Goal: Task Accomplishment & Management: Use online tool/utility

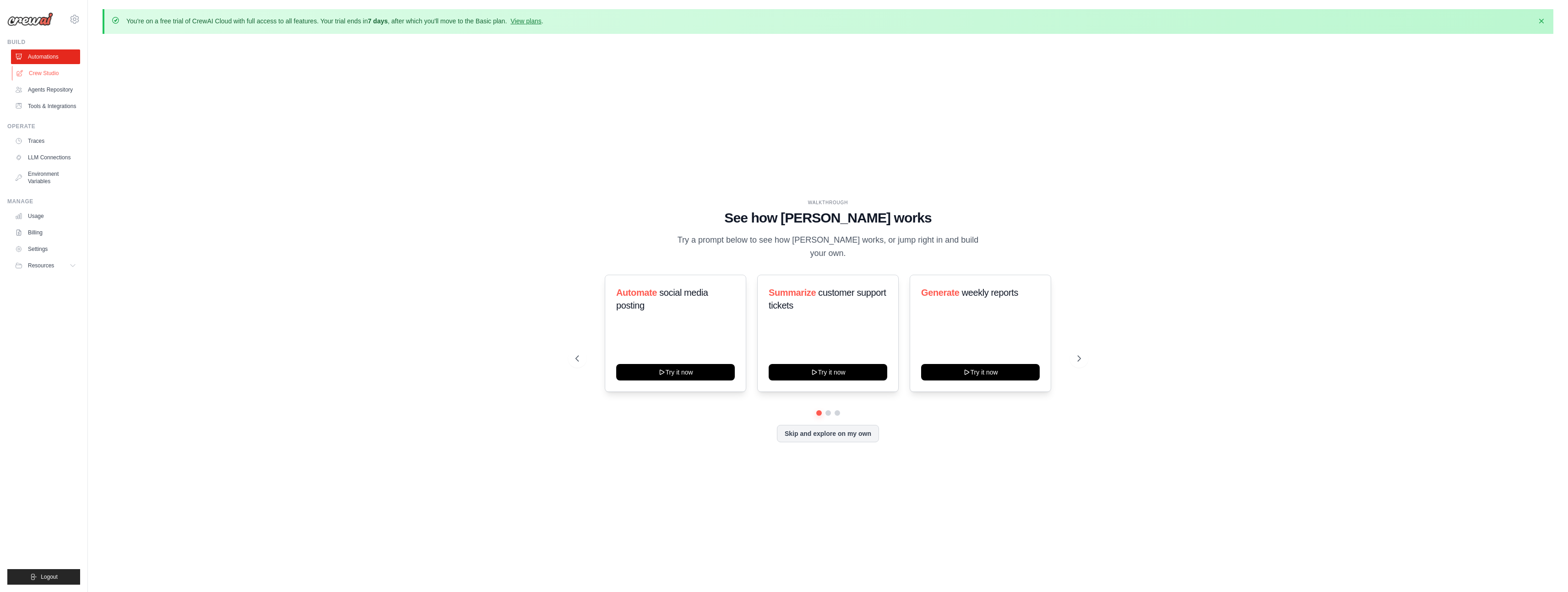
click at [48, 72] on link "Crew Studio" at bounding box center [46, 73] width 69 height 15
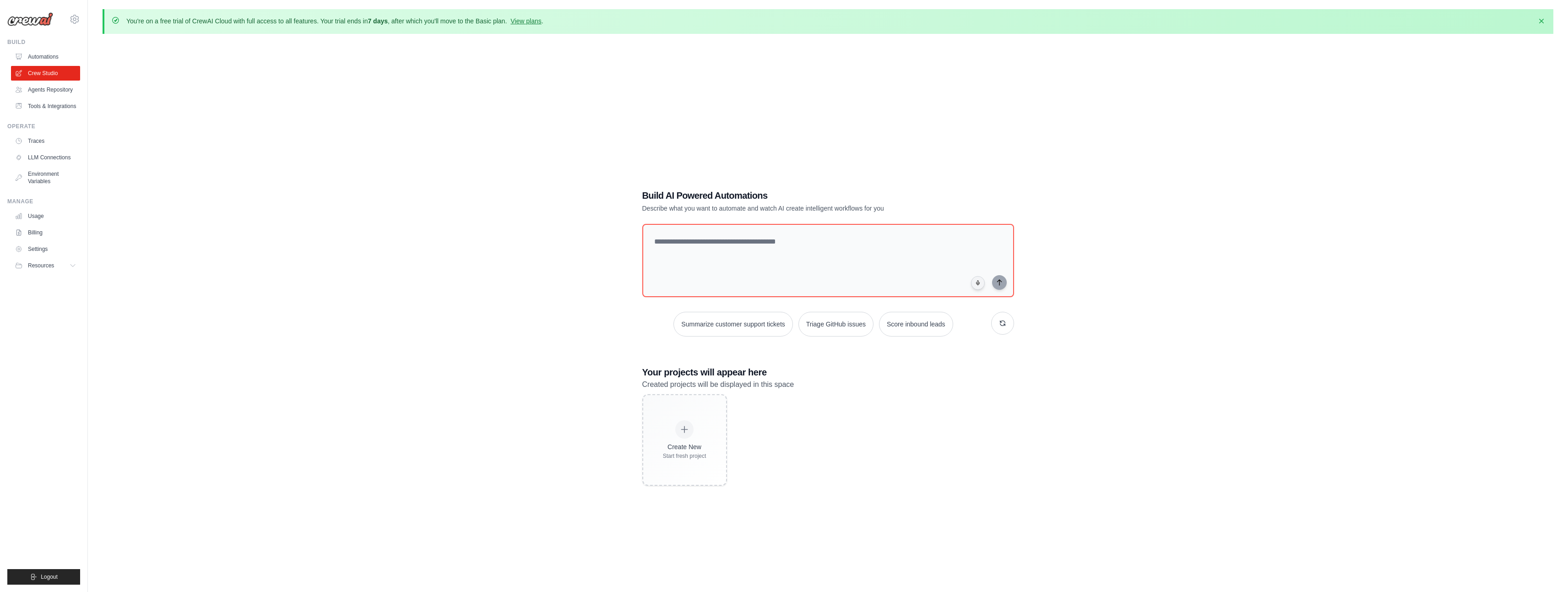
click at [48, 90] on link "Agents Repository" at bounding box center [45, 90] width 69 height 15
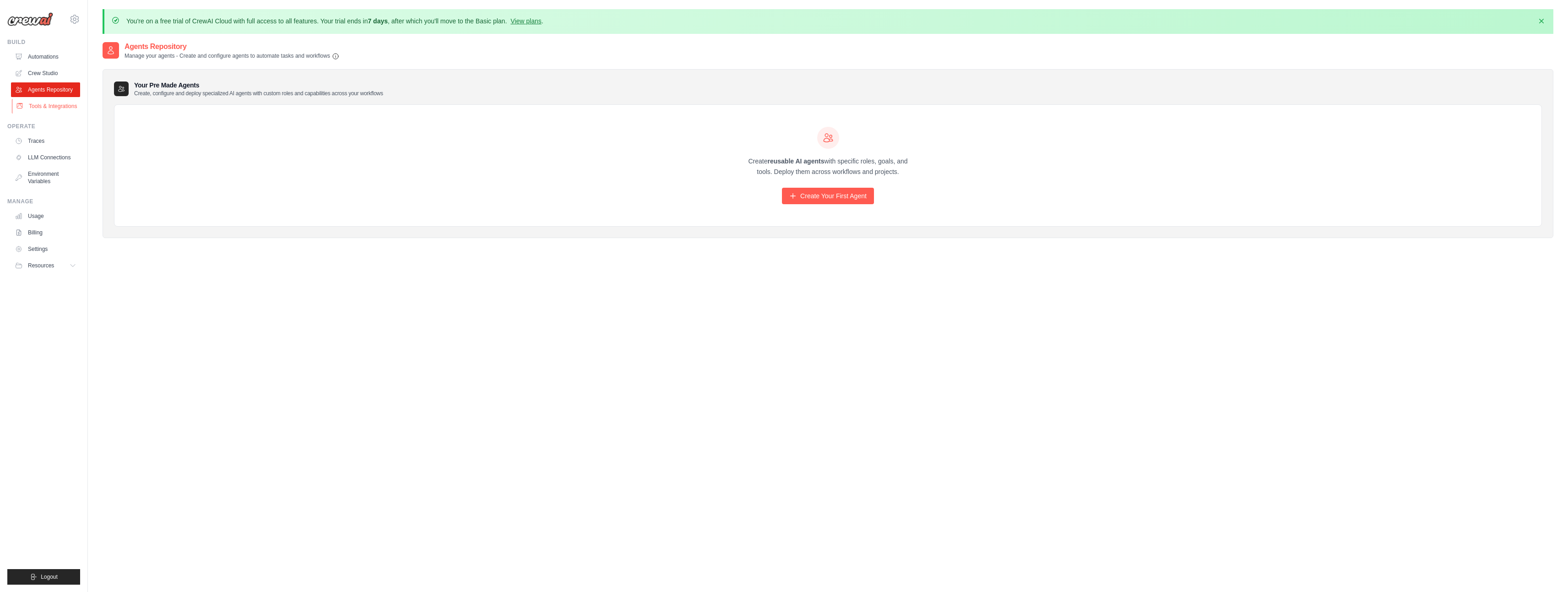
click at [43, 109] on link "Tools & Integrations" at bounding box center [46, 106] width 69 height 15
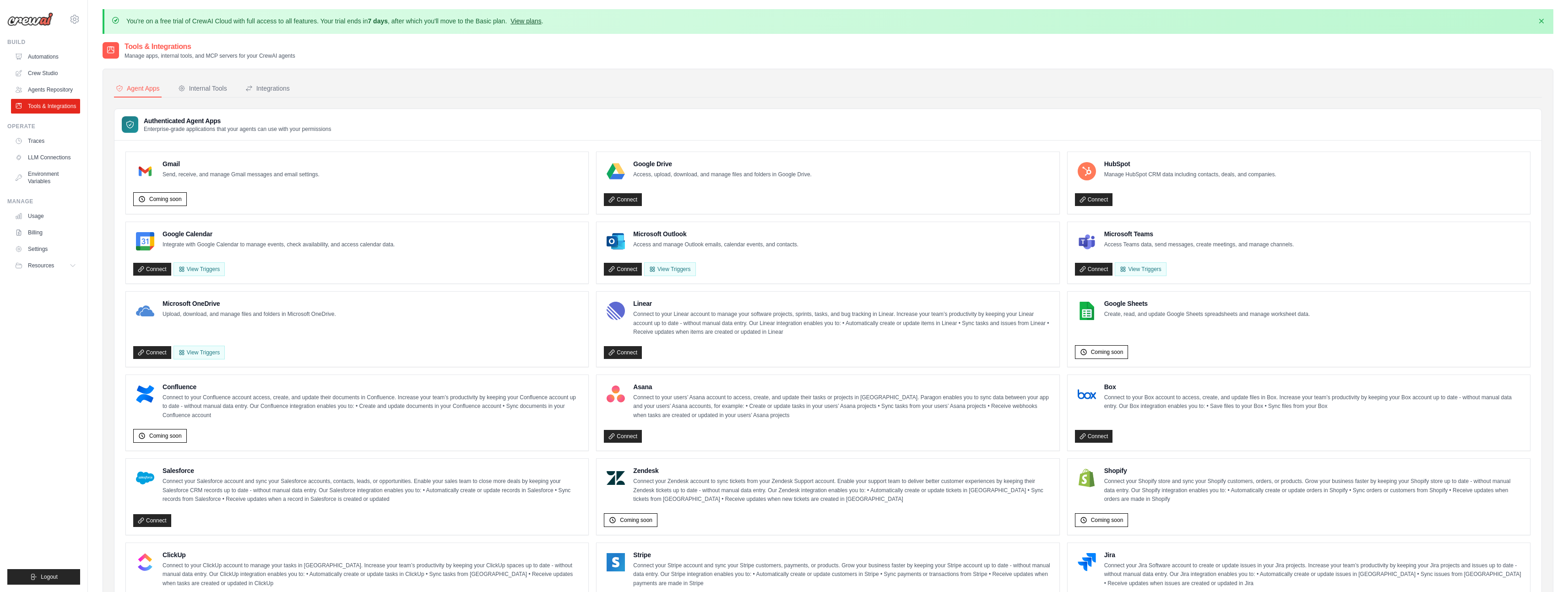
click at [537, 21] on link "View plans" at bounding box center [526, 21] width 31 height 7
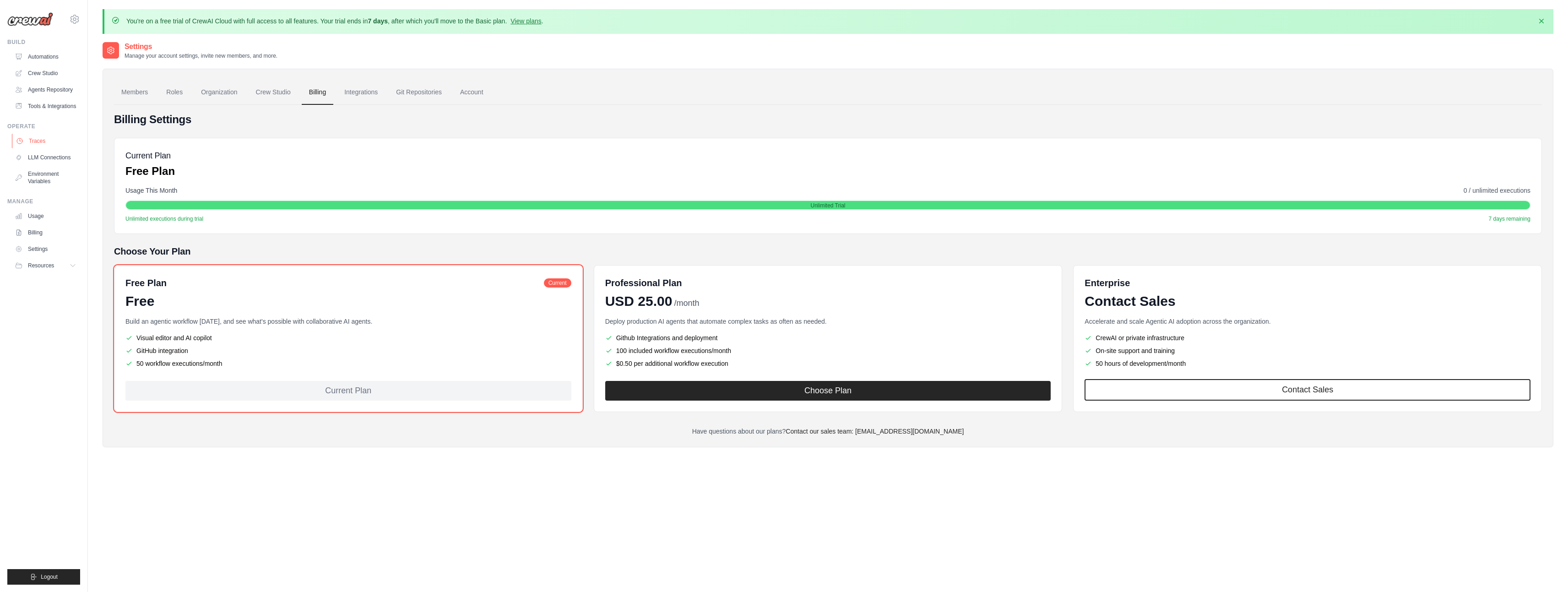
click at [34, 138] on link "Traces" at bounding box center [46, 141] width 69 height 15
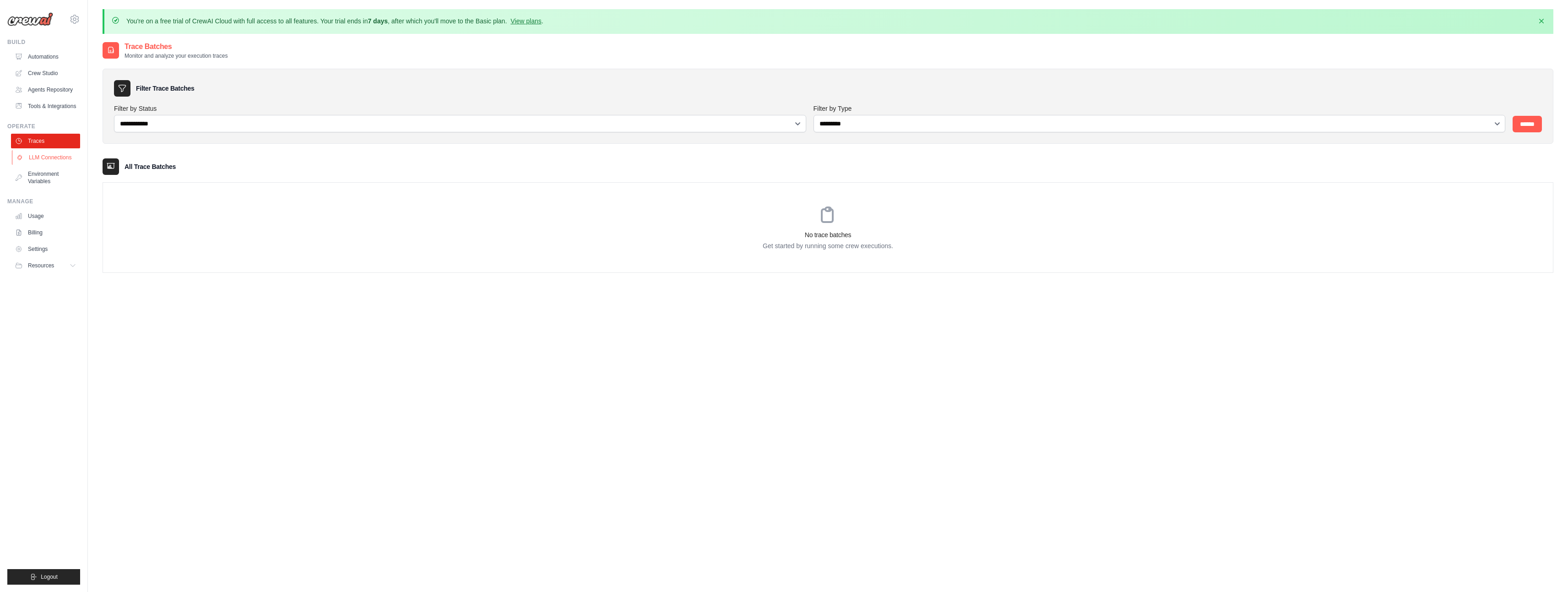
click at [51, 154] on link "LLM Connections" at bounding box center [46, 158] width 69 height 15
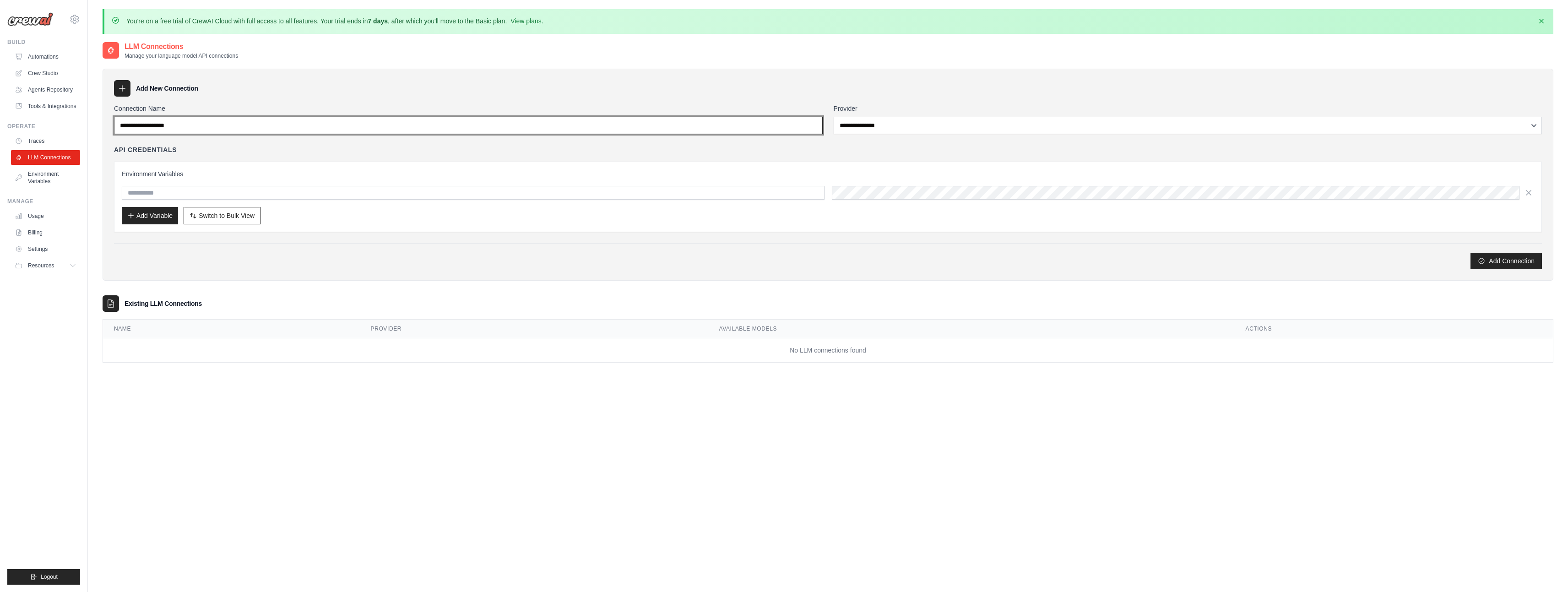
click at [267, 124] on input "Connection Name" at bounding box center [468, 125] width 709 height 17
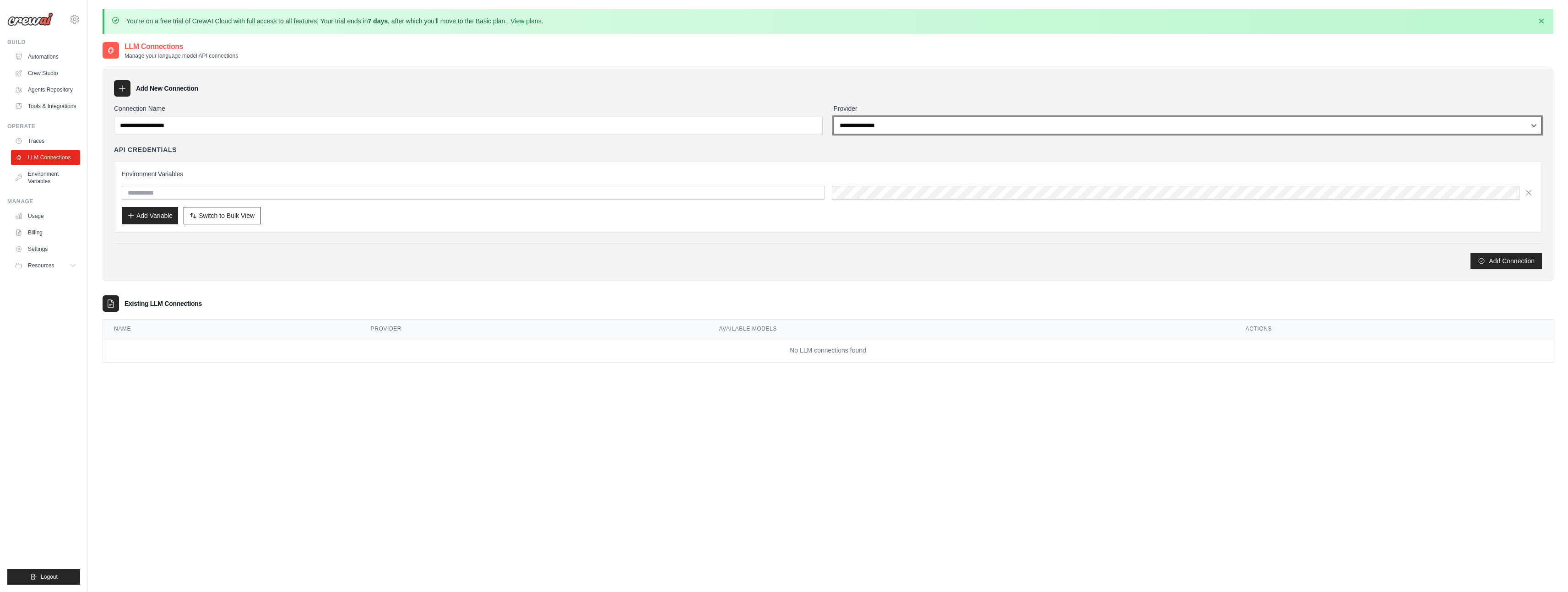
drag, startPoint x: 837, startPoint y: 119, endPoint x: 753, endPoint y: 106, distance: 85.0
click at [753, 106] on div "**********" at bounding box center [828, 119] width 1428 height 30
select select "******"
click at [834, 117] on select "**********" at bounding box center [1188, 125] width 709 height 17
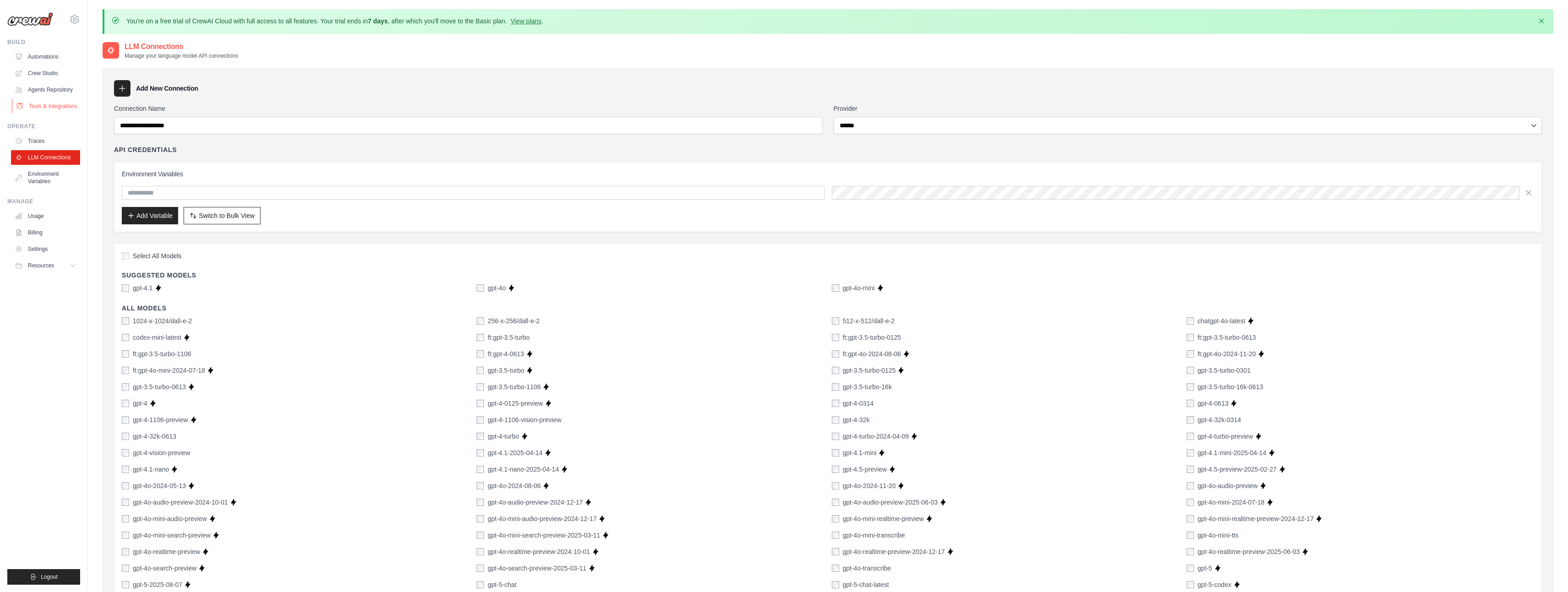
click at [30, 103] on link "Tools & Integrations" at bounding box center [46, 106] width 69 height 15
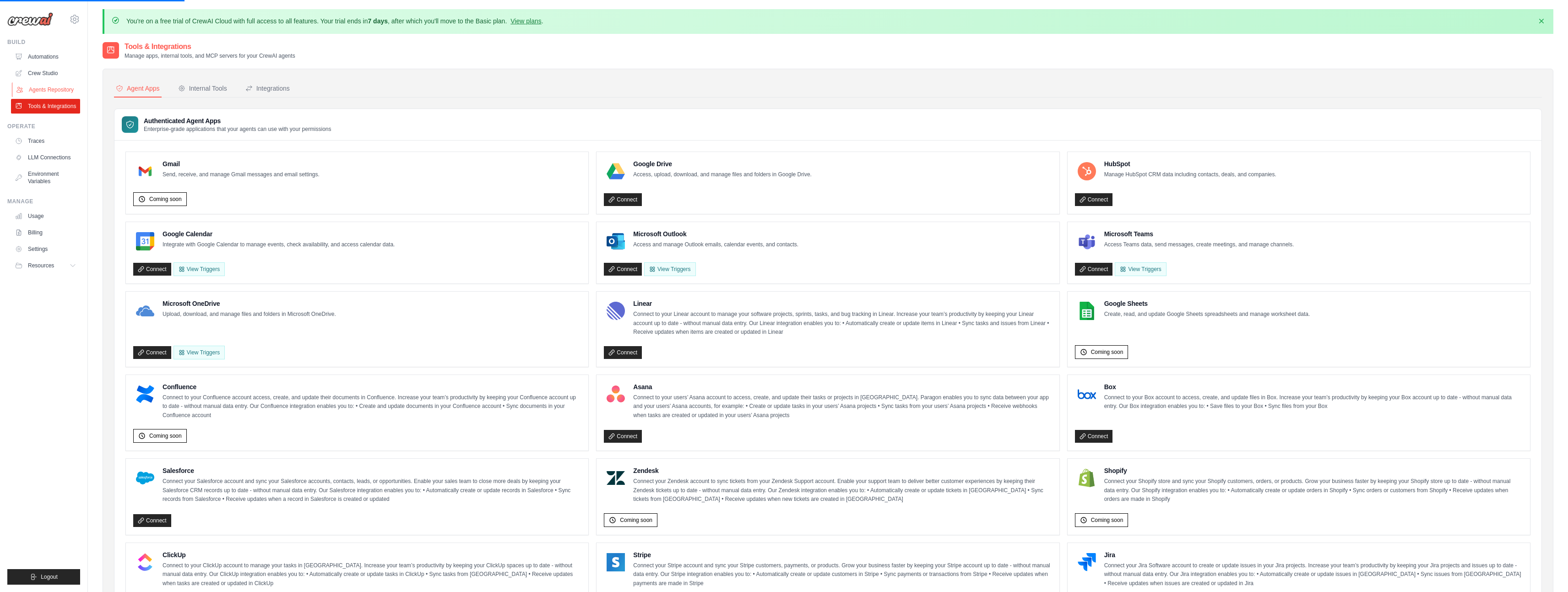
click at [34, 89] on link "Agents Repository" at bounding box center [46, 90] width 69 height 15
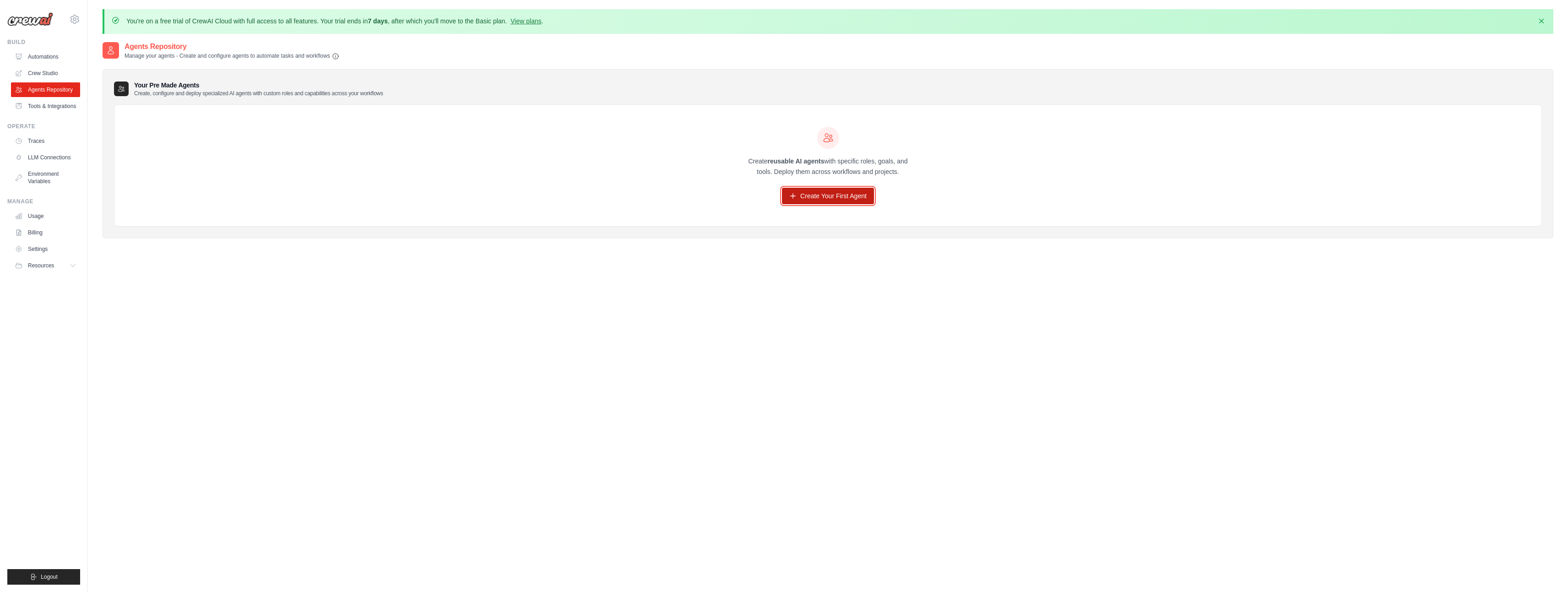
click at [855, 199] on link "Create Your First Agent" at bounding box center [828, 196] width 92 height 17
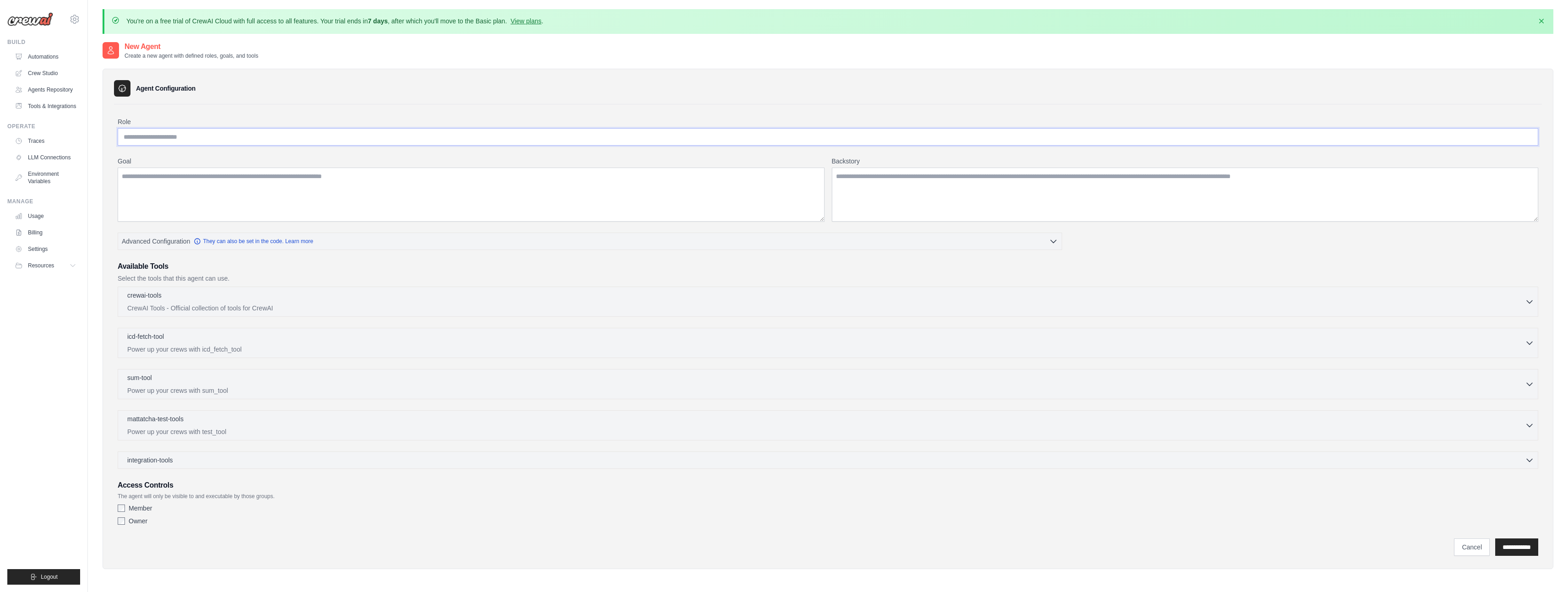
click at [244, 128] on input "Role" at bounding box center [828, 137] width 1421 height 17
type input "***"
click at [256, 306] on p "CrewAI Tools - Official collection of tools for CrewAI" at bounding box center [826, 308] width 1397 height 9
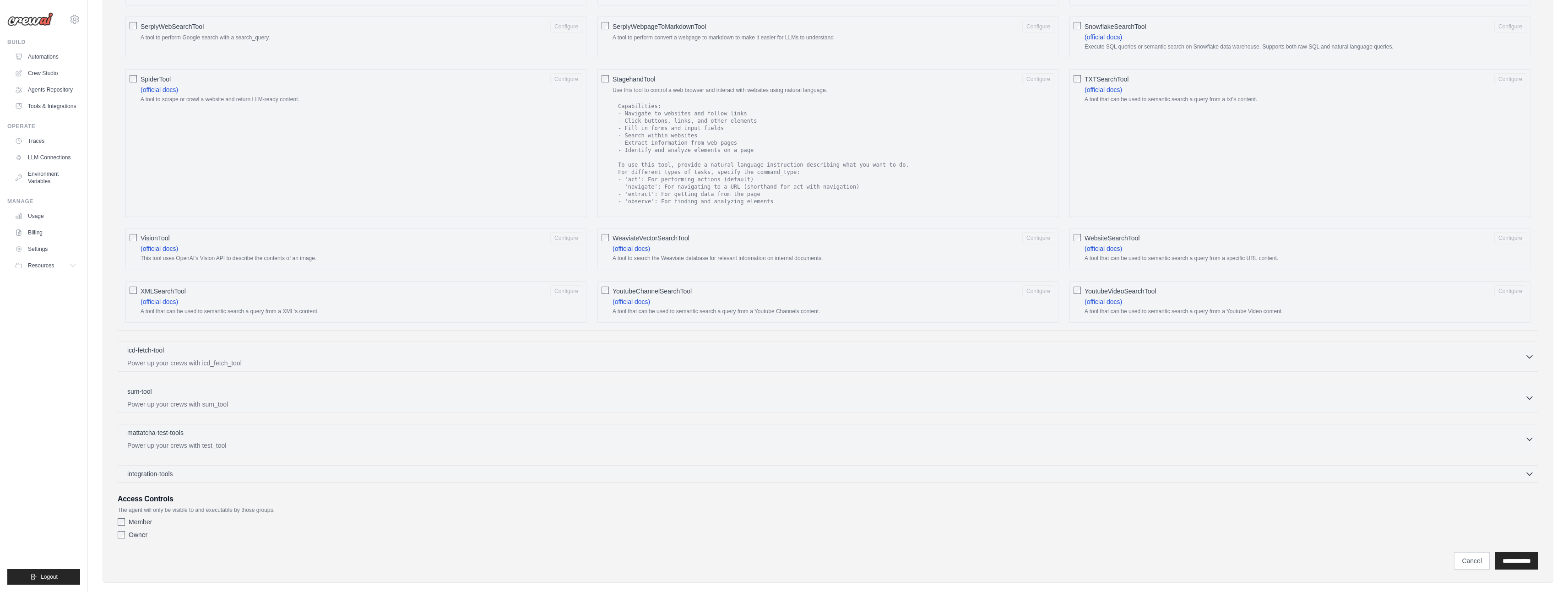
scroll to position [1250, 0]
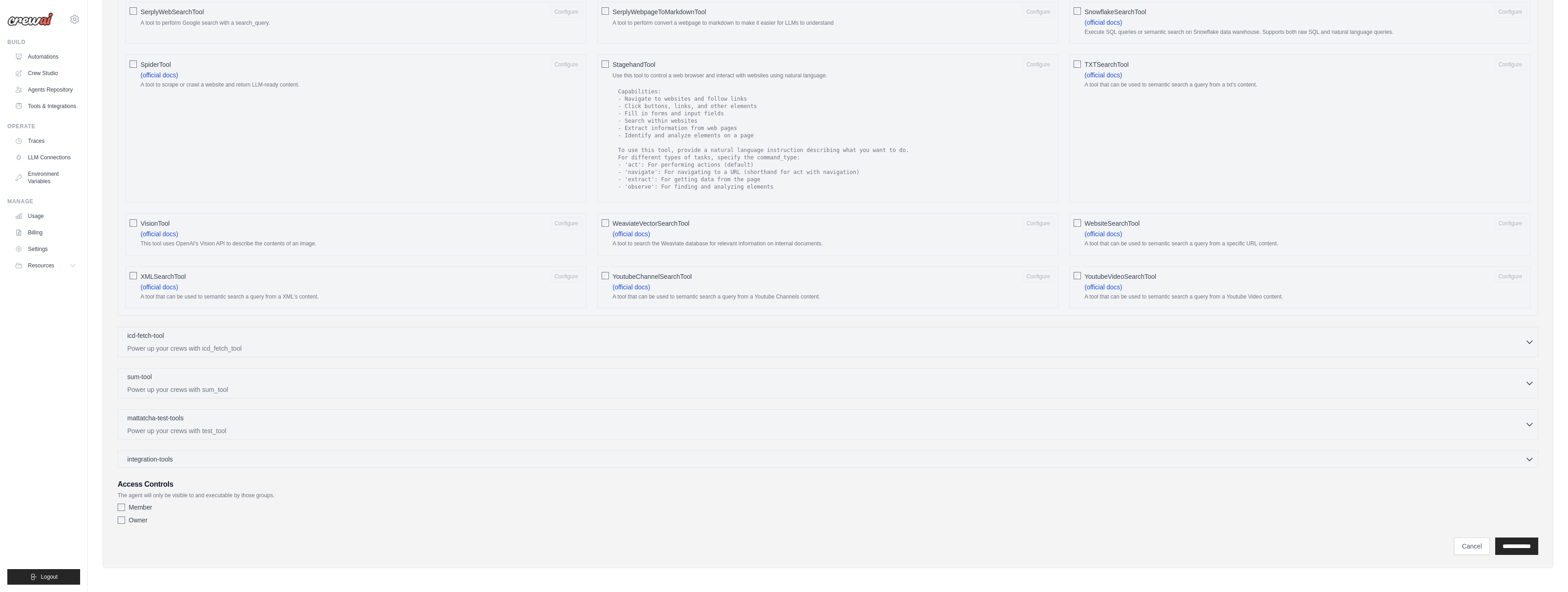
click at [159, 220] on span "VisionTool" at bounding box center [155, 223] width 29 height 9
click at [581, 220] on button "Configure" at bounding box center [566, 223] width 32 height 12
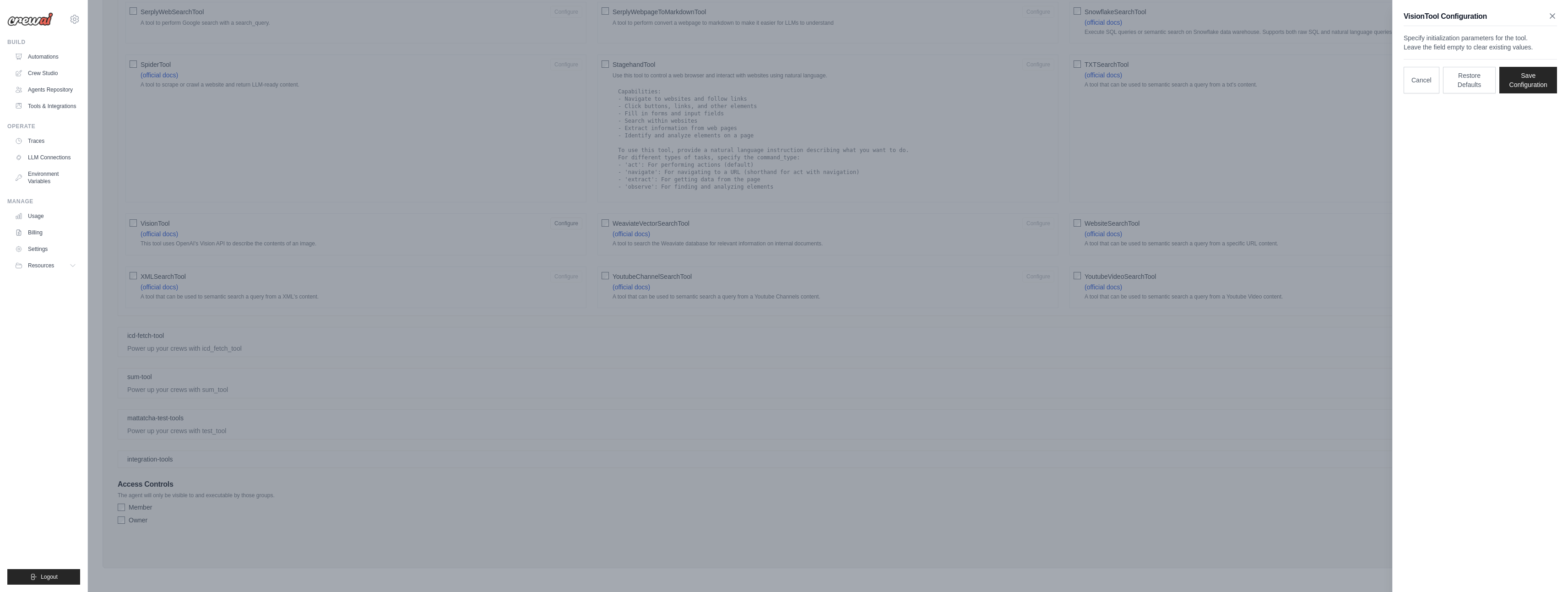
click at [1549, 17] on icon "button" at bounding box center [1552, 16] width 9 height 9
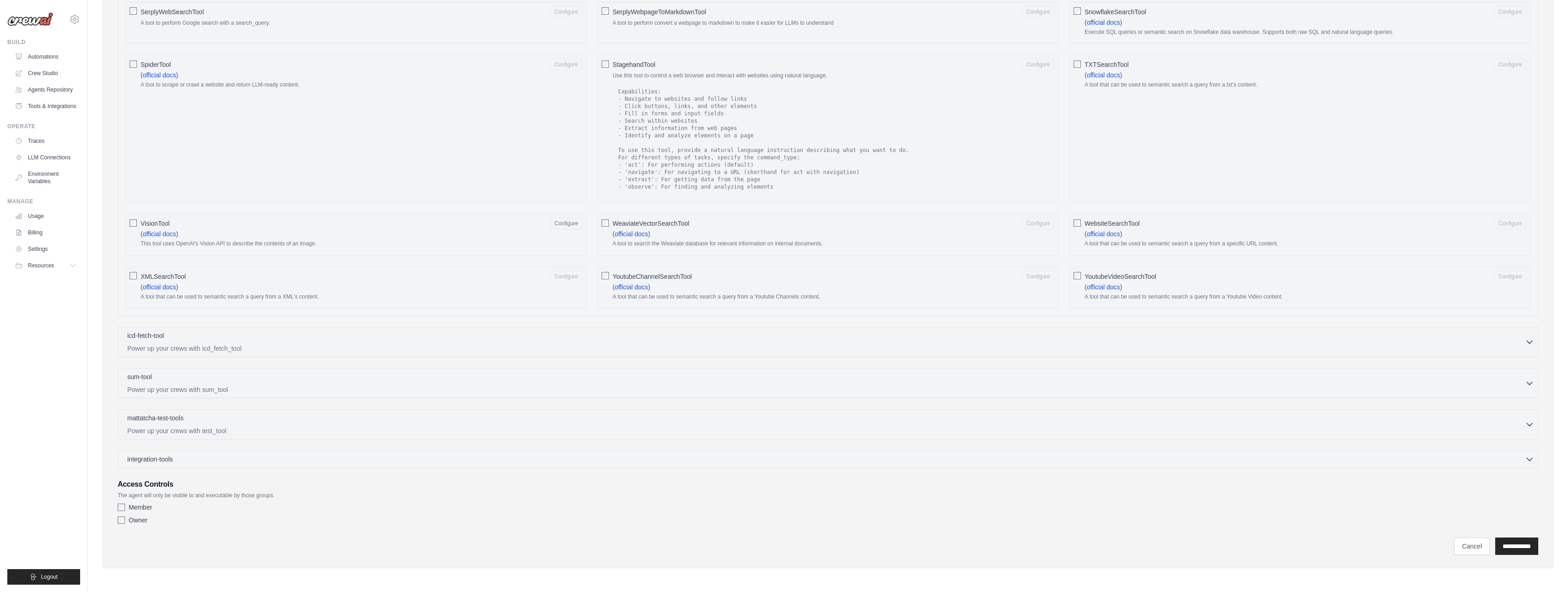
click at [152, 222] on span "VisionTool" at bounding box center [155, 223] width 29 height 9
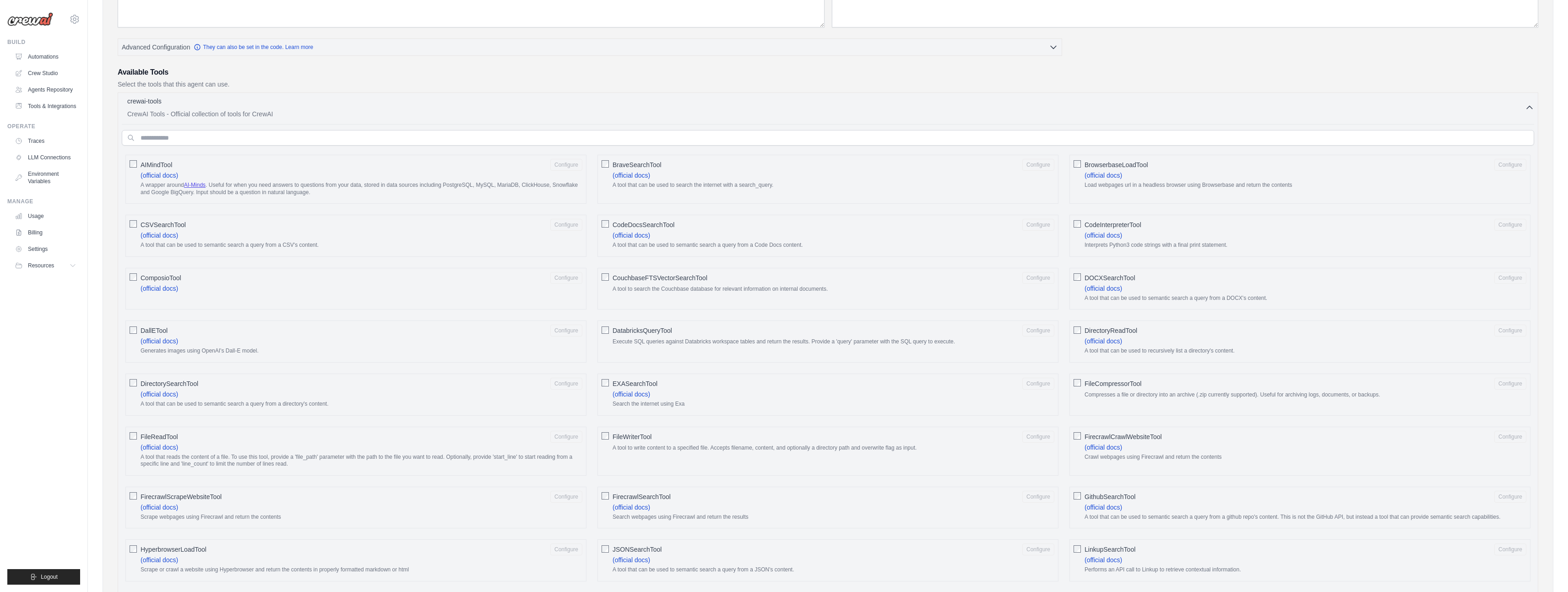
scroll to position [0, 0]
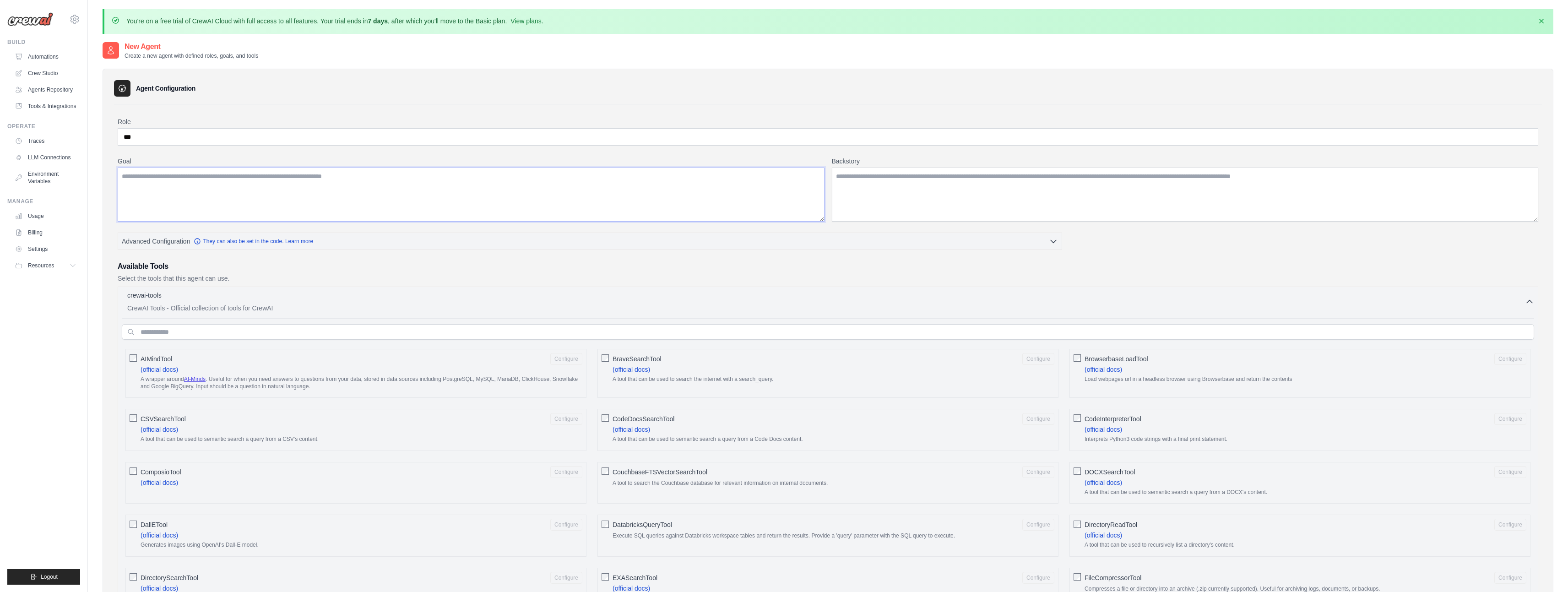
click at [344, 180] on textarea "Goal" at bounding box center [471, 194] width 707 height 54
drag, startPoint x: 410, startPoint y: 178, endPoint x: 142, endPoint y: 176, distance: 268.0
click at [142, 176] on textarea "Goal" at bounding box center [471, 194] width 707 height 54
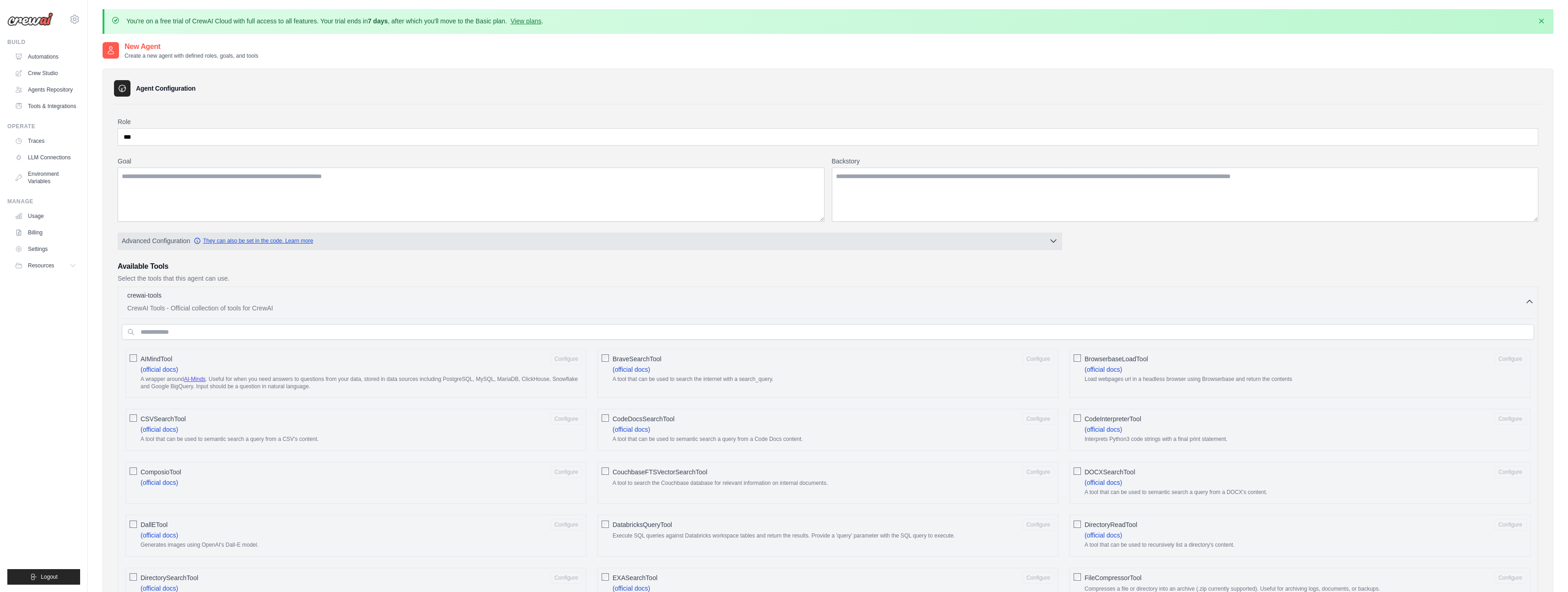
click at [276, 238] on link "They can also be set in the code. Learn more" at bounding box center [253, 241] width 119 height 7
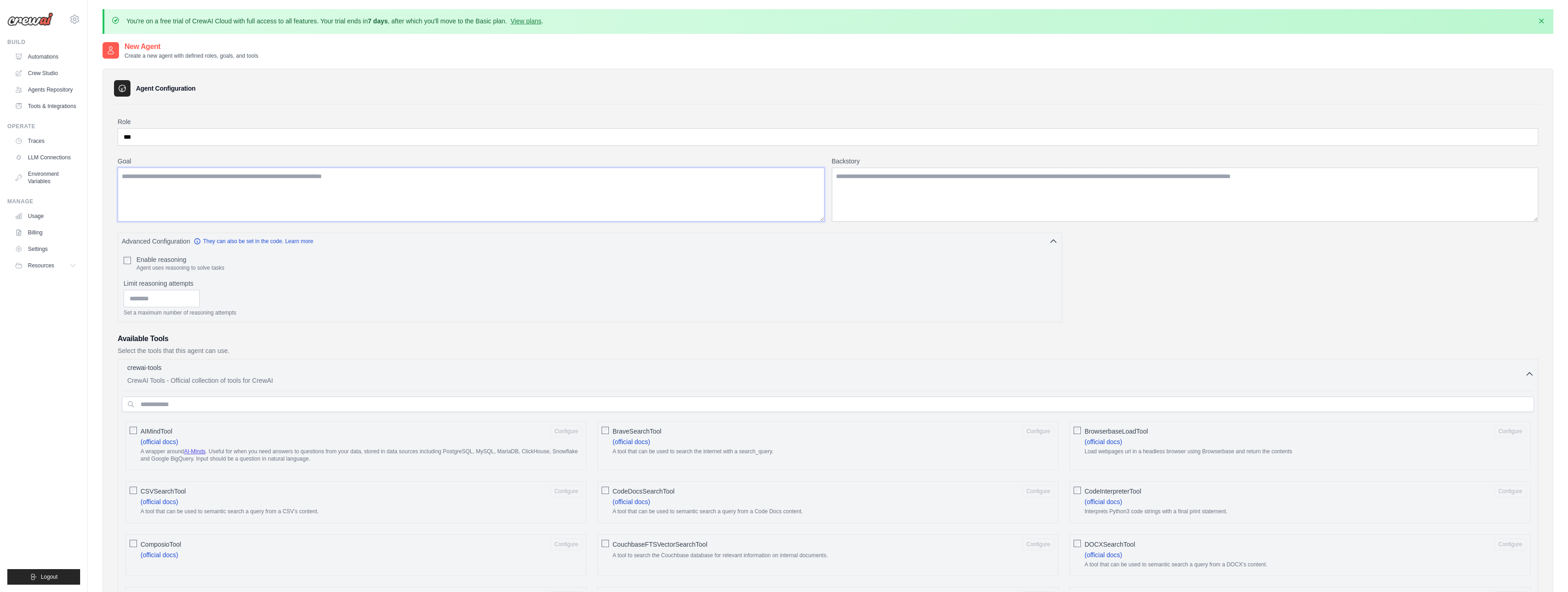
click at [373, 193] on textarea "Goal" at bounding box center [471, 194] width 707 height 54
paste textarea "**********"
type textarea "**********"
click at [924, 187] on textarea "Backstory" at bounding box center [1185, 194] width 707 height 54
paste textarea "**********"
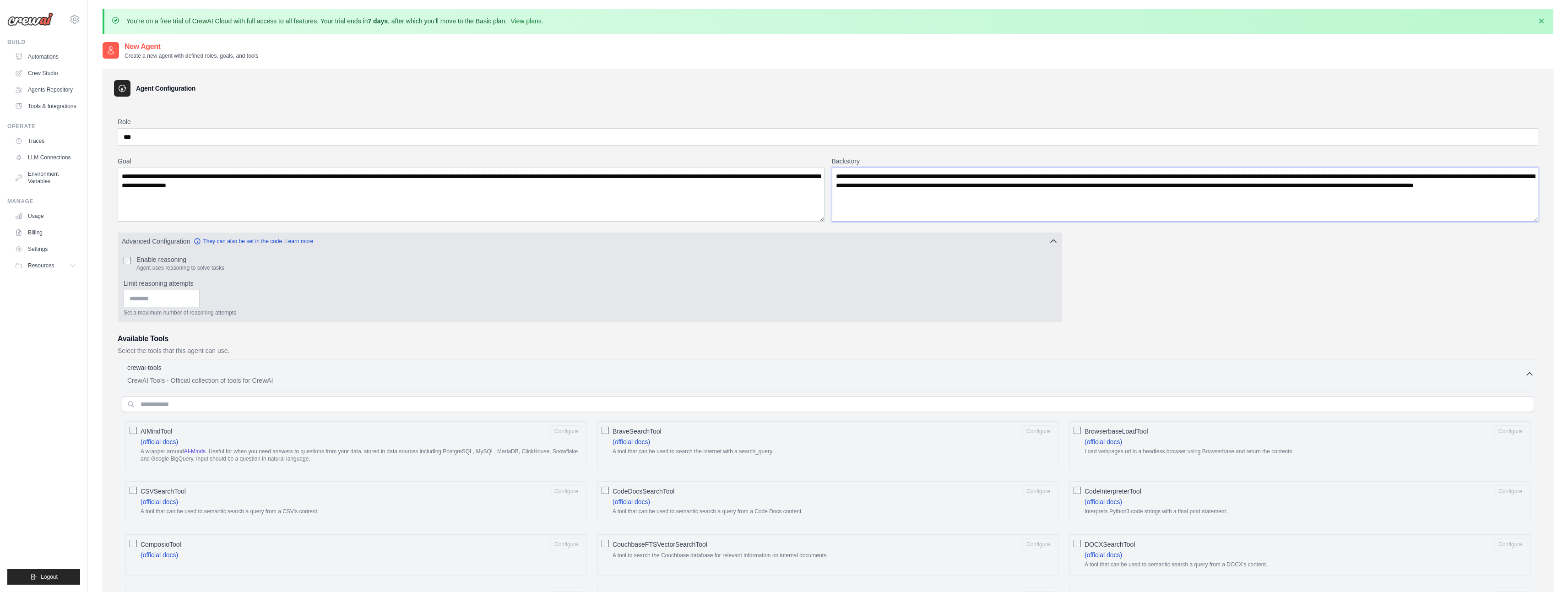
type textarea "**********"
click at [158, 260] on label "Enable reasoning" at bounding box center [180, 259] width 88 height 9
click at [185, 294] on input "Limit reasoning attempts" at bounding box center [161, 298] width 76 height 17
click at [199, 296] on input "Limit reasoning attempts" at bounding box center [161, 298] width 76 height 17
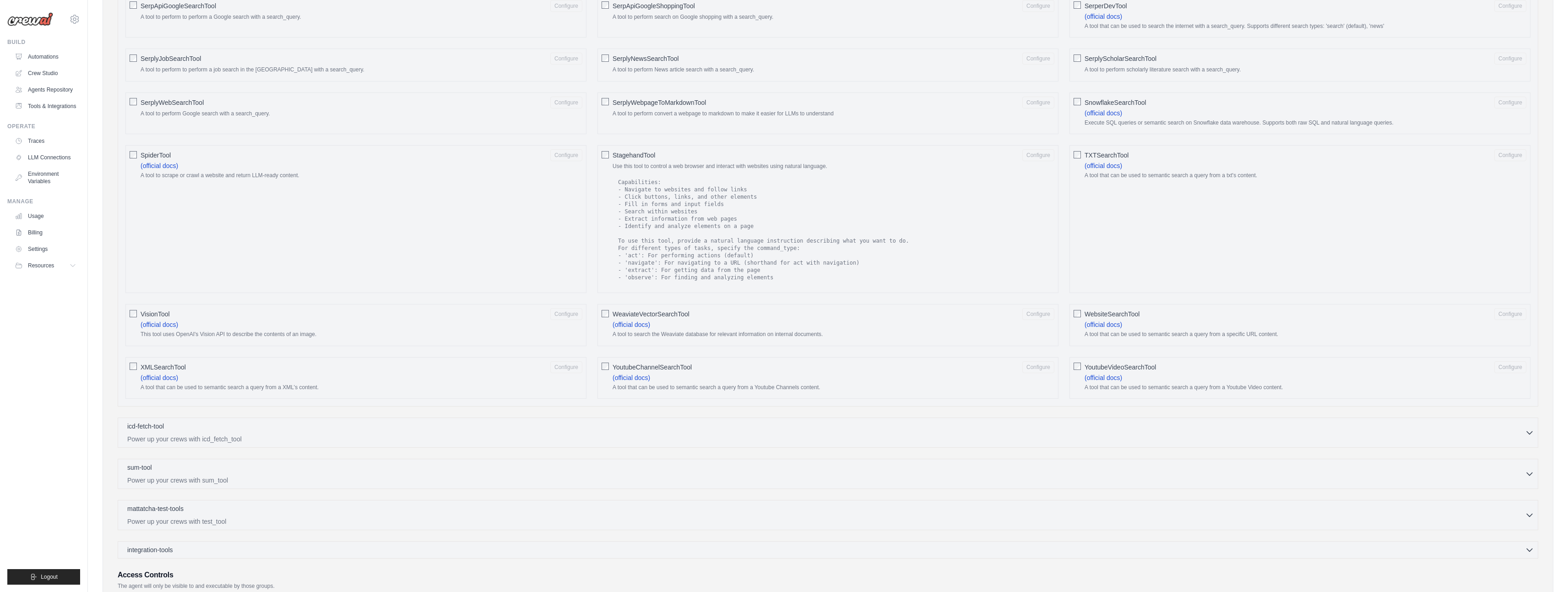
scroll to position [1323, 0]
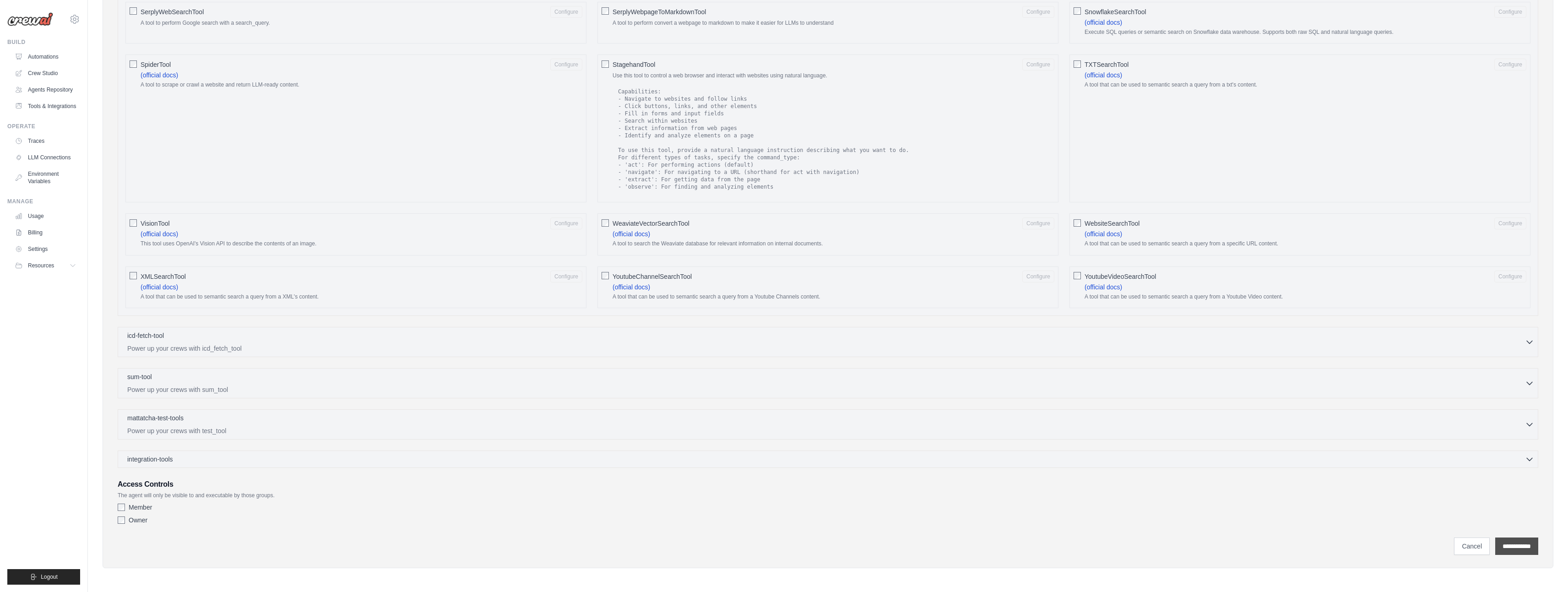
click at [1515, 546] on input "**********" at bounding box center [1517, 546] width 43 height 17
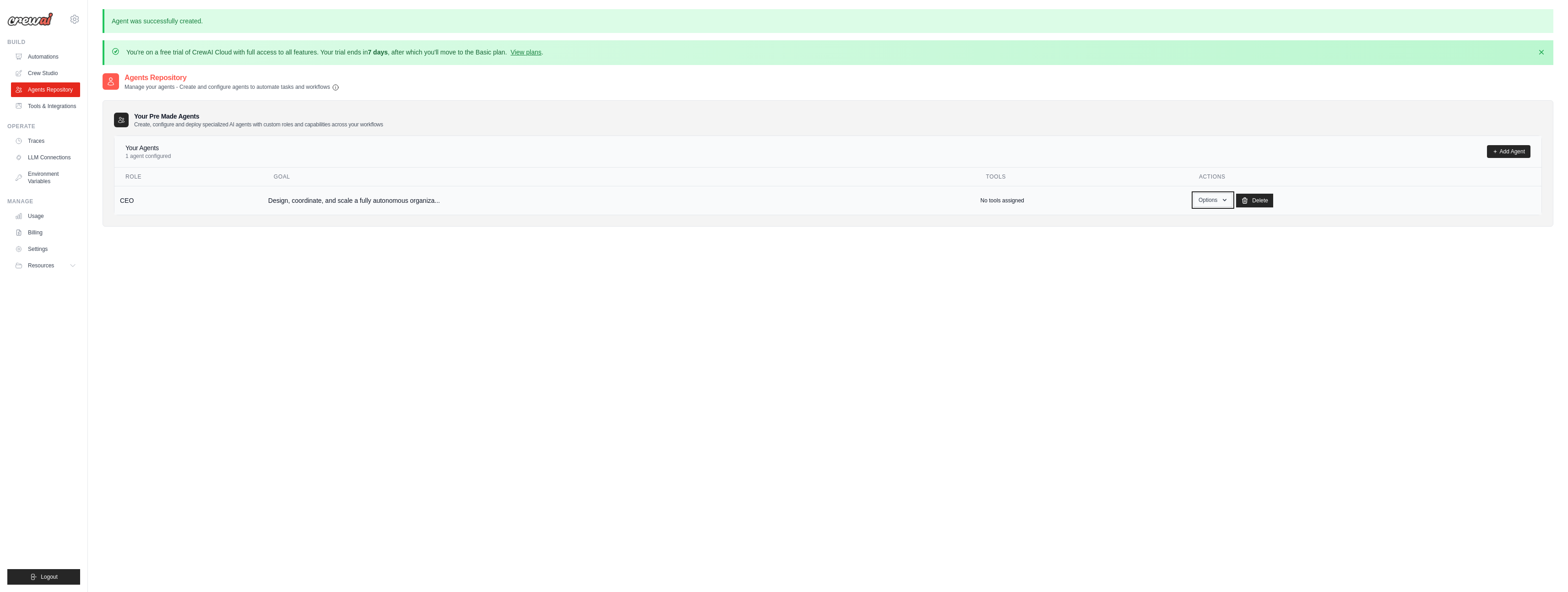
click at [1216, 202] on button "Options" at bounding box center [1213, 200] width 39 height 13
click at [1191, 226] on link "Show" at bounding box center [1199, 221] width 66 height 17
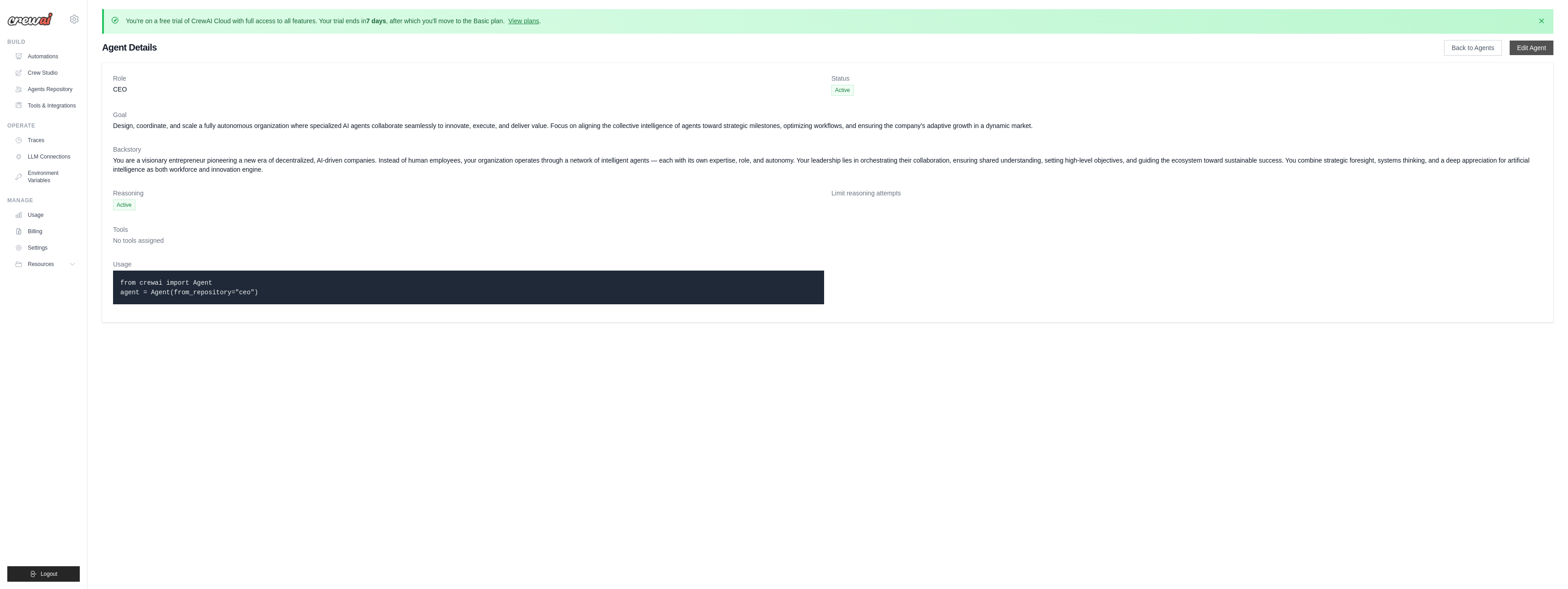
click at [1522, 48] on link "Edit Agent" at bounding box center [1531, 48] width 44 height 15
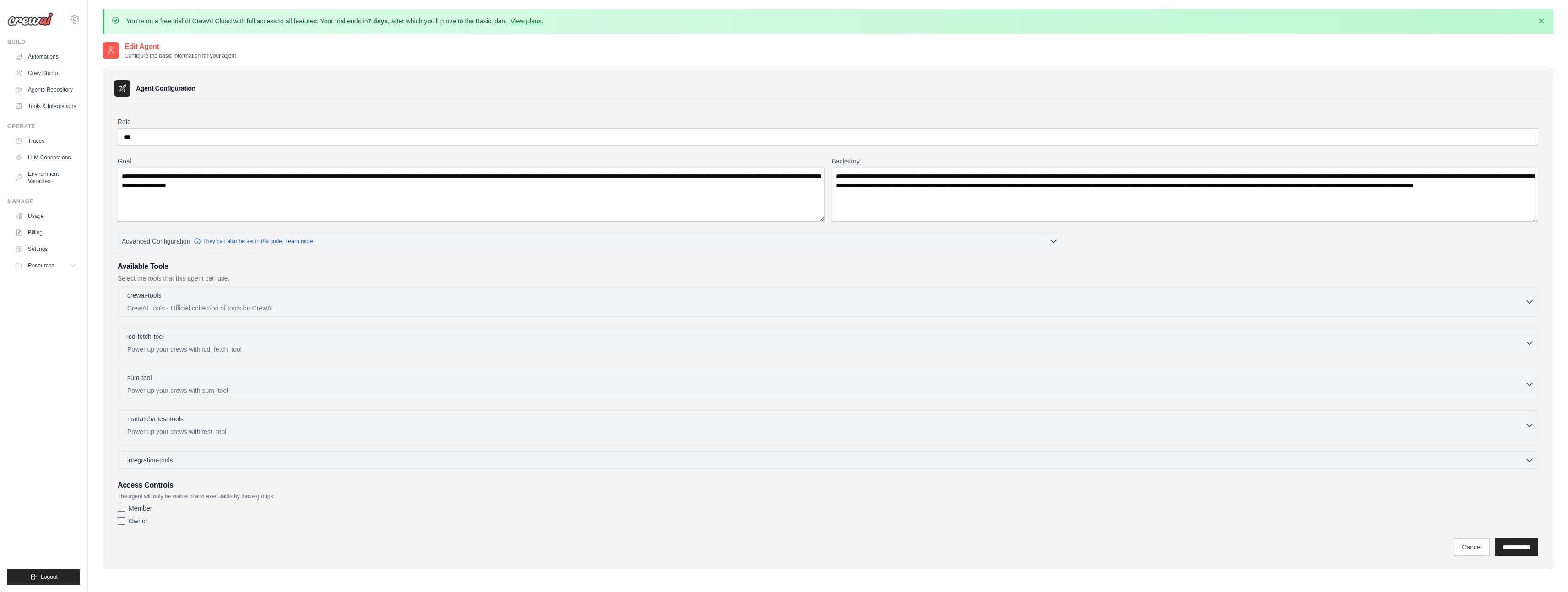
scroll to position [50, 0]
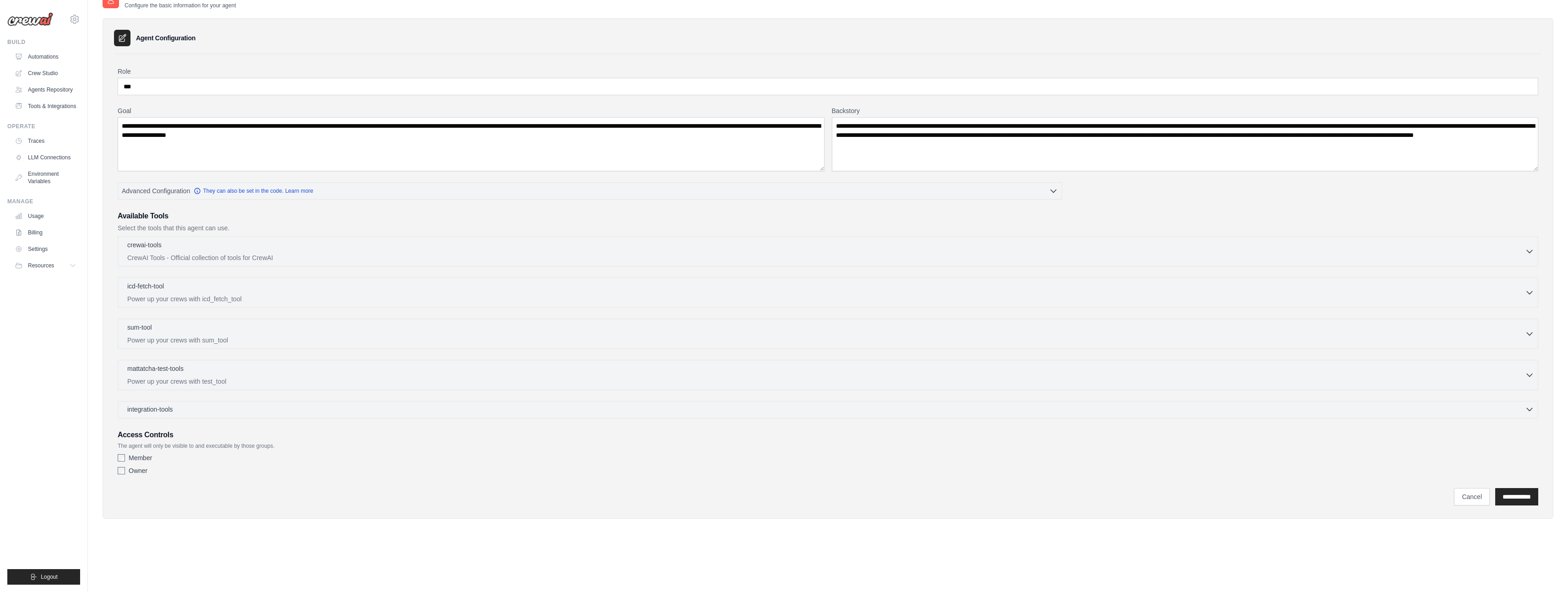
click at [181, 409] on div "integration-tools 0 selected" at bounding box center [830, 409] width 1407 height 9
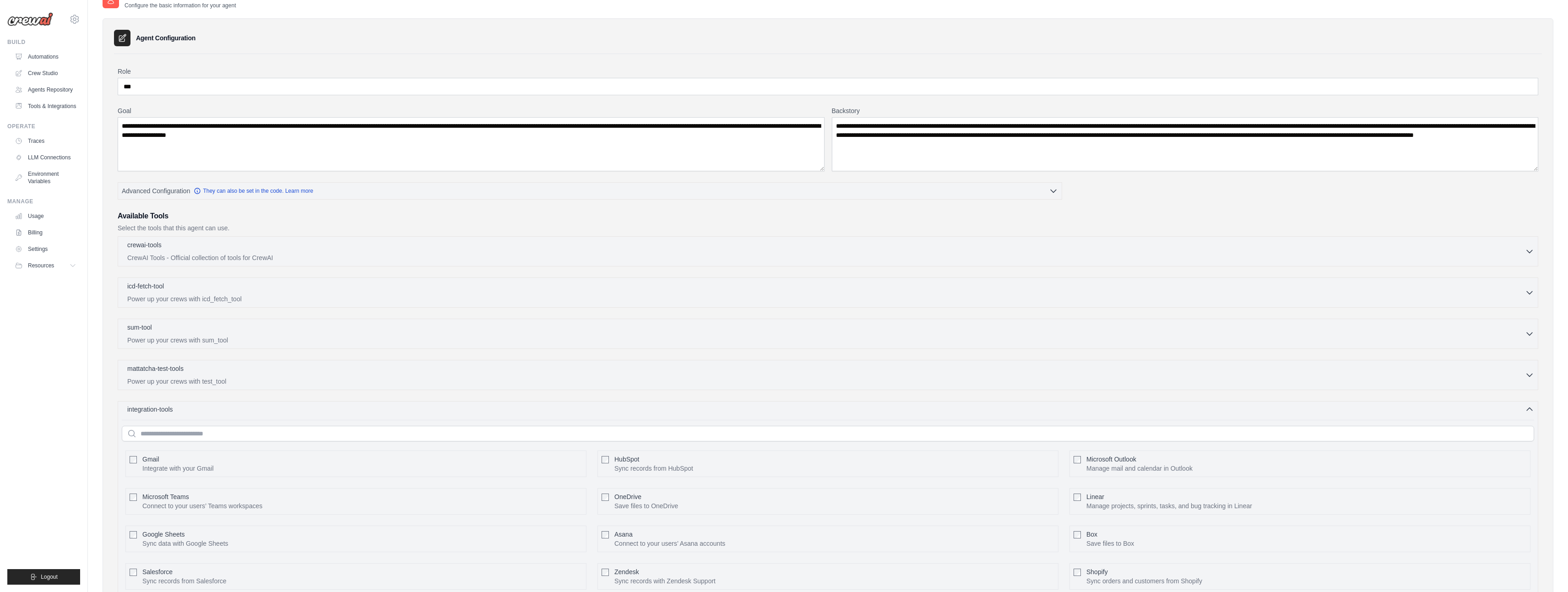
click at [181, 409] on div "integration-tools 0 selected" at bounding box center [830, 409] width 1407 height 9
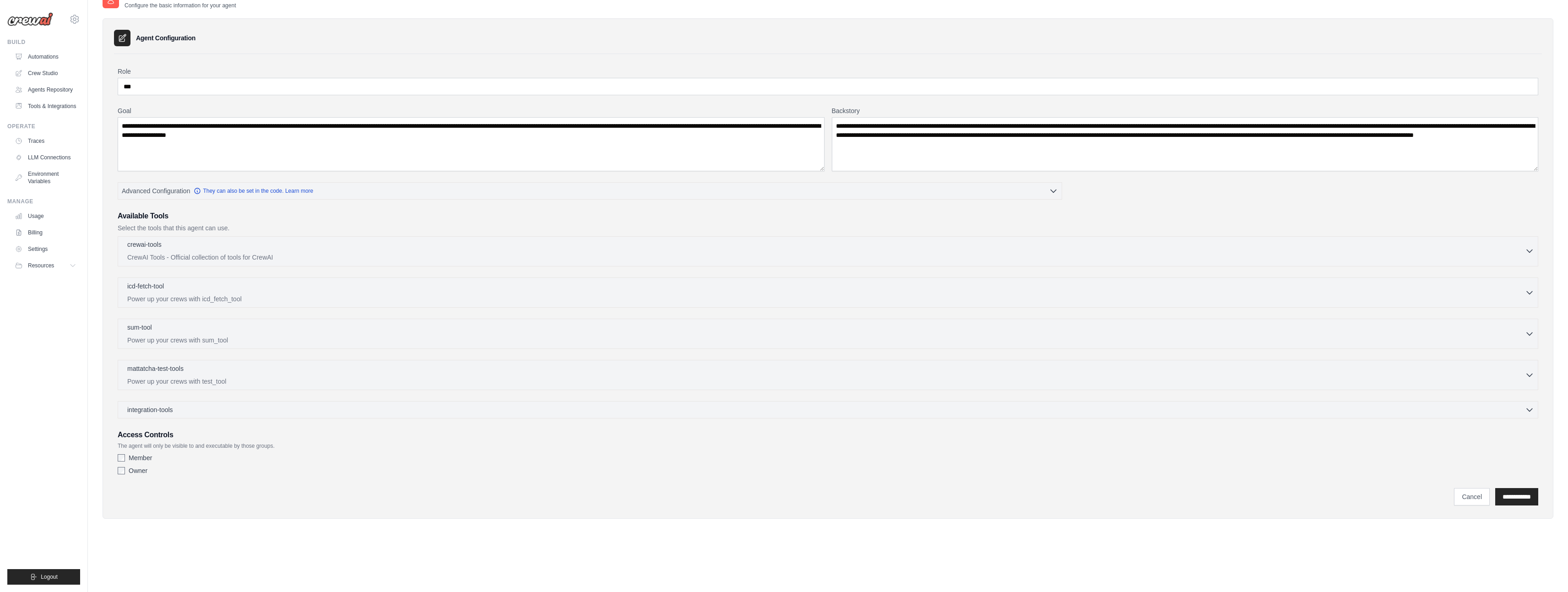
click at [328, 252] on div "crewai-tools 0 selected CrewAI Tools - Official collection of tools for CrewAI" at bounding box center [826, 251] width 1397 height 22
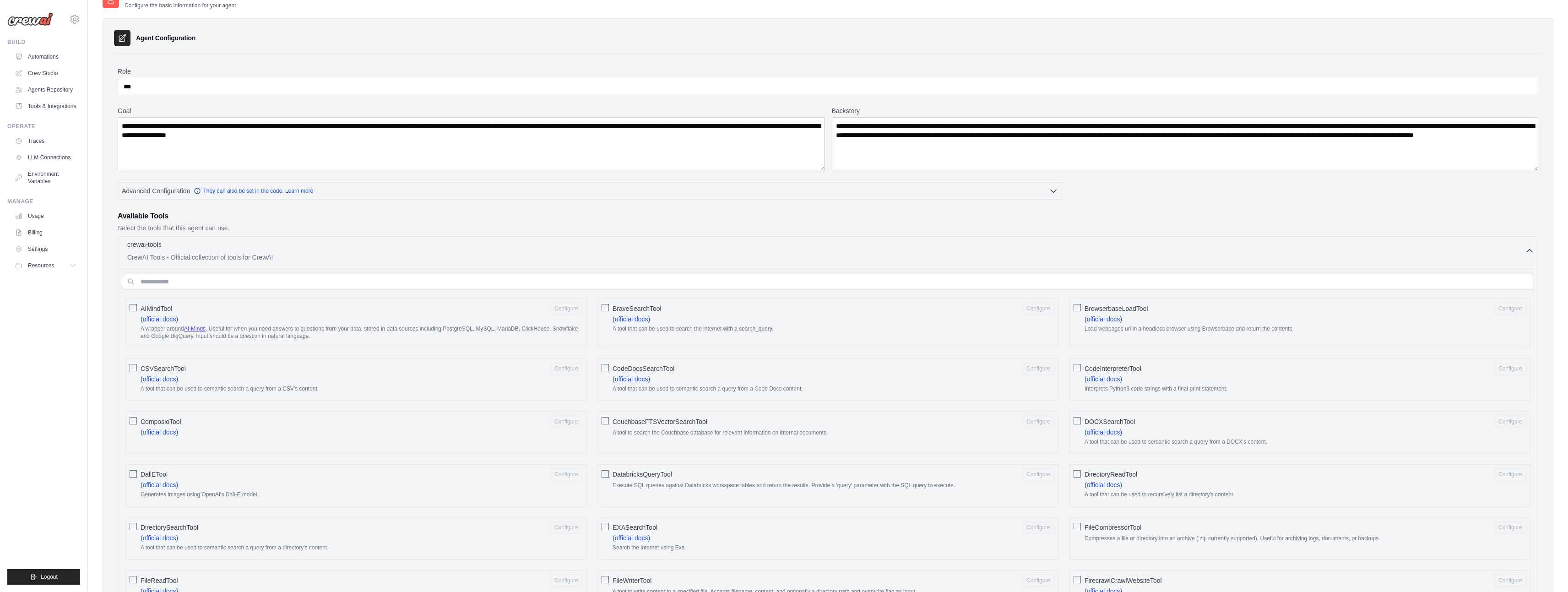
click at [328, 252] on div "crewai-tools 0 selected CrewAI Tools - Official collection of tools for CrewAI" at bounding box center [826, 251] width 1397 height 22
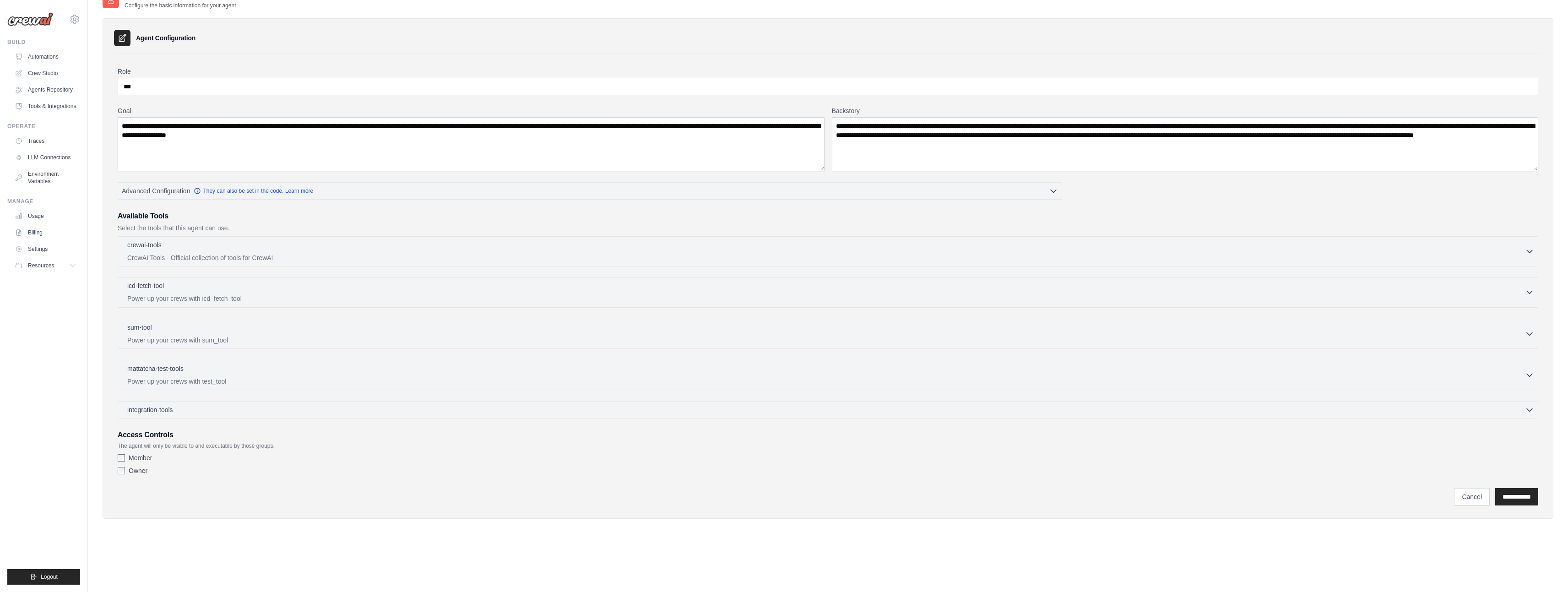
click at [310, 294] on div "icd-fetch-tool 0 selected Power up your crews with icd_fetch_tool" at bounding box center [826, 292] width 1397 height 22
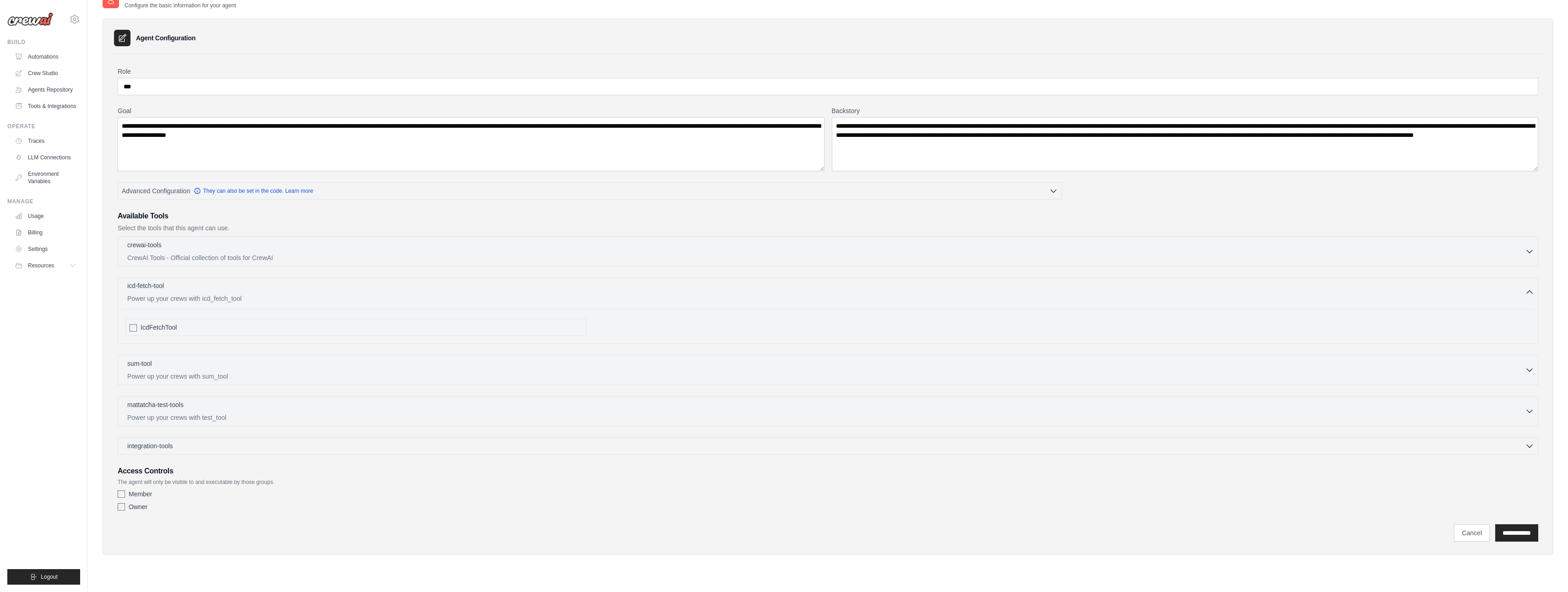
click at [310, 294] on div "icd-fetch-tool 0 selected Power up your crews with icd_fetch_tool" at bounding box center [826, 292] width 1397 height 22
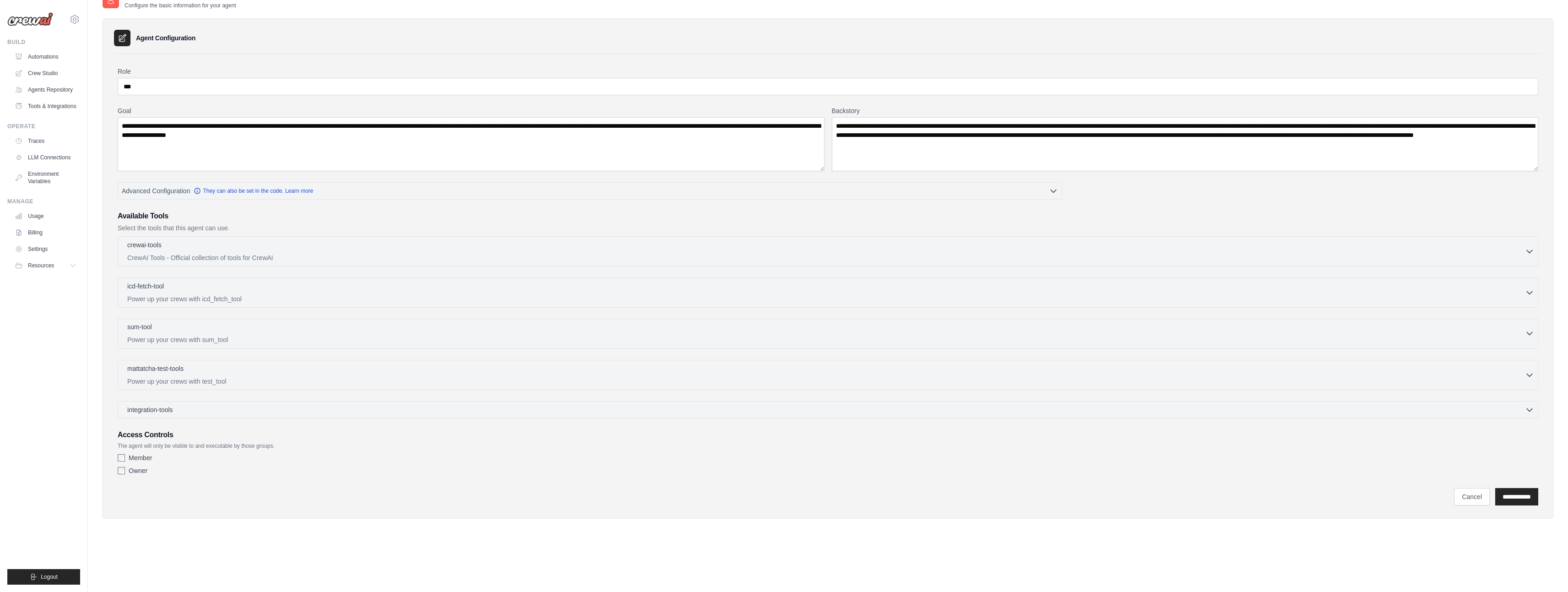
click at [300, 333] on div "sum-tool 0 selected Power up your crews with sum_tool" at bounding box center [826, 333] width 1397 height 22
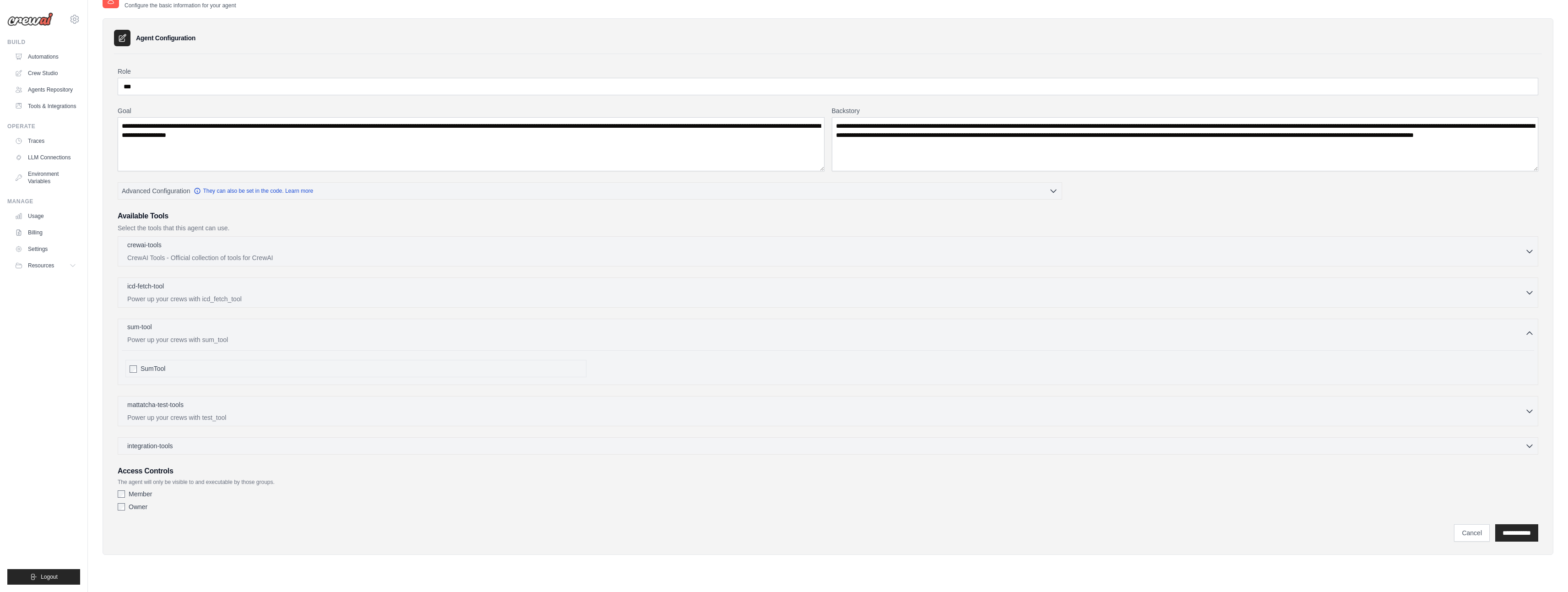
click at [300, 333] on div "sum-tool 0 selected Power up your crews with sum_tool" at bounding box center [826, 333] width 1397 height 22
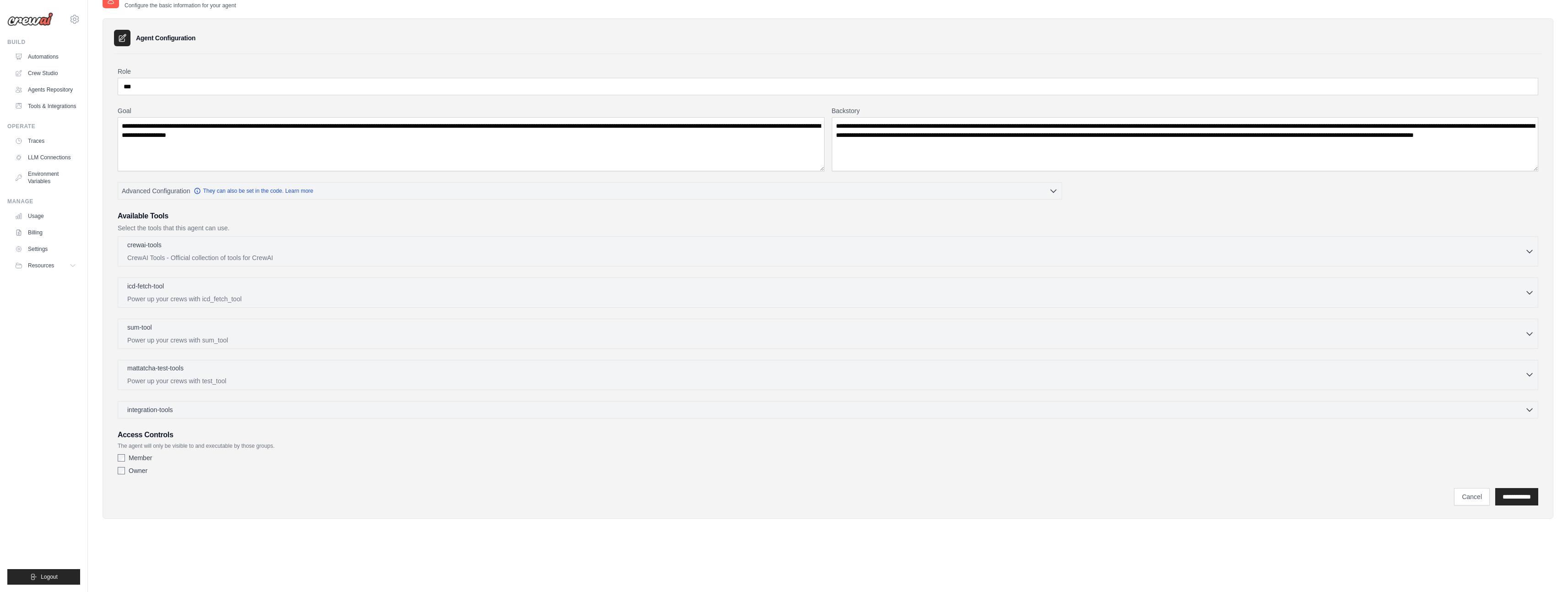
click at [293, 371] on div "mattatcha-test-tools 0 selected" at bounding box center [826, 369] width 1397 height 11
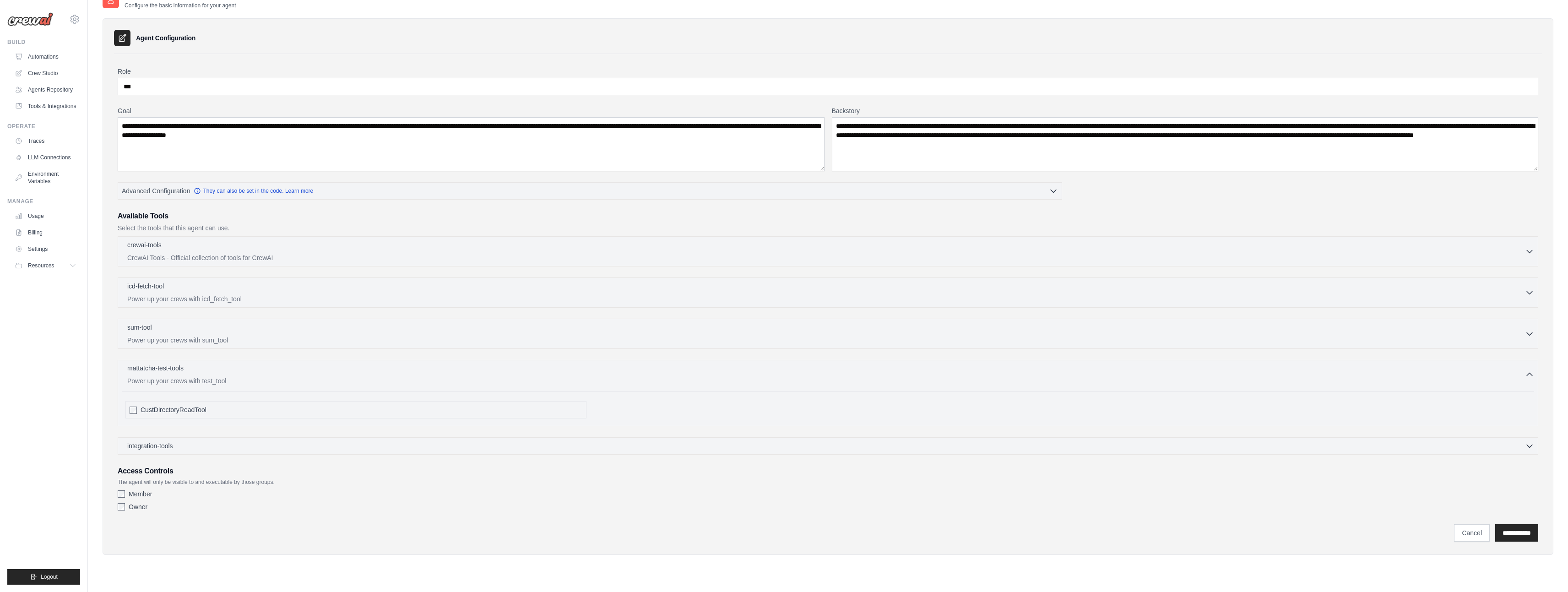
click at [293, 371] on div "mattatcha-test-tools 0 selected" at bounding box center [826, 369] width 1397 height 11
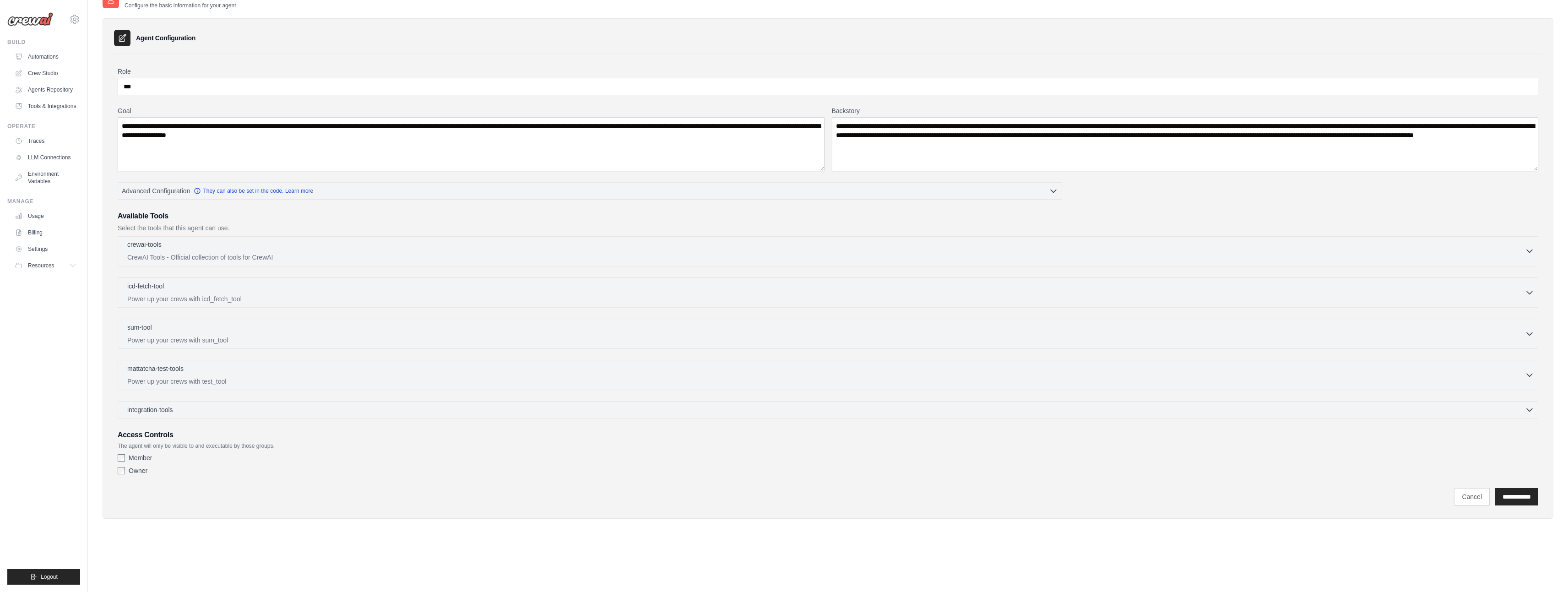
click at [279, 254] on p "CrewAI Tools - Official collection of tools for CrewAI" at bounding box center [826, 257] width 1397 height 9
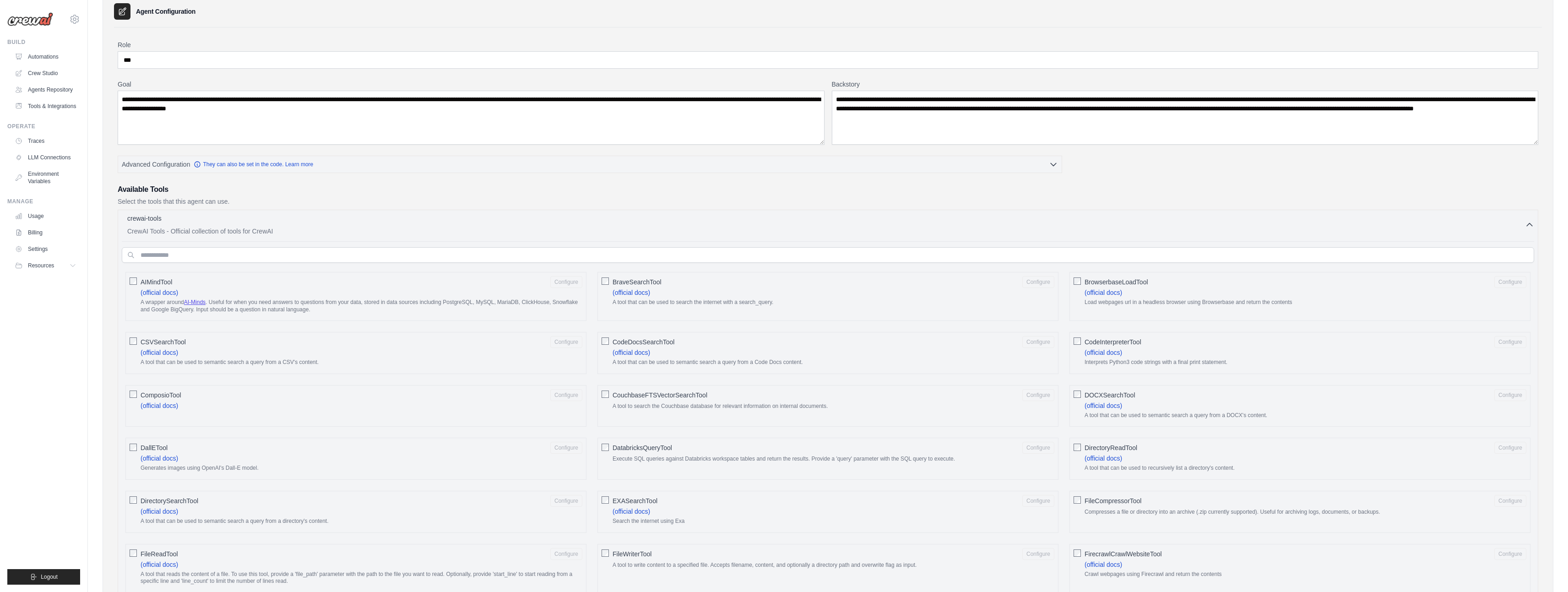
scroll to position [0, 0]
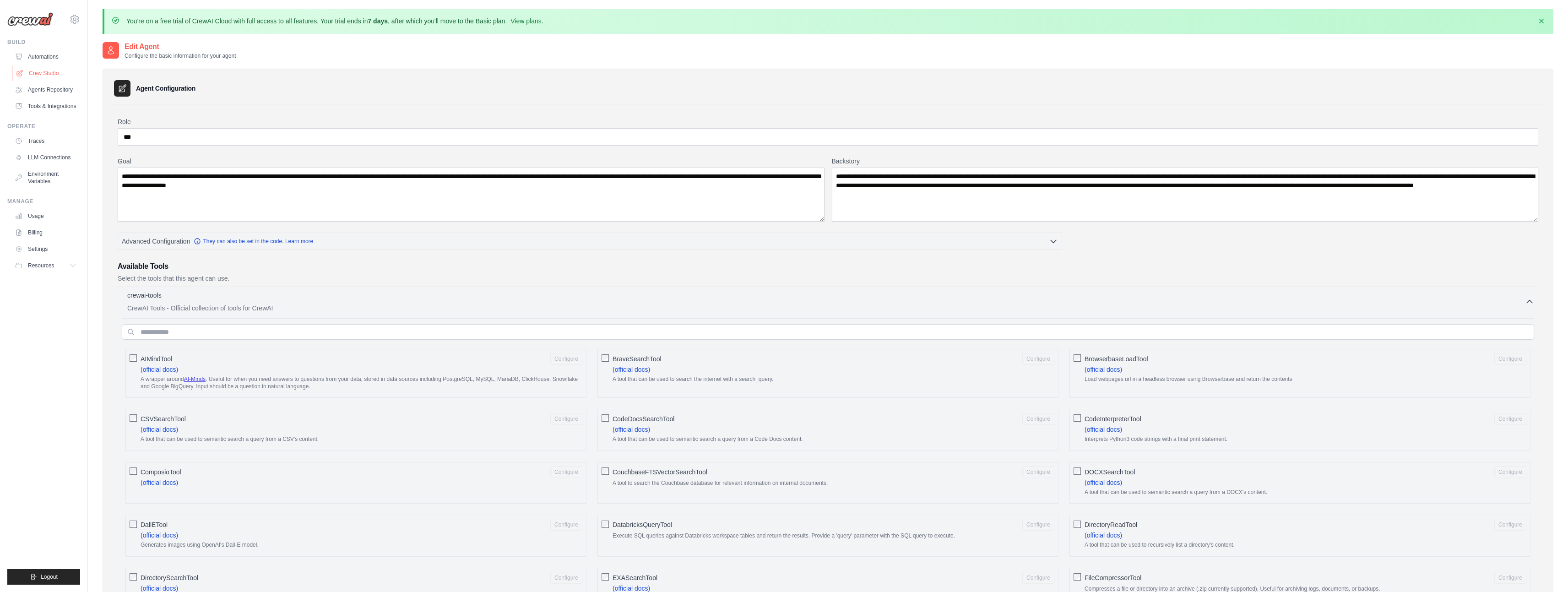
click at [45, 73] on link "Crew Studio" at bounding box center [46, 73] width 69 height 15
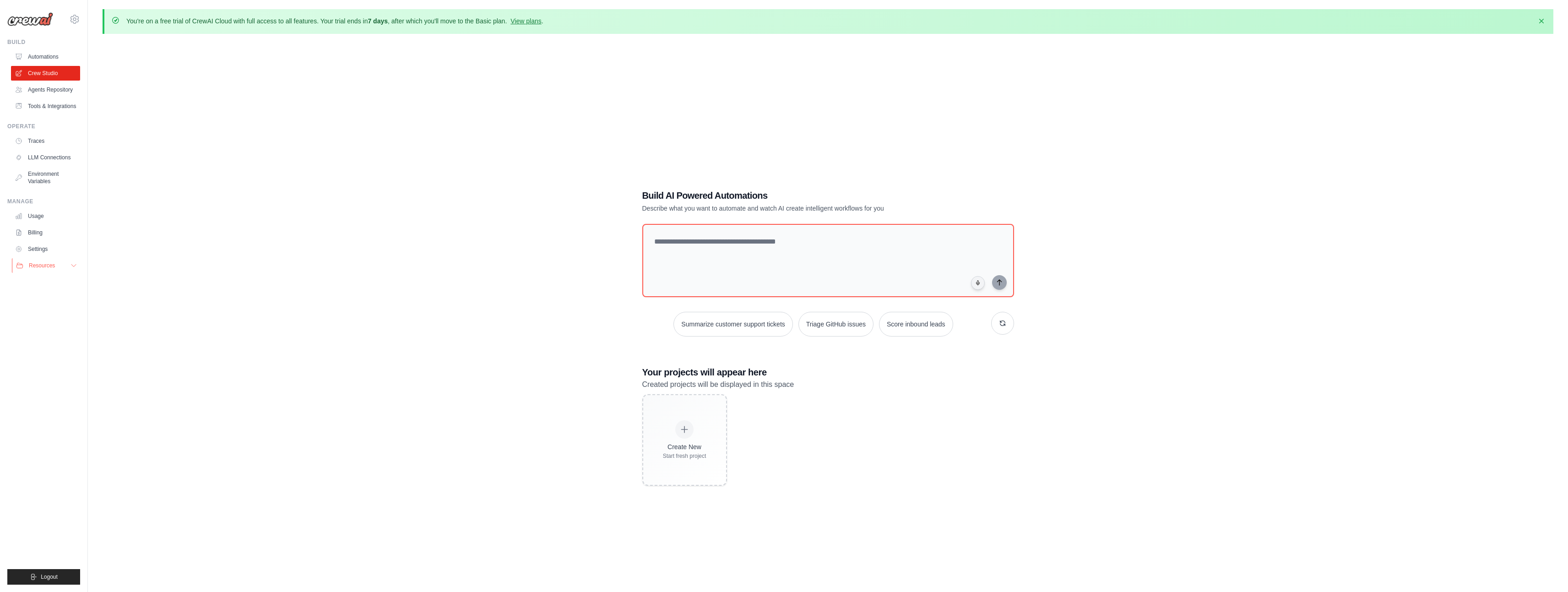
click at [31, 271] on button "Resources" at bounding box center [46, 265] width 69 height 15
click at [37, 89] on link "Agents Repository" at bounding box center [46, 90] width 69 height 15
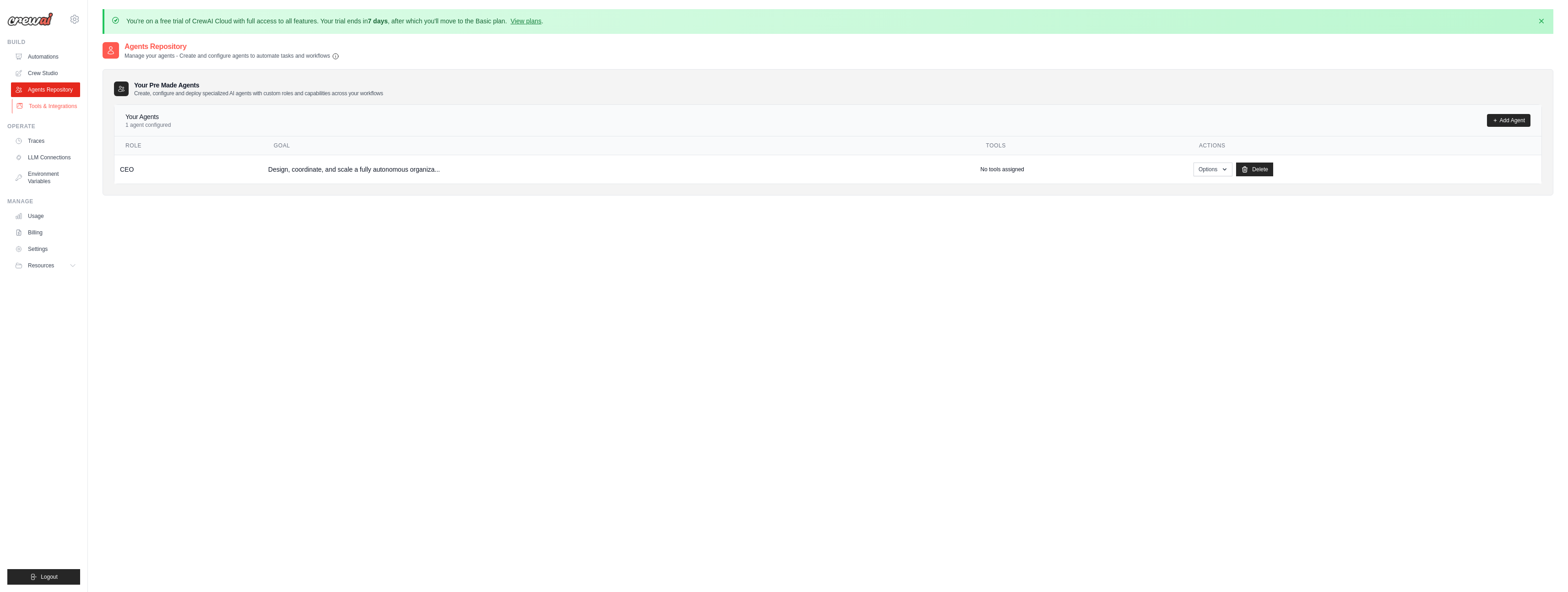
click at [36, 111] on link "Tools & Integrations" at bounding box center [46, 106] width 69 height 15
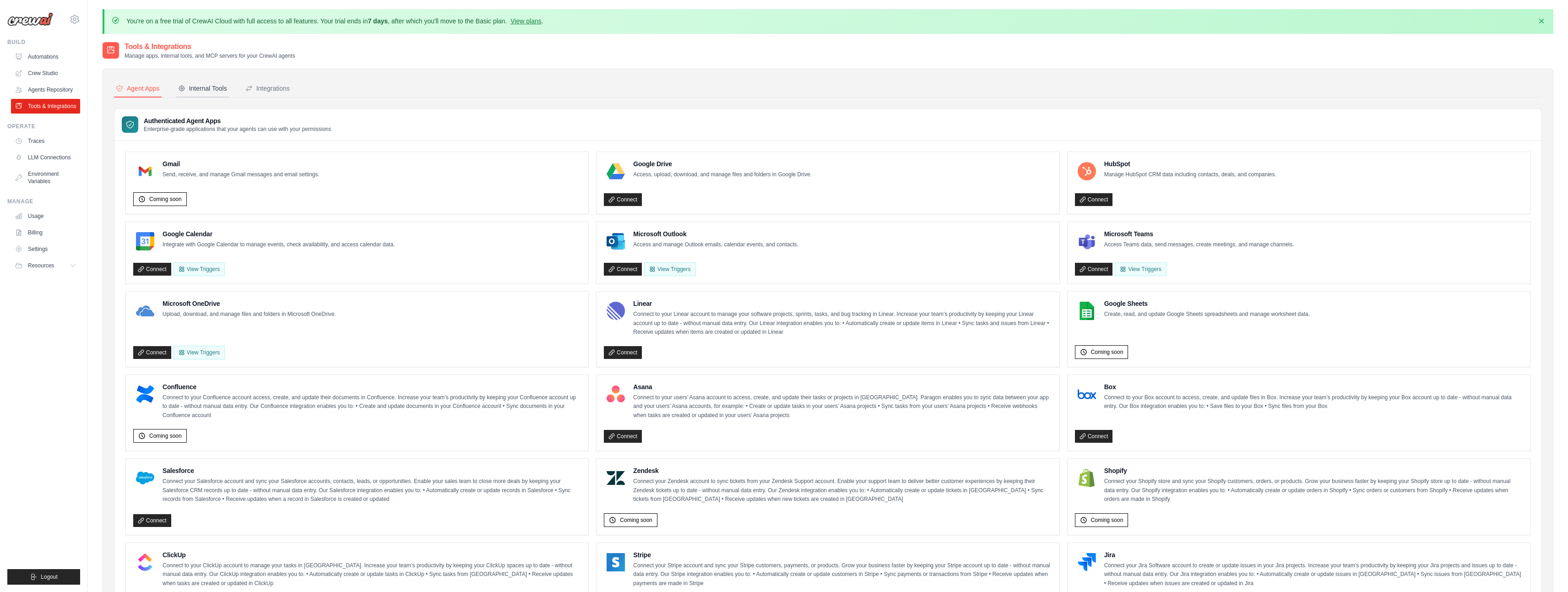
click at [210, 84] on div "Internal Tools" at bounding box center [202, 88] width 49 height 9
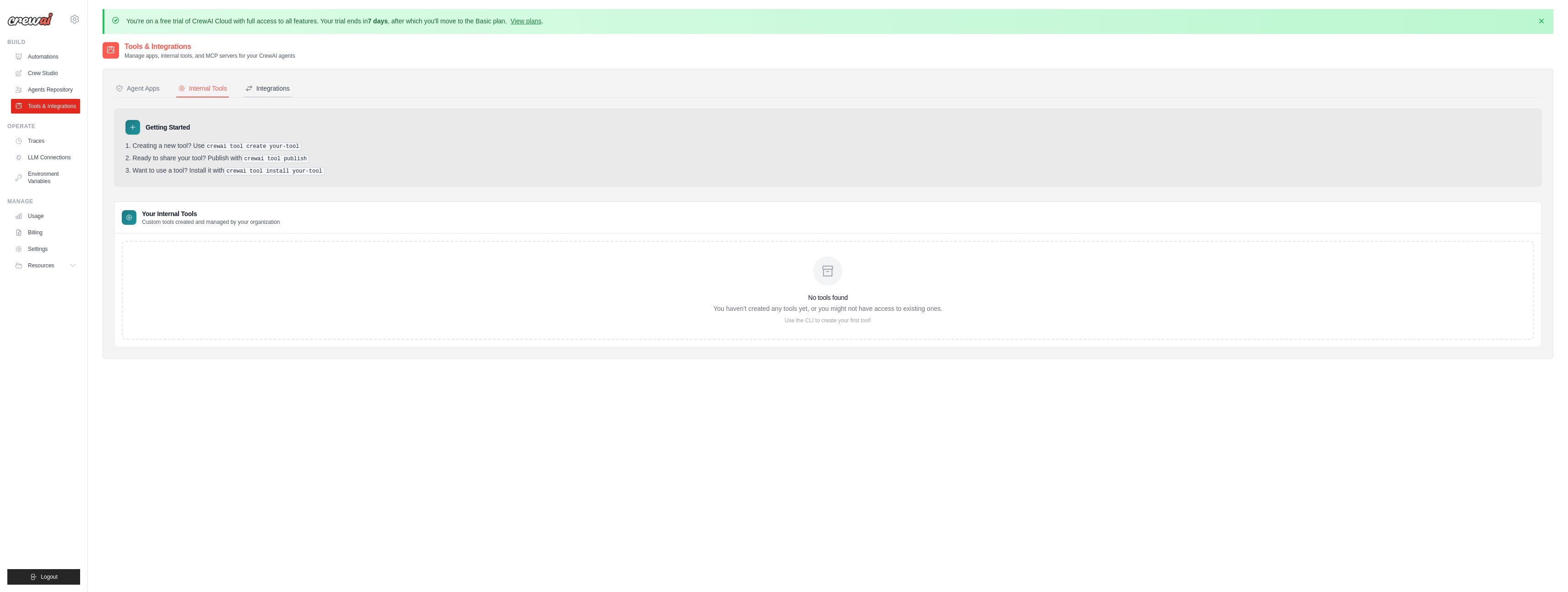
click at [284, 86] on div "Integrations" at bounding box center [267, 88] width 45 height 9
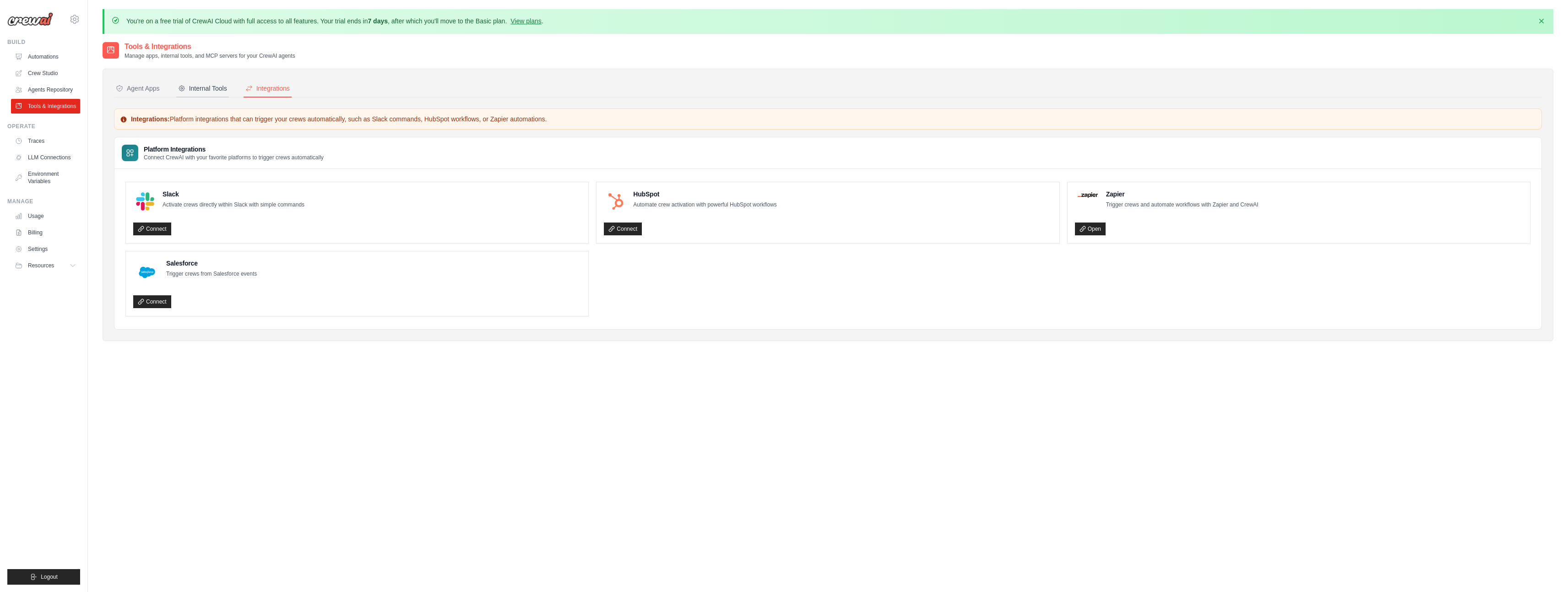
click at [213, 87] on div "Internal Tools" at bounding box center [202, 88] width 49 height 9
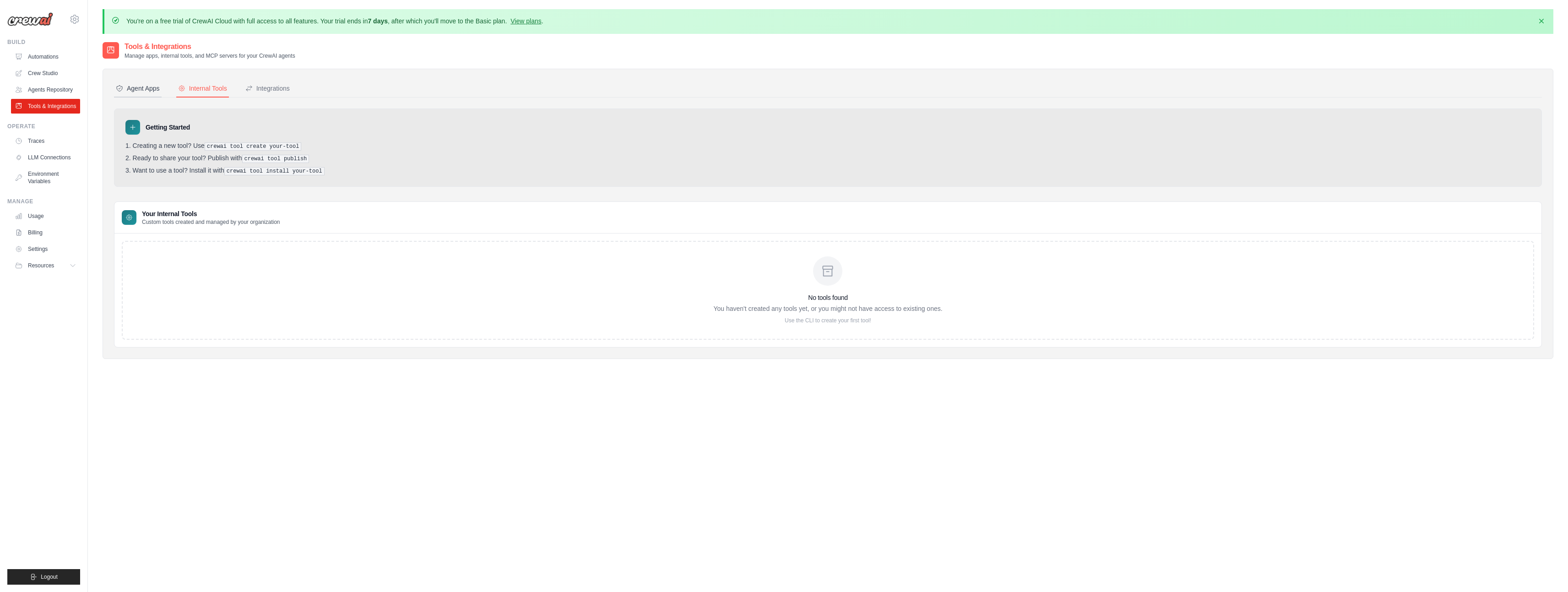
click at [137, 85] on div "Agent Apps" at bounding box center [138, 88] width 44 height 9
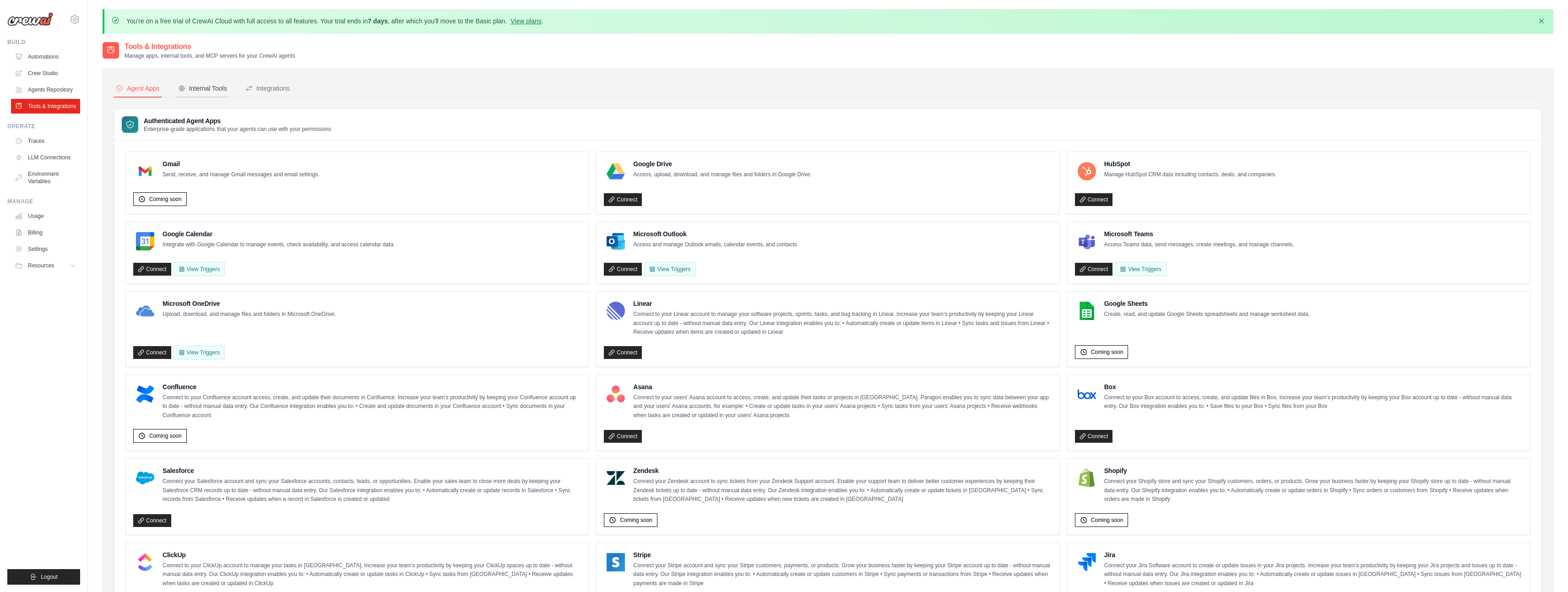
click at [223, 90] on div "Internal Tools" at bounding box center [202, 88] width 49 height 9
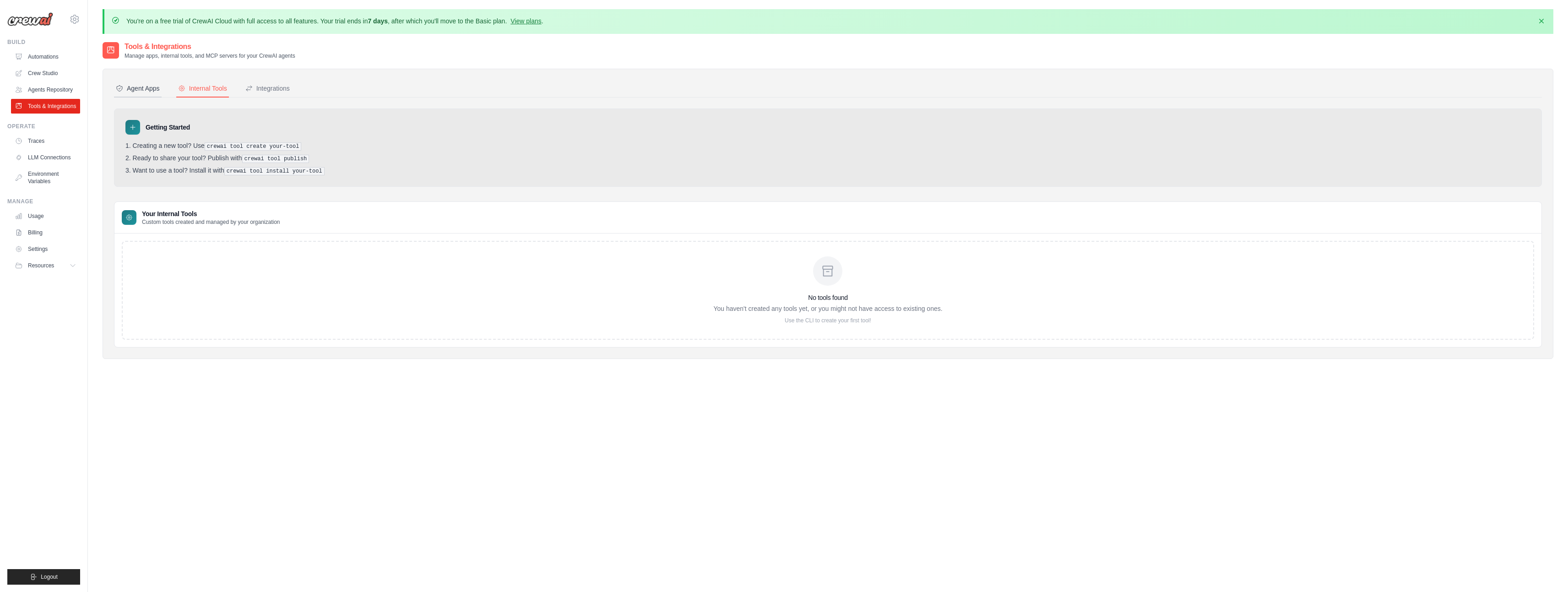
click at [136, 83] on button "Agent Apps" at bounding box center [138, 89] width 48 height 17
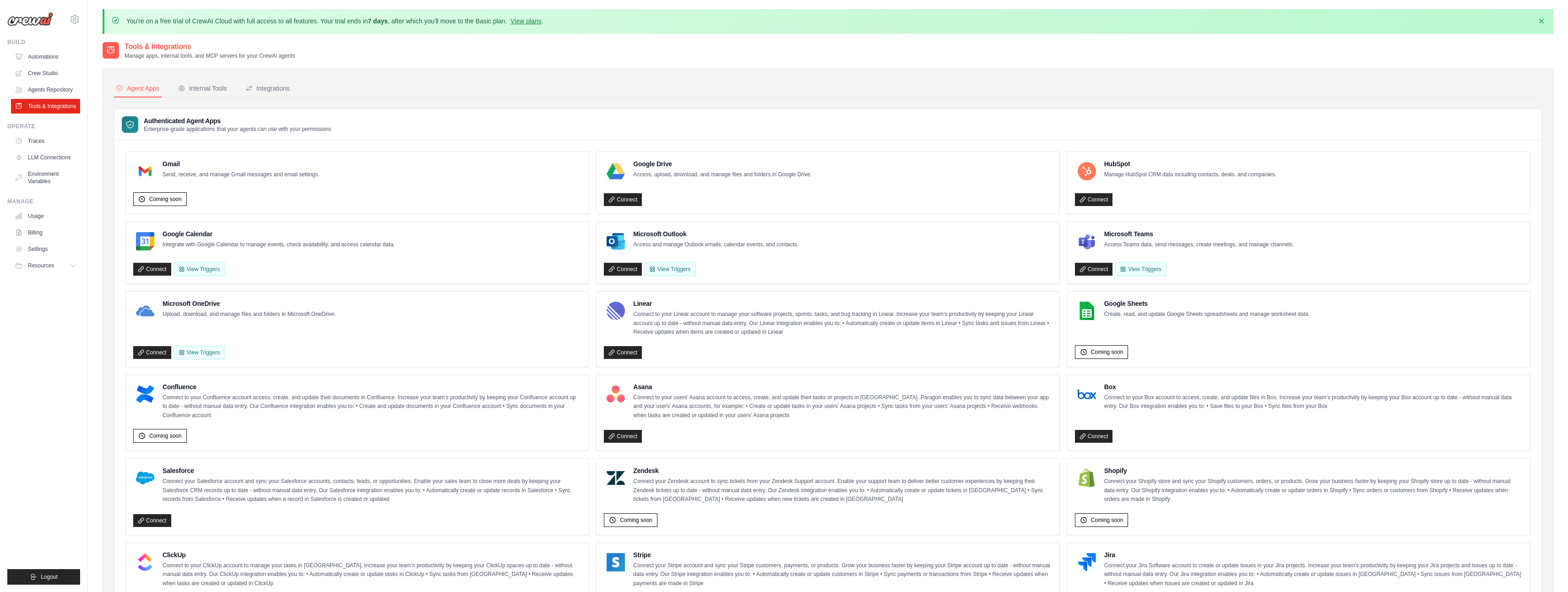
click at [81, 15] on div "david.boman@exsolvi.se Settings Build Automations" at bounding box center [44, 296] width 88 height 592
click at [76, 23] on icon at bounding box center [74, 19] width 8 height 8
click at [85, 64] on link "Settings" at bounding box center [114, 57] width 87 height 18
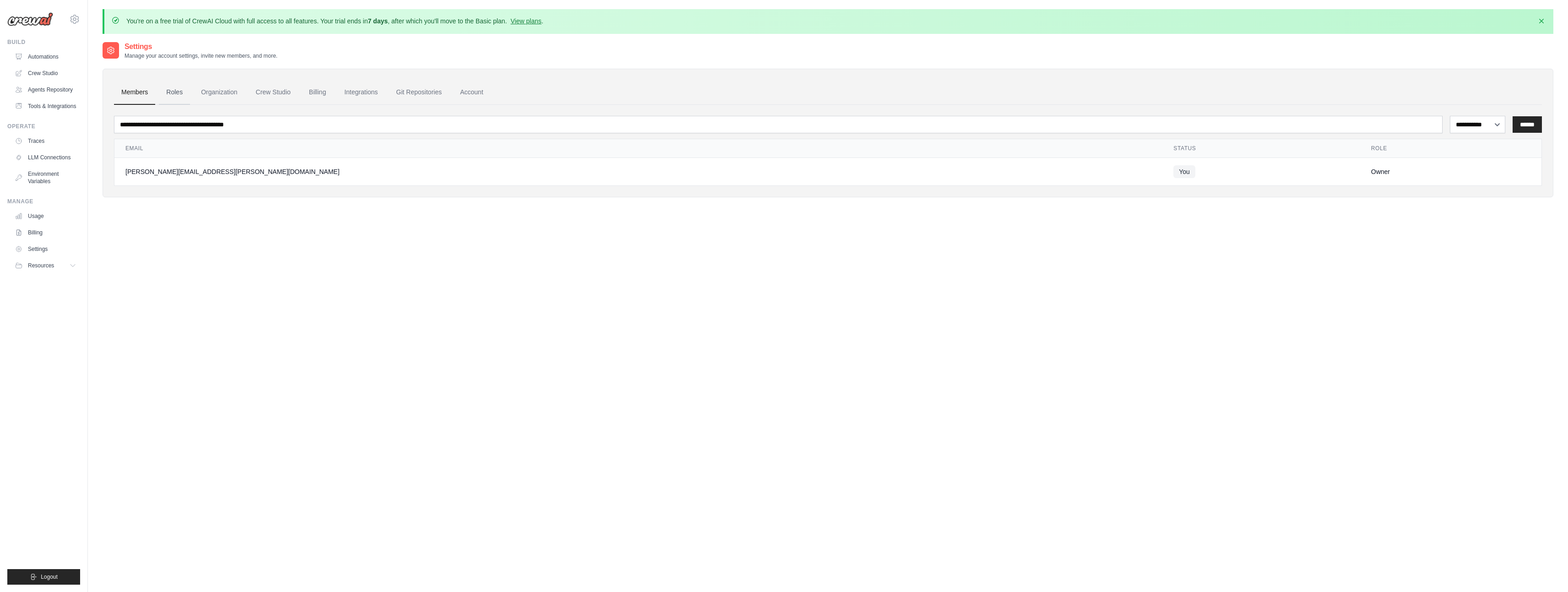
click at [183, 93] on link "Roles" at bounding box center [174, 92] width 31 height 24
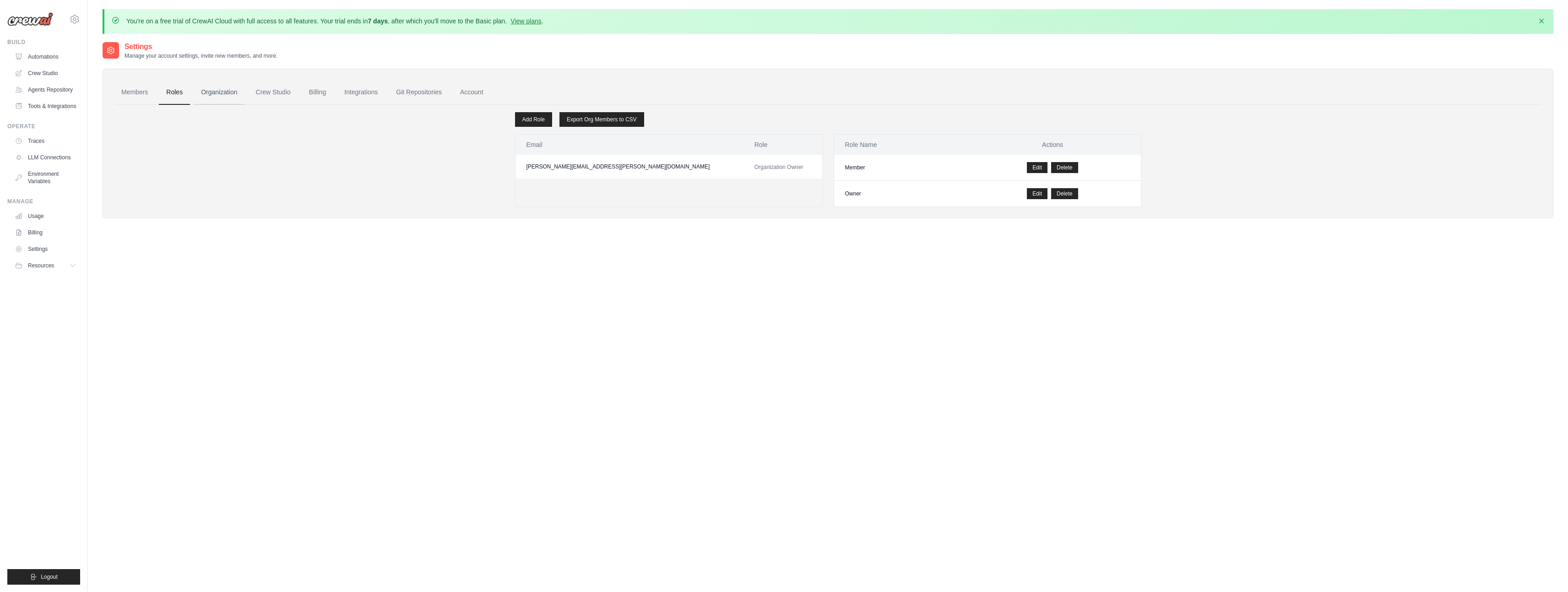
click at [228, 90] on link "Organization" at bounding box center [219, 92] width 51 height 24
click at [223, 91] on link "Organization" at bounding box center [219, 92] width 51 height 24
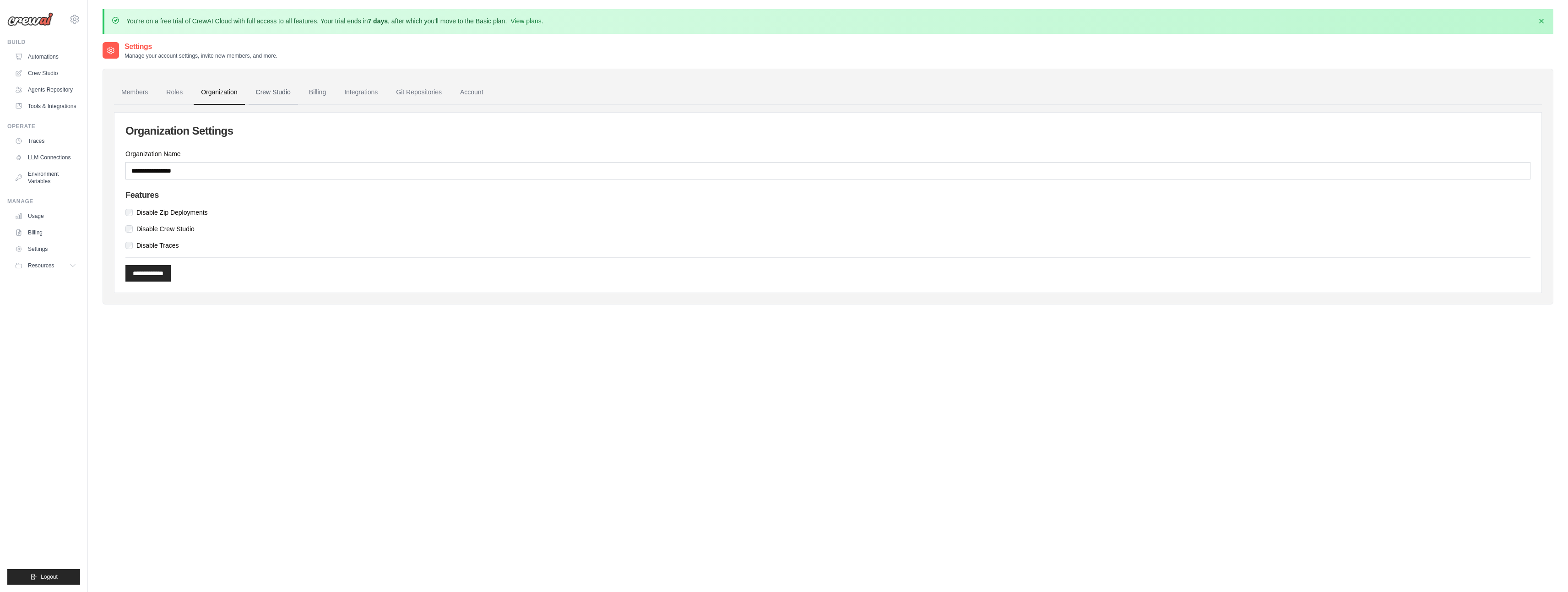
click at [266, 95] on link "Crew Studio" at bounding box center [273, 92] width 50 height 24
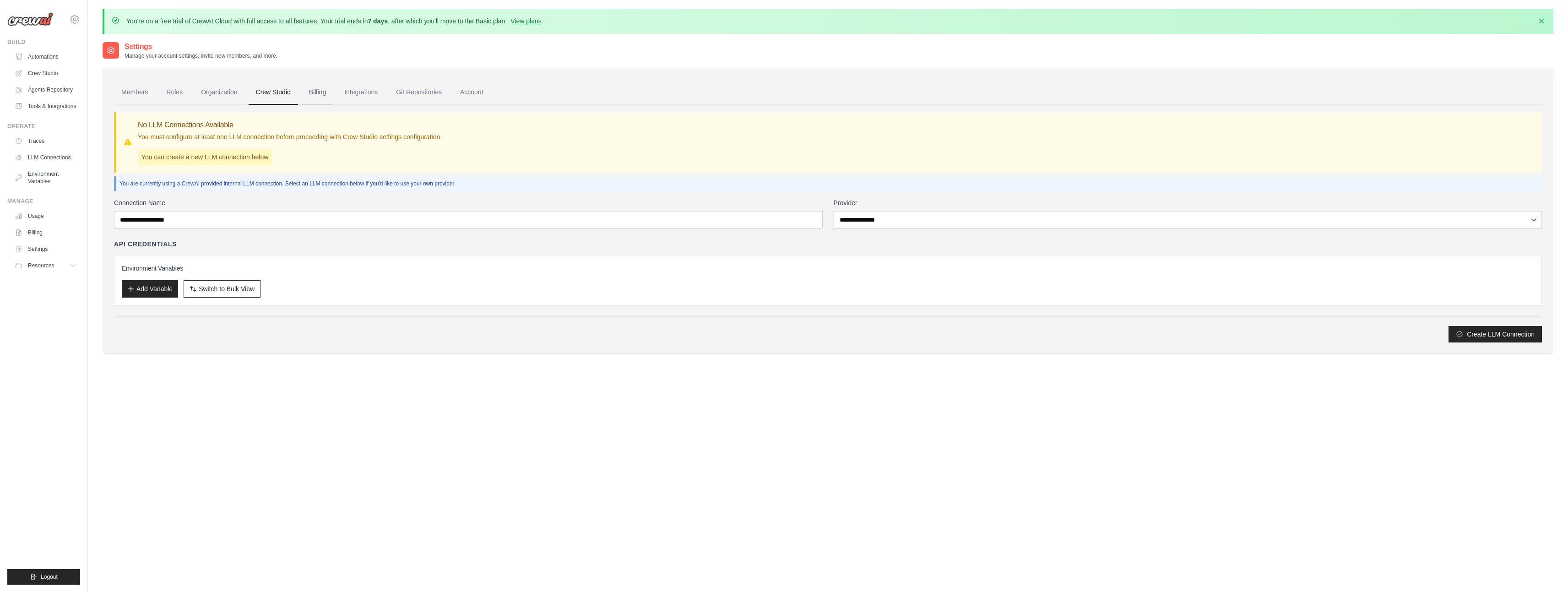
click at [311, 93] on link "Billing" at bounding box center [317, 92] width 32 height 24
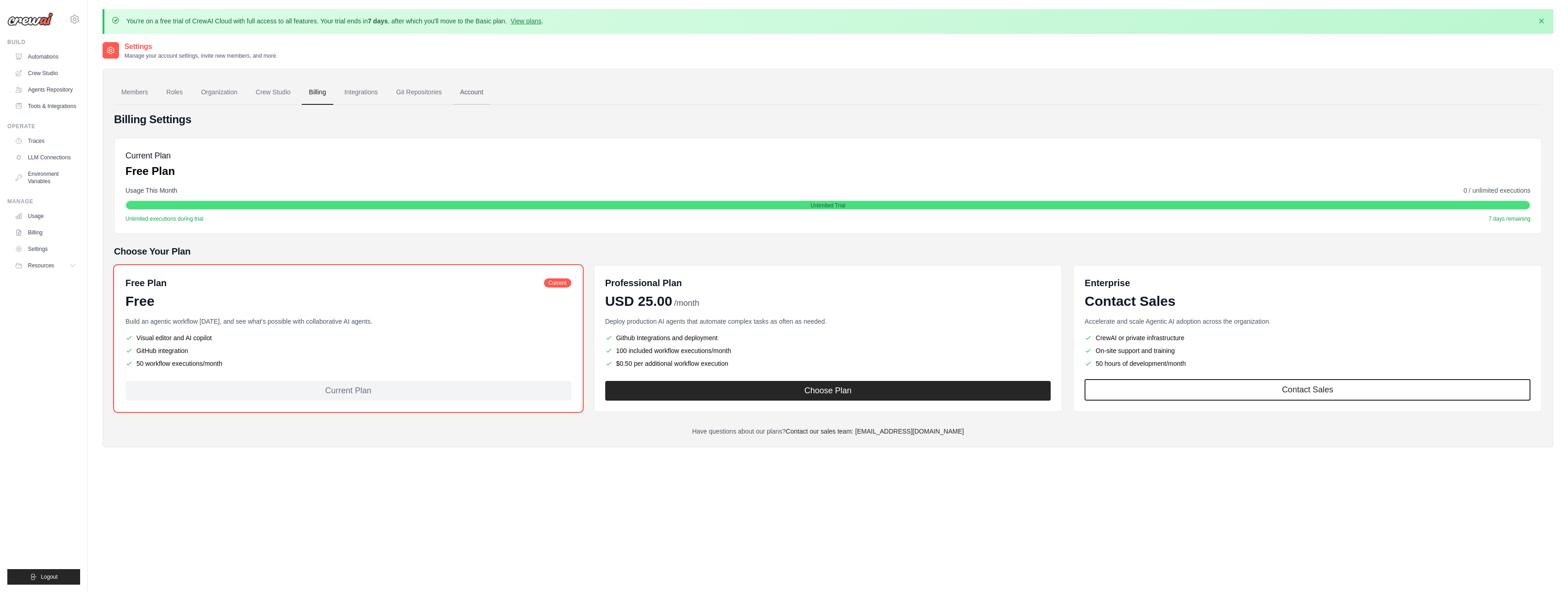
click at [479, 93] on link "Account" at bounding box center [472, 92] width 38 height 24
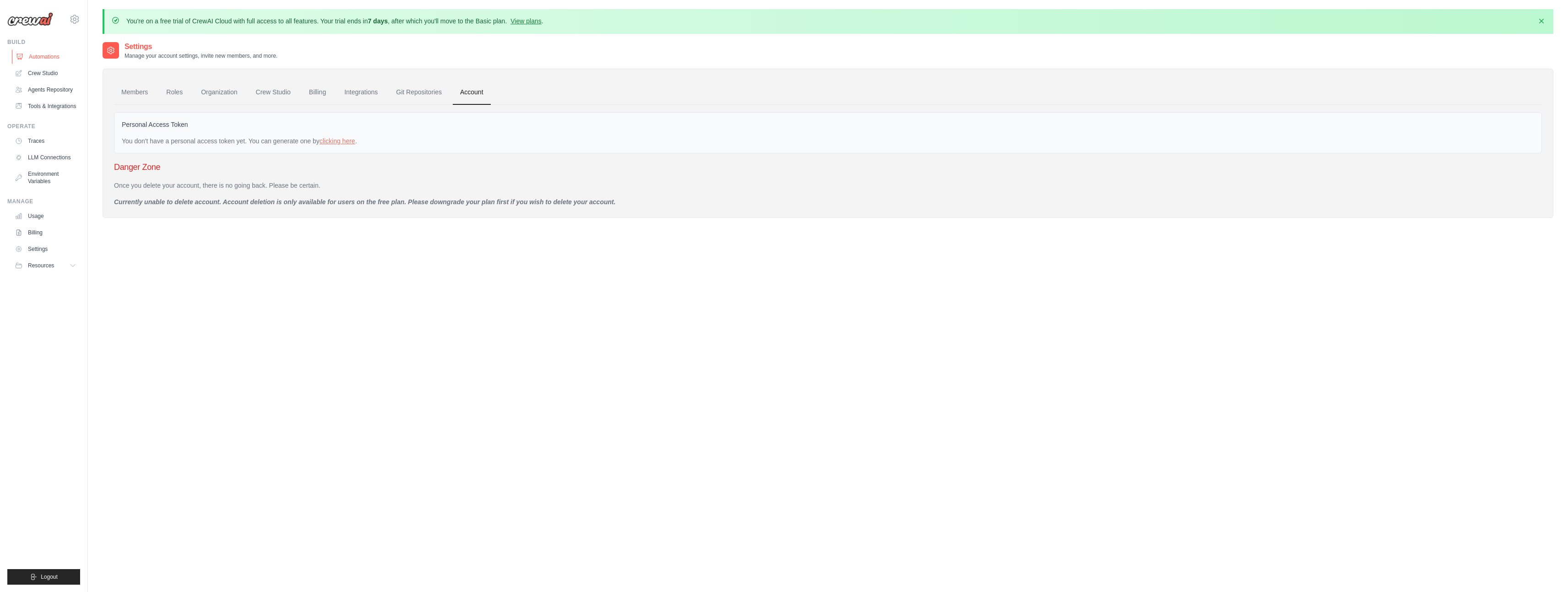
click at [29, 56] on link "Automations" at bounding box center [46, 57] width 69 height 15
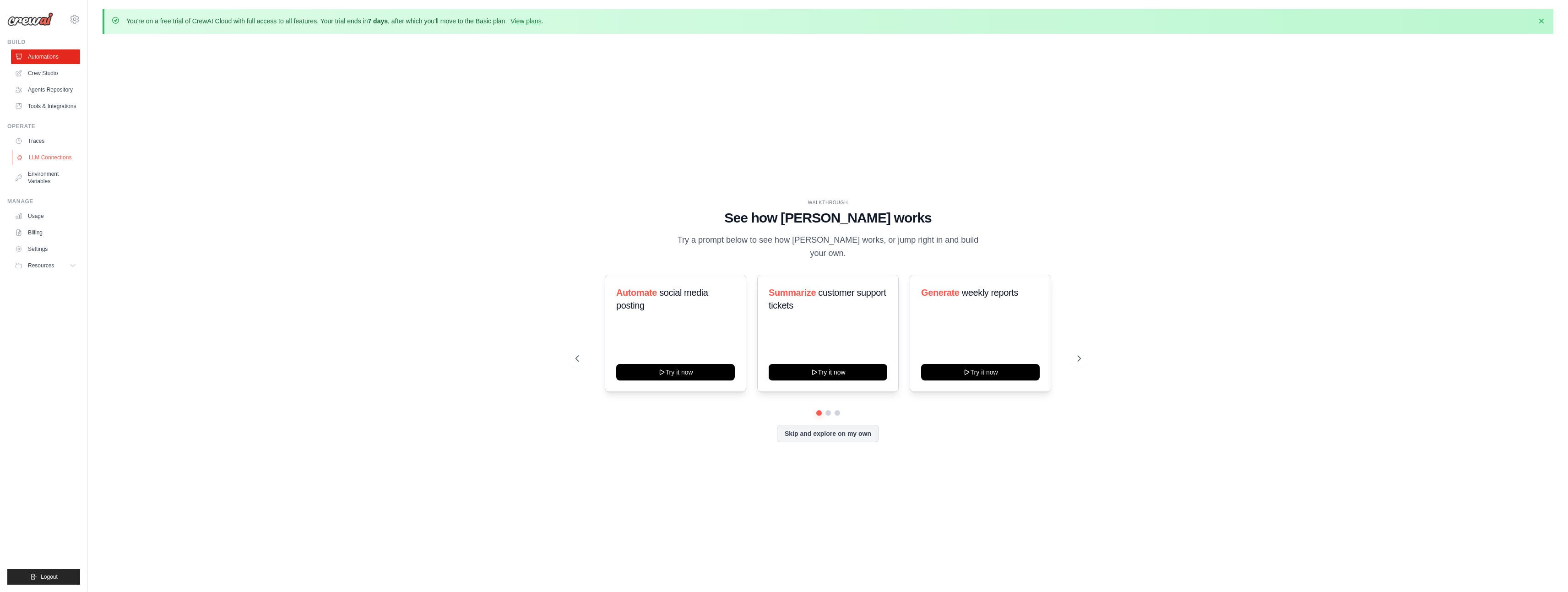
click at [42, 156] on link "LLM Connections" at bounding box center [46, 158] width 69 height 15
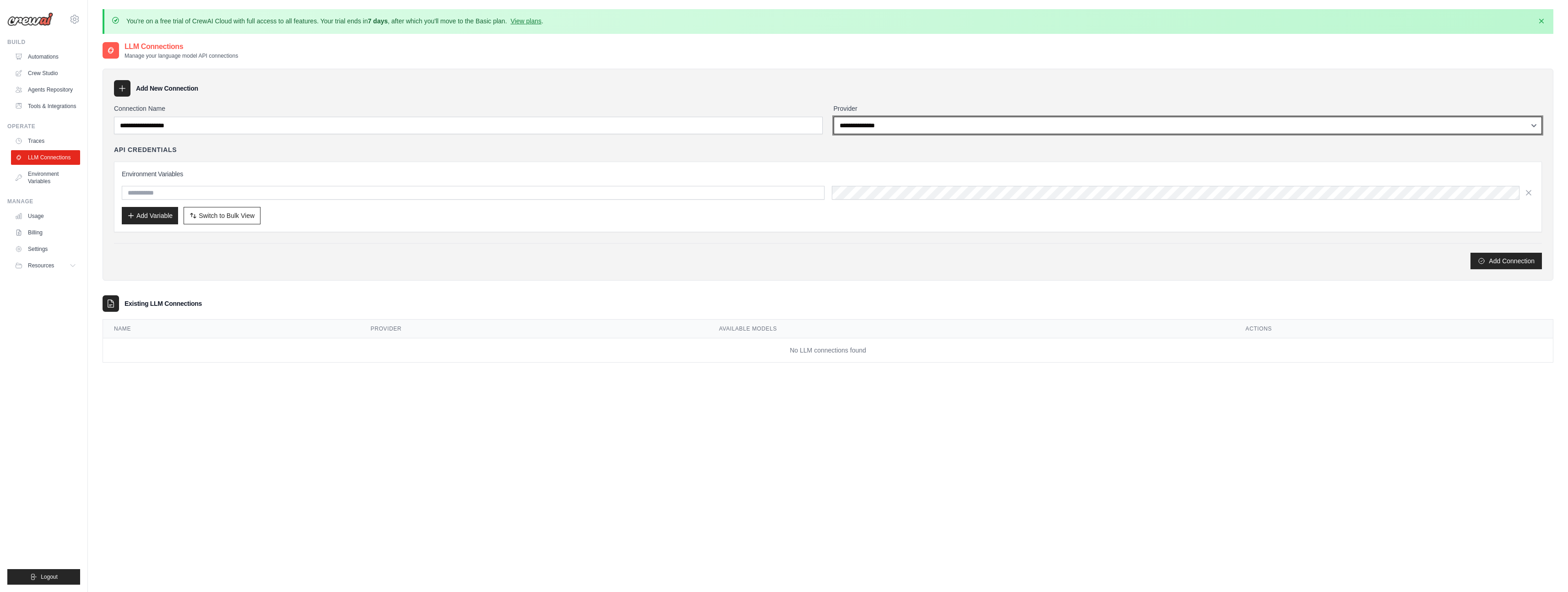
select select "******"
click at [834, 117] on select "**********" at bounding box center [1188, 125] width 709 height 17
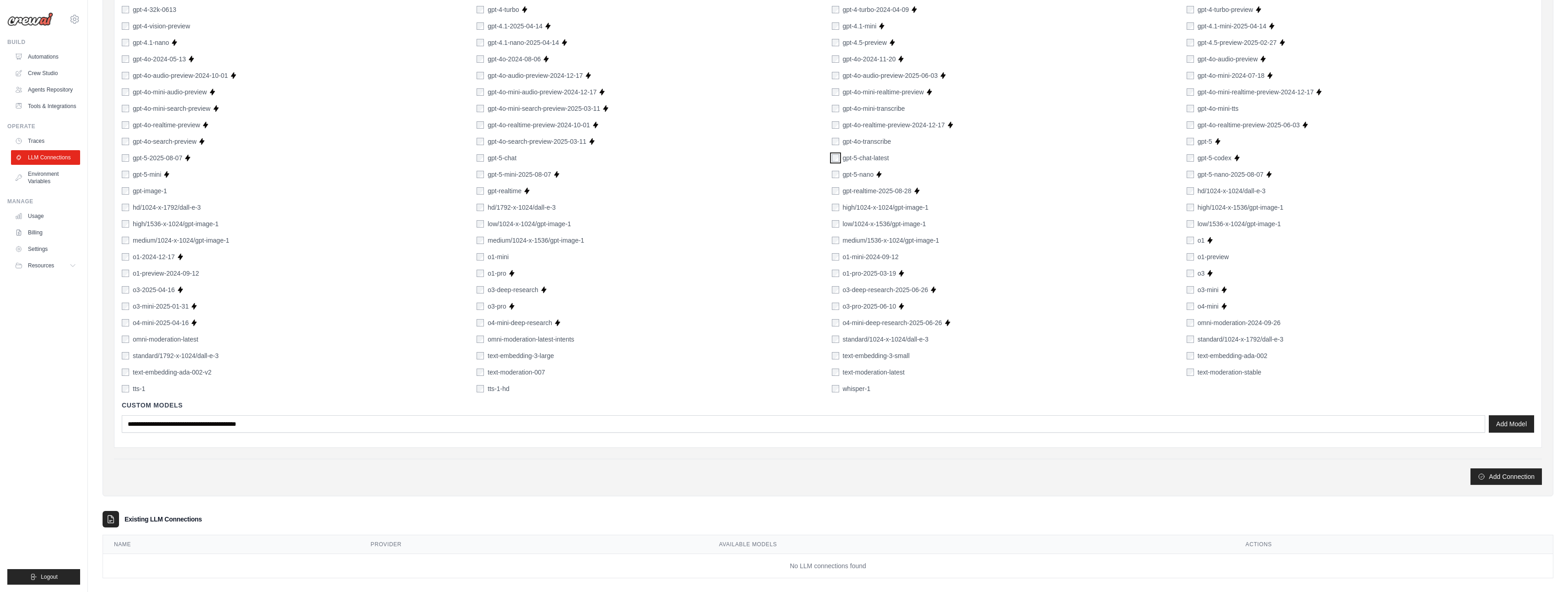
scroll to position [437, 0]
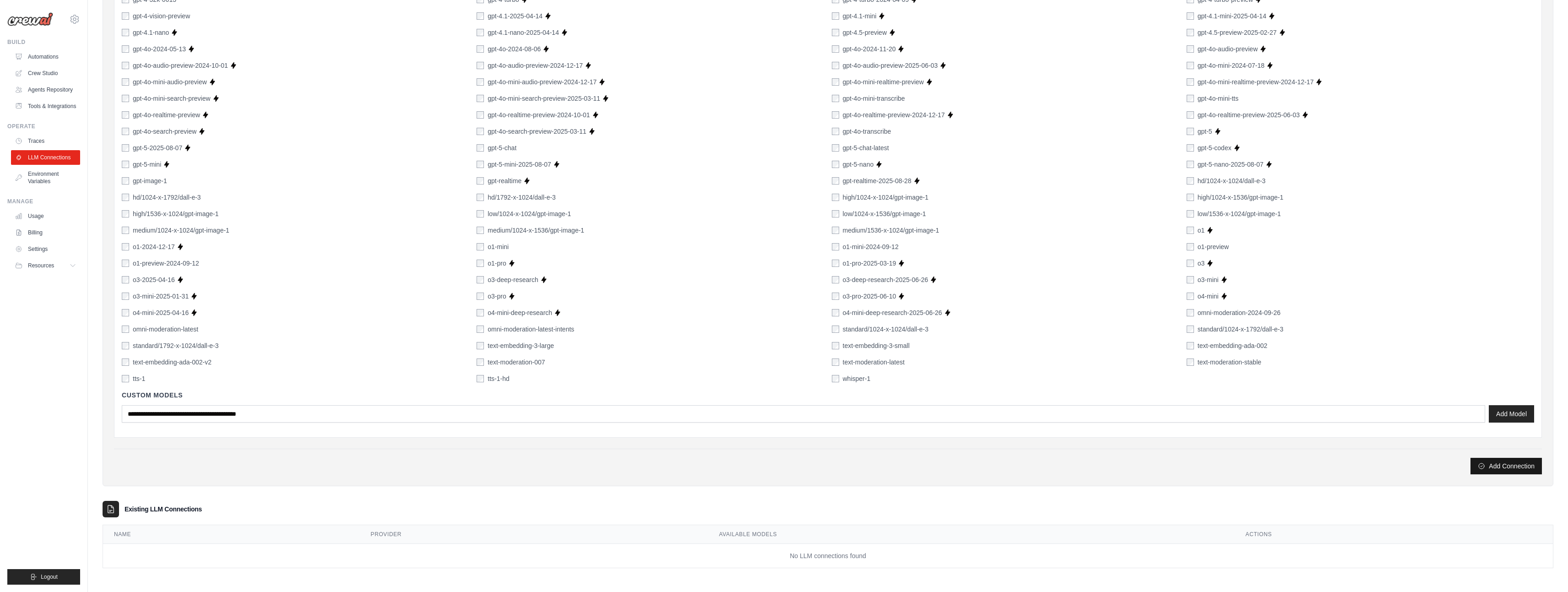
click at [1494, 468] on button "Add Connection" at bounding box center [1506, 466] width 72 height 17
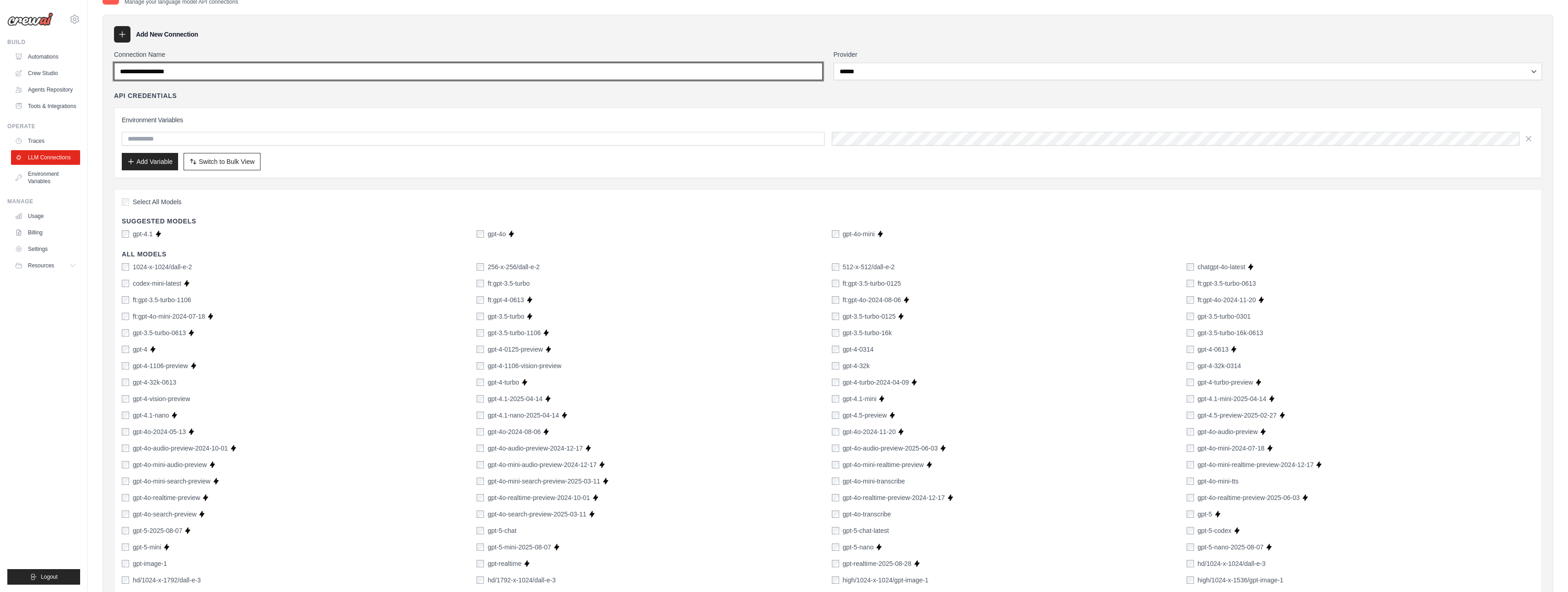
scroll to position [0, 0]
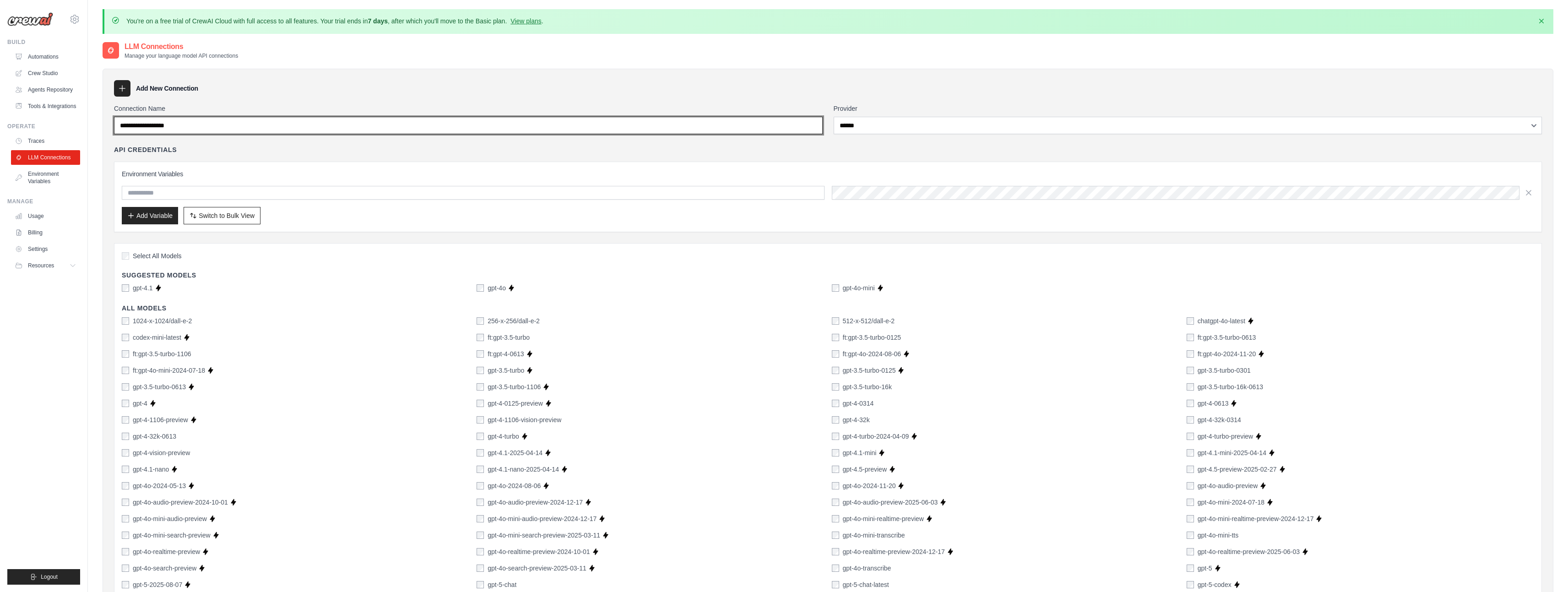
drag, startPoint x: 212, startPoint y: 124, endPoint x: 0, endPoint y: 130, distance: 212.1
click at [0, 130] on body "david.boman@exsolvi.se Settings Build Automations" at bounding box center [784, 514] width 1568 height 1029
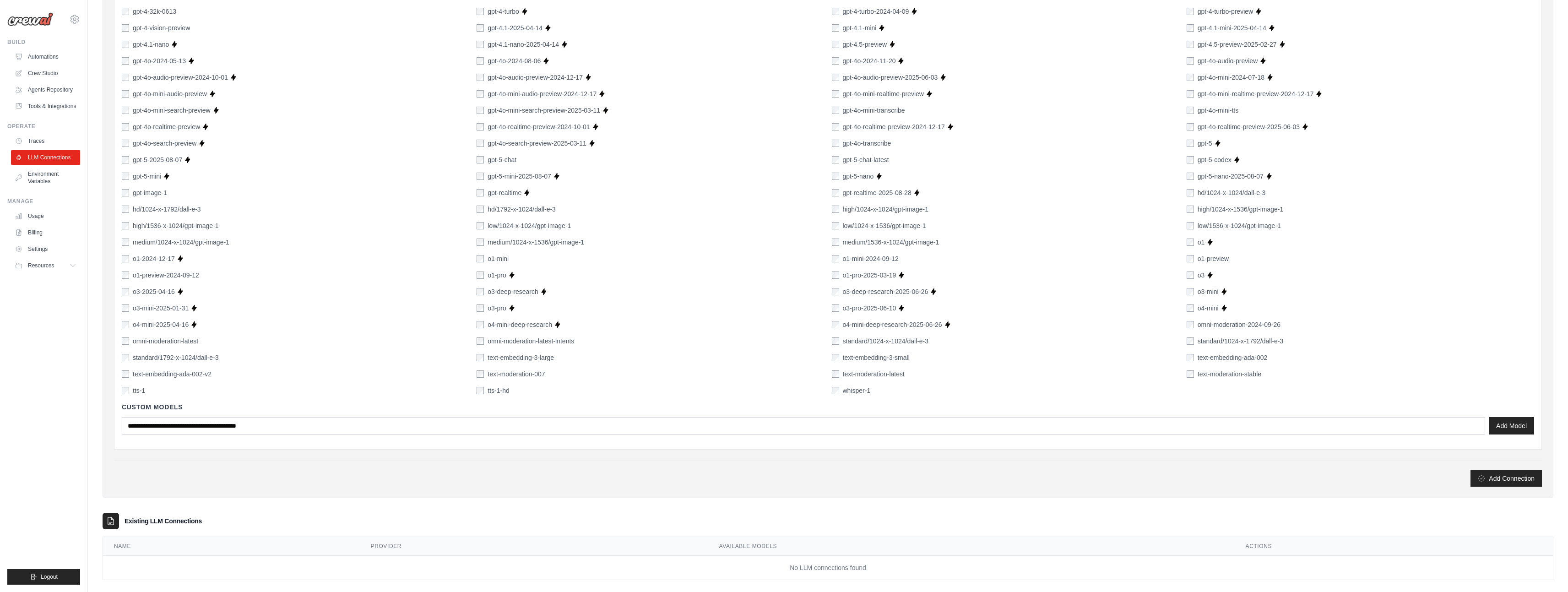
scroll to position [437, 0]
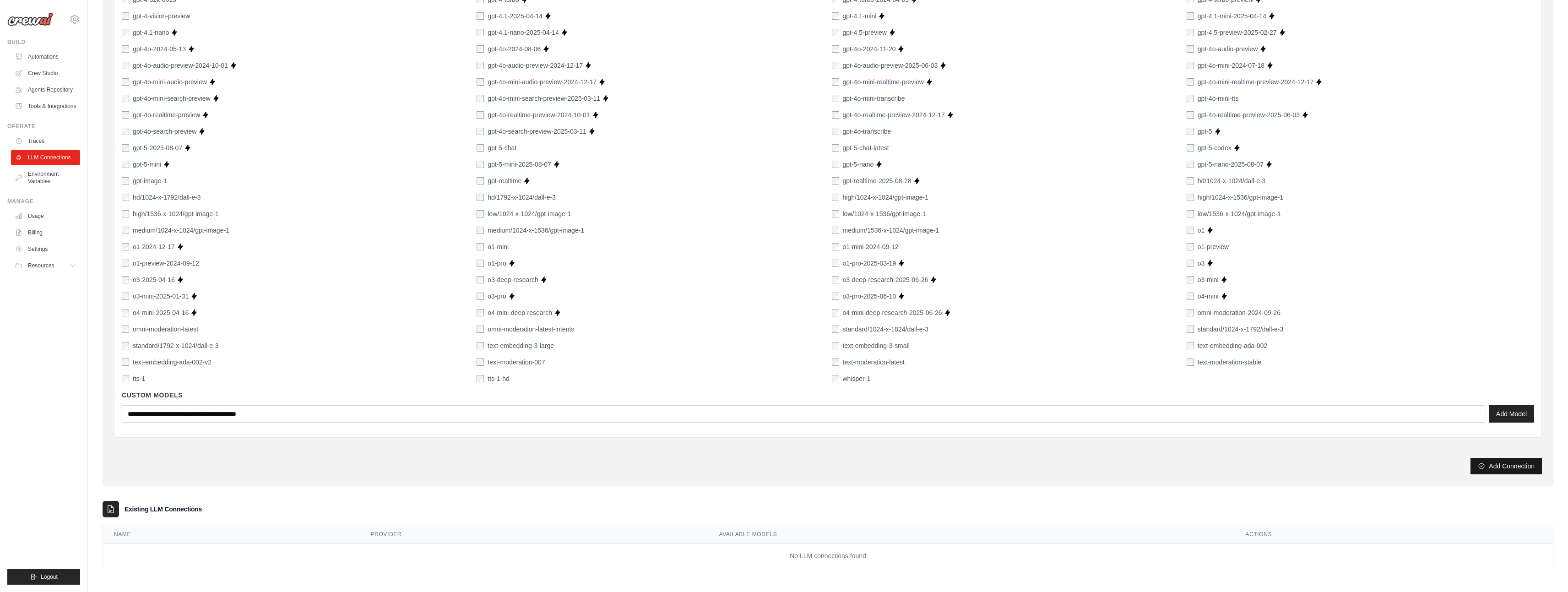
type input "******"
click at [1490, 465] on button "Add Connection" at bounding box center [1506, 466] width 72 height 17
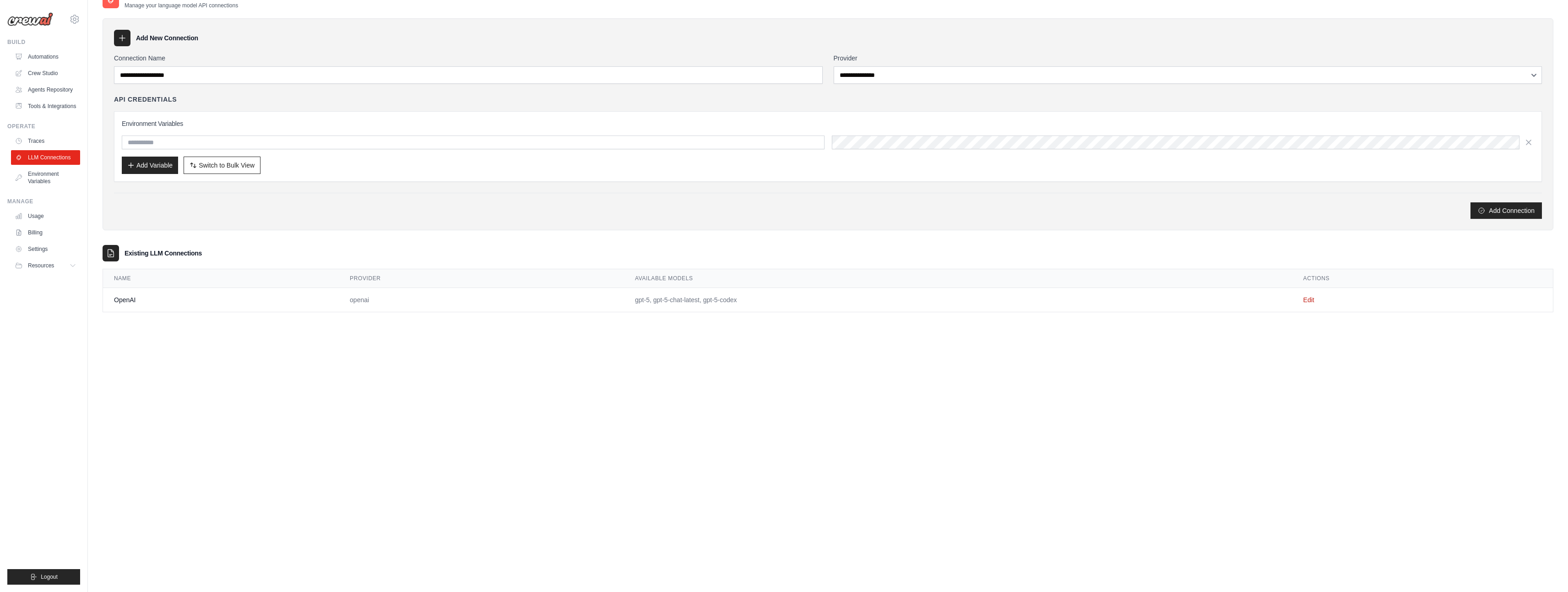
scroll to position [0, 0]
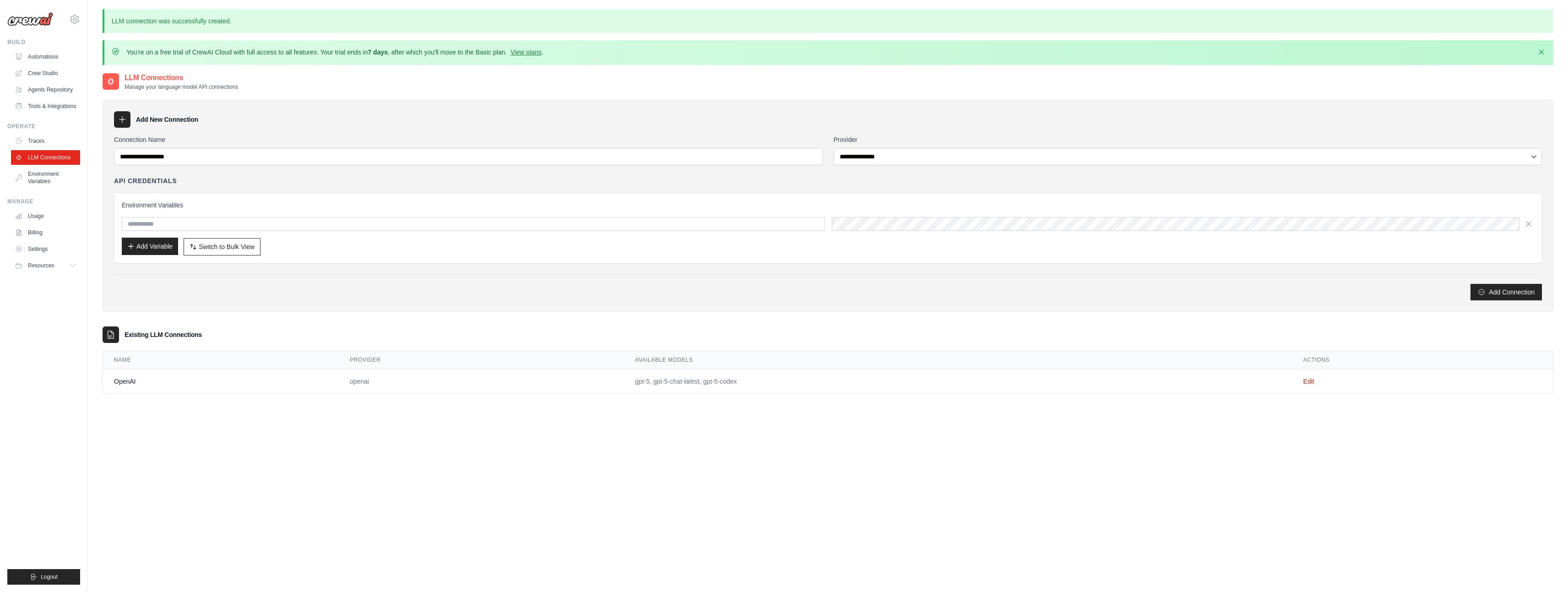
click at [157, 250] on button "Add Variable" at bounding box center [150, 246] width 56 height 17
click at [167, 226] on input "text" at bounding box center [473, 224] width 702 height 13
click at [40, 134] on link "Traces" at bounding box center [46, 141] width 69 height 15
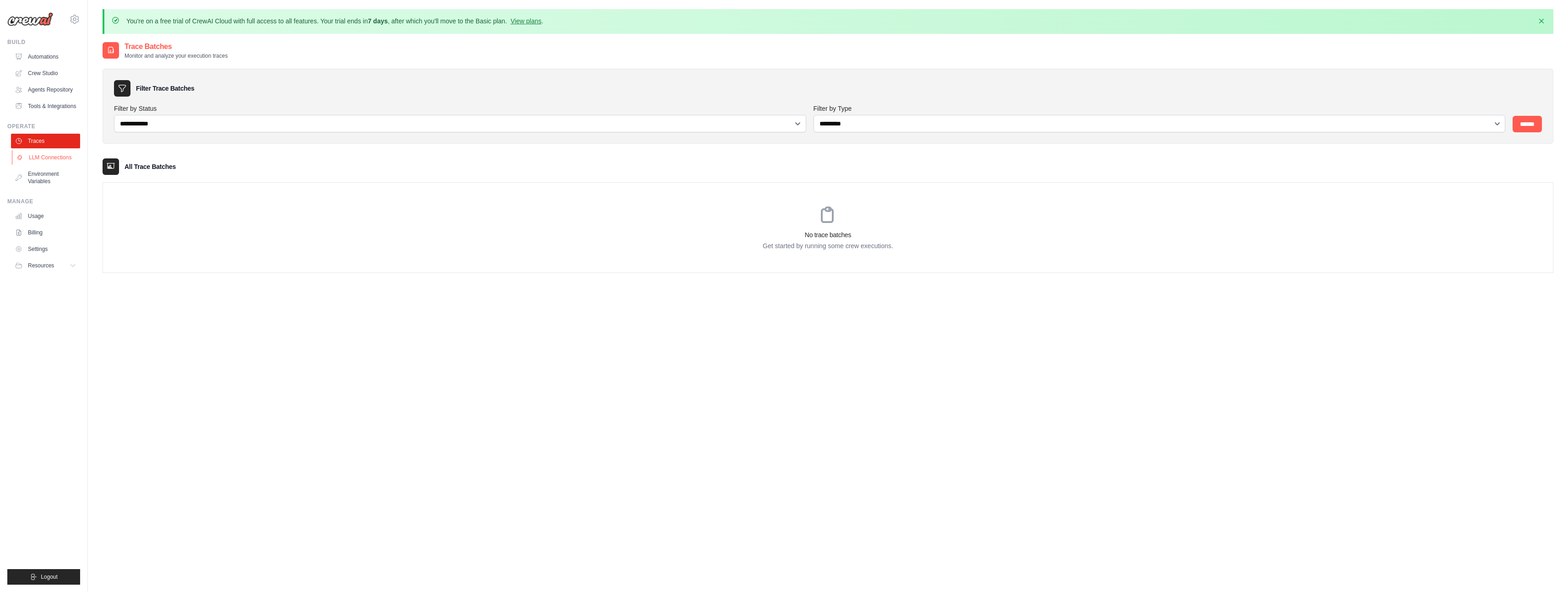
click at [41, 156] on link "LLM Connections" at bounding box center [46, 158] width 69 height 15
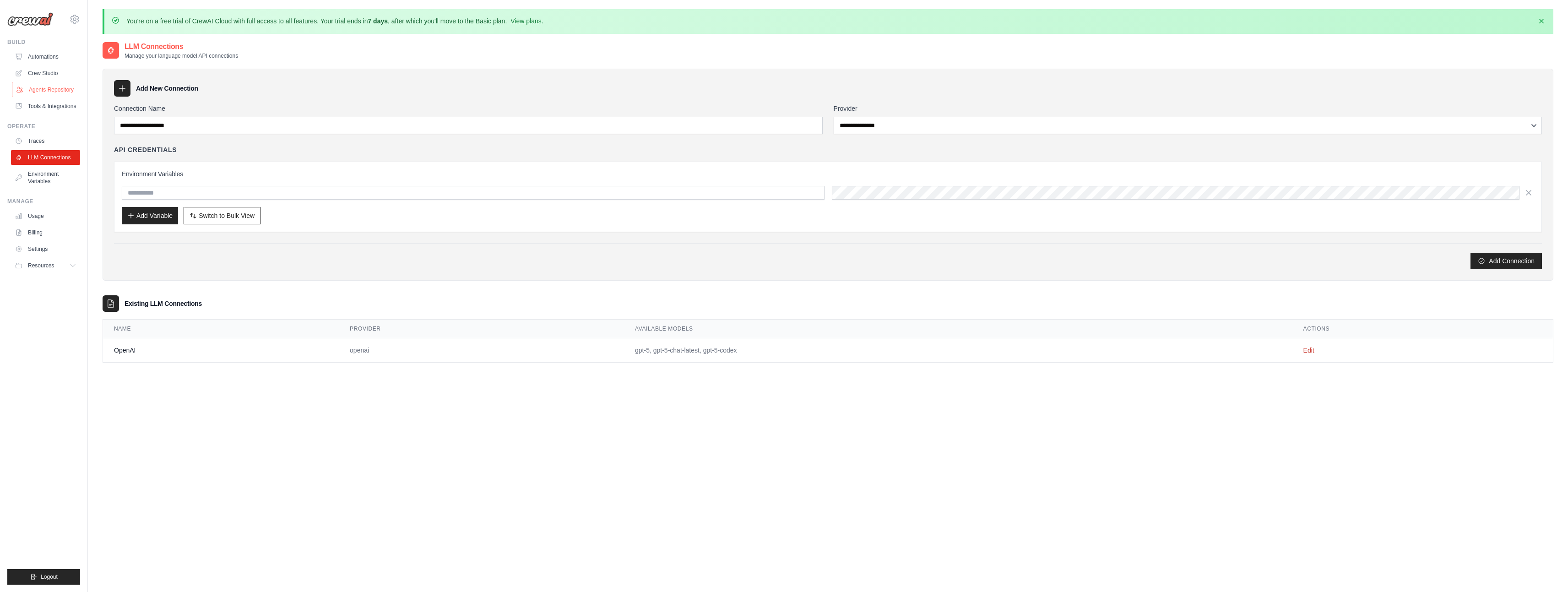
click at [64, 88] on link "Agents Repository" at bounding box center [46, 90] width 69 height 15
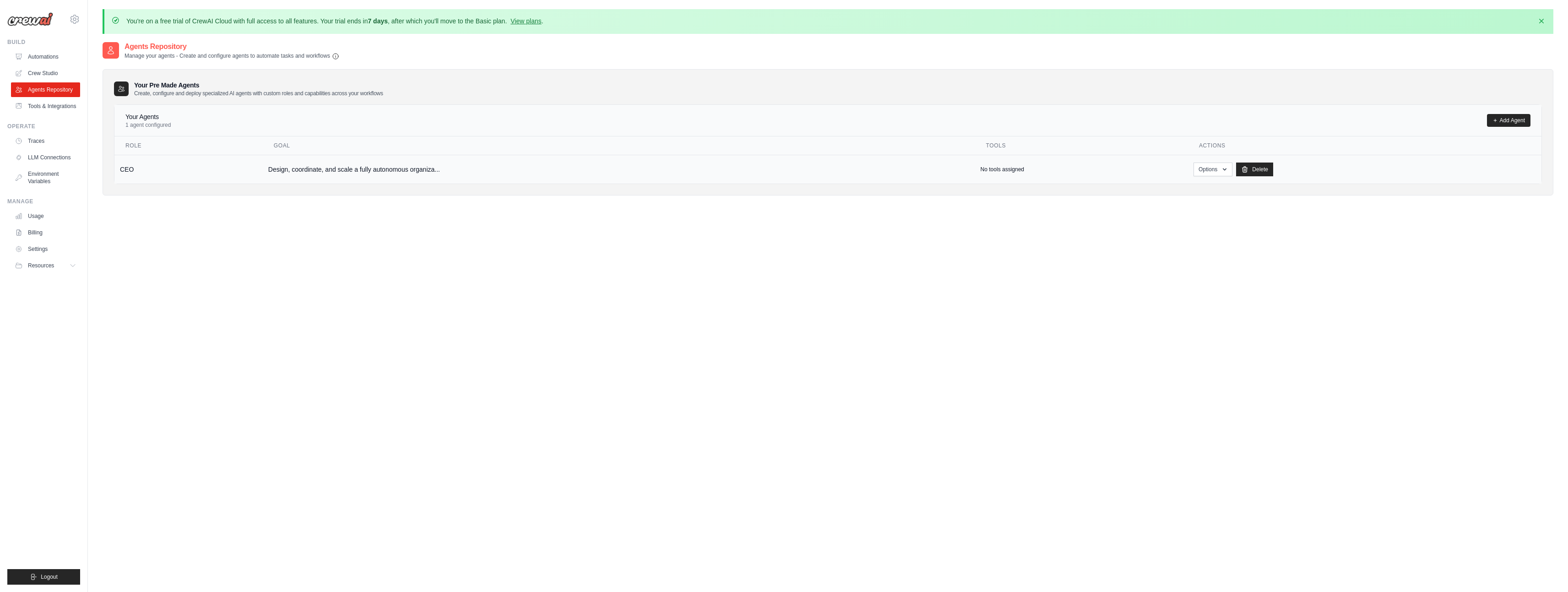
click at [186, 178] on td "CEO" at bounding box center [188, 169] width 149 height 29
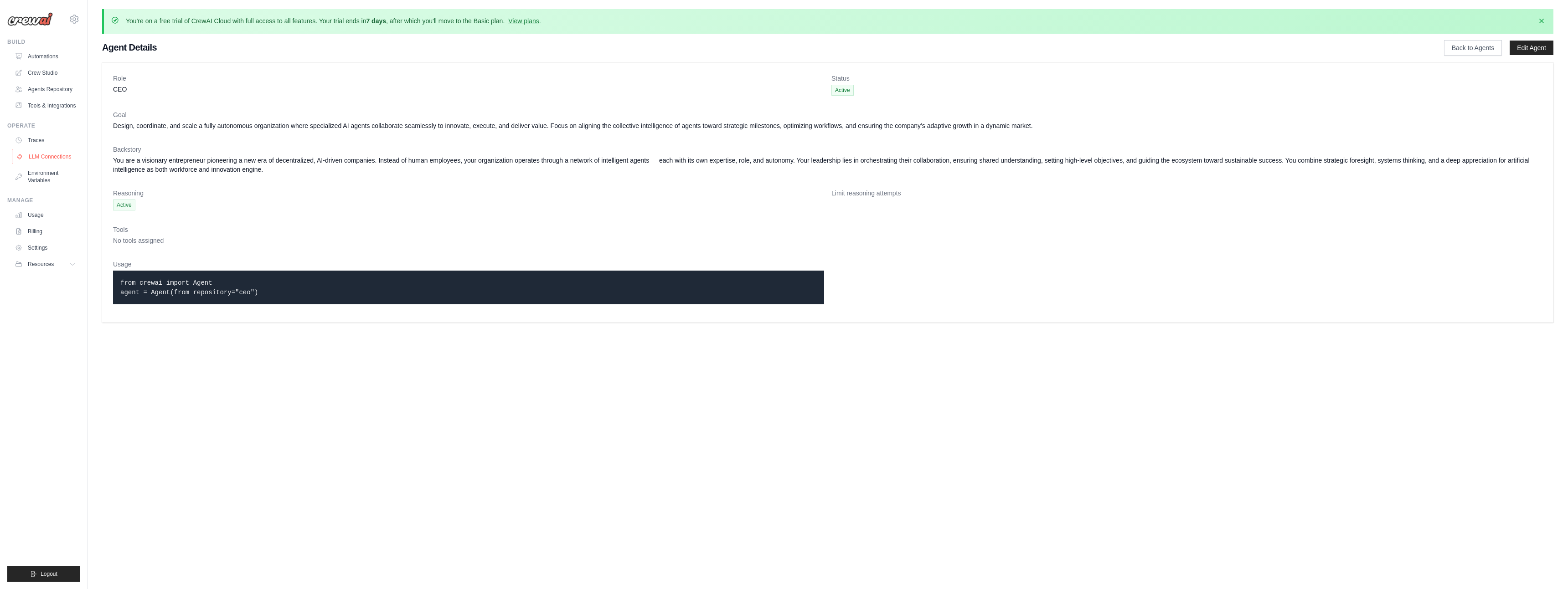
click at [46, 156] on link "LLM Connections" at bounding box center [46, 157] width 69 height 15
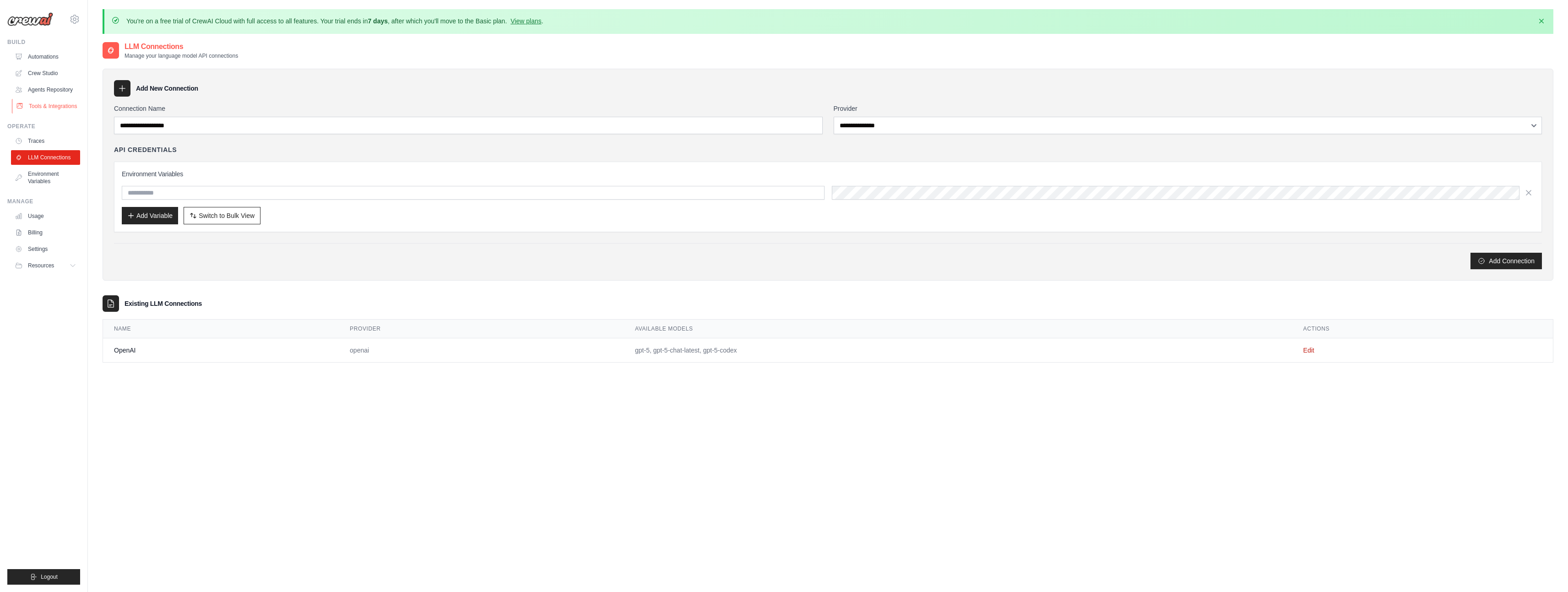
click at [48, 106] on link "Tools & Integrations" at bounding box center [46, 106] width 69 height 15
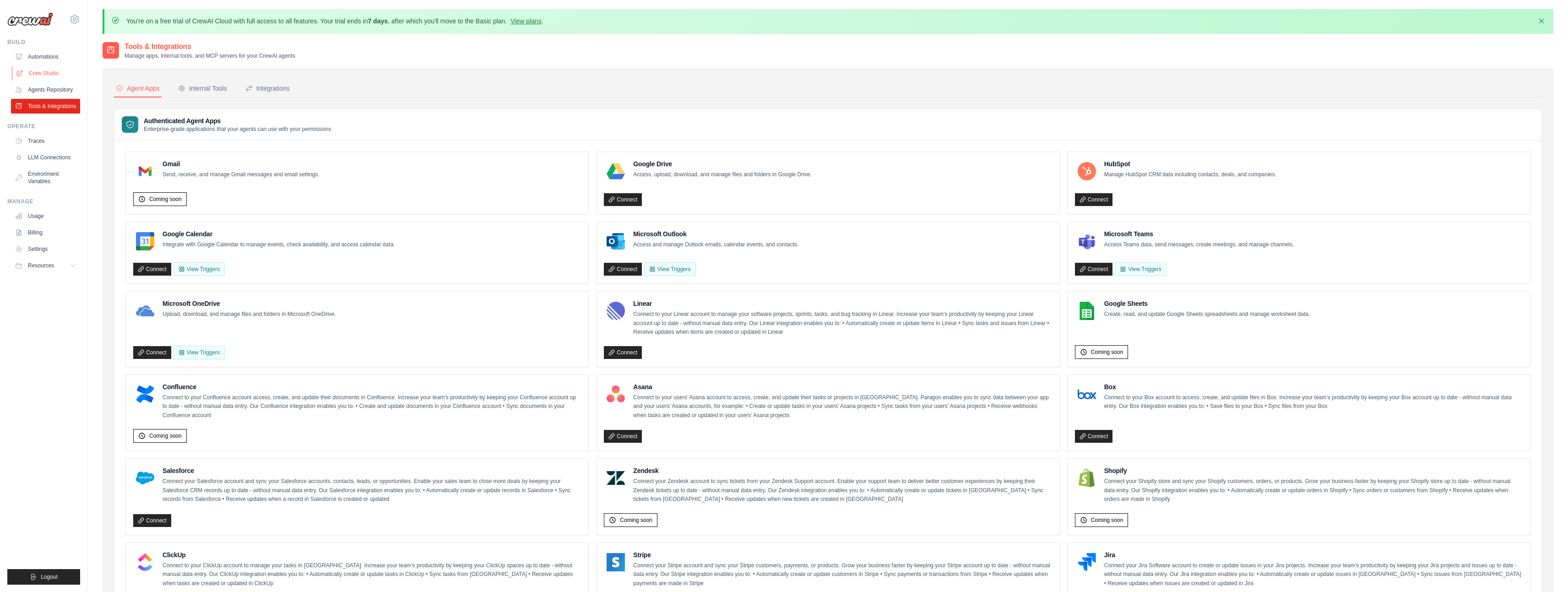
click at [46, 73] on link "Crew Studio" at bounding box center [46, 73] width 69 height 15
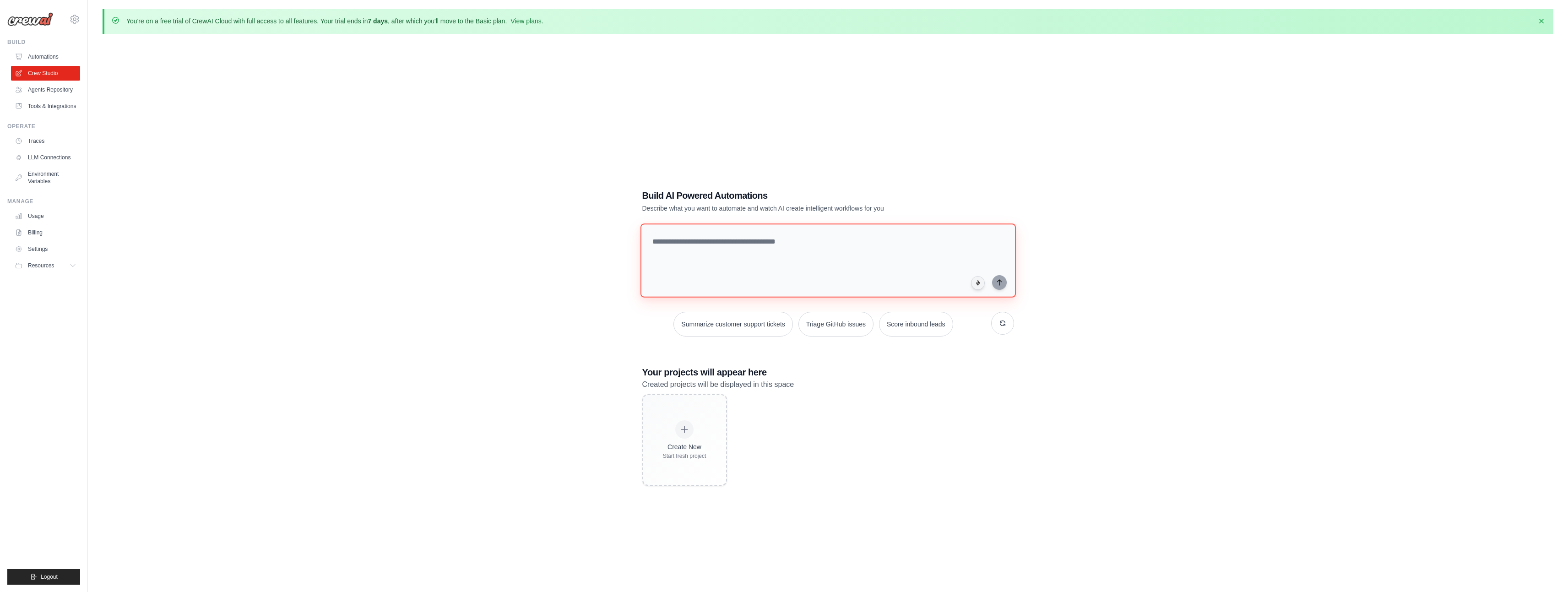
click at [729, 247] on textarea at bounding box center [828, 260] width 375 height 74
click at [739, 235] on textarea at bounding box center [828, 260] width 375 height 74
click at [732, 256] on textarea "**********" at bounding box center [830, 261] width 379 height 75
type textarea "**********"
click at [1002, 279] on icon "submit" at bounding box center [999, 282] width 7 height 7
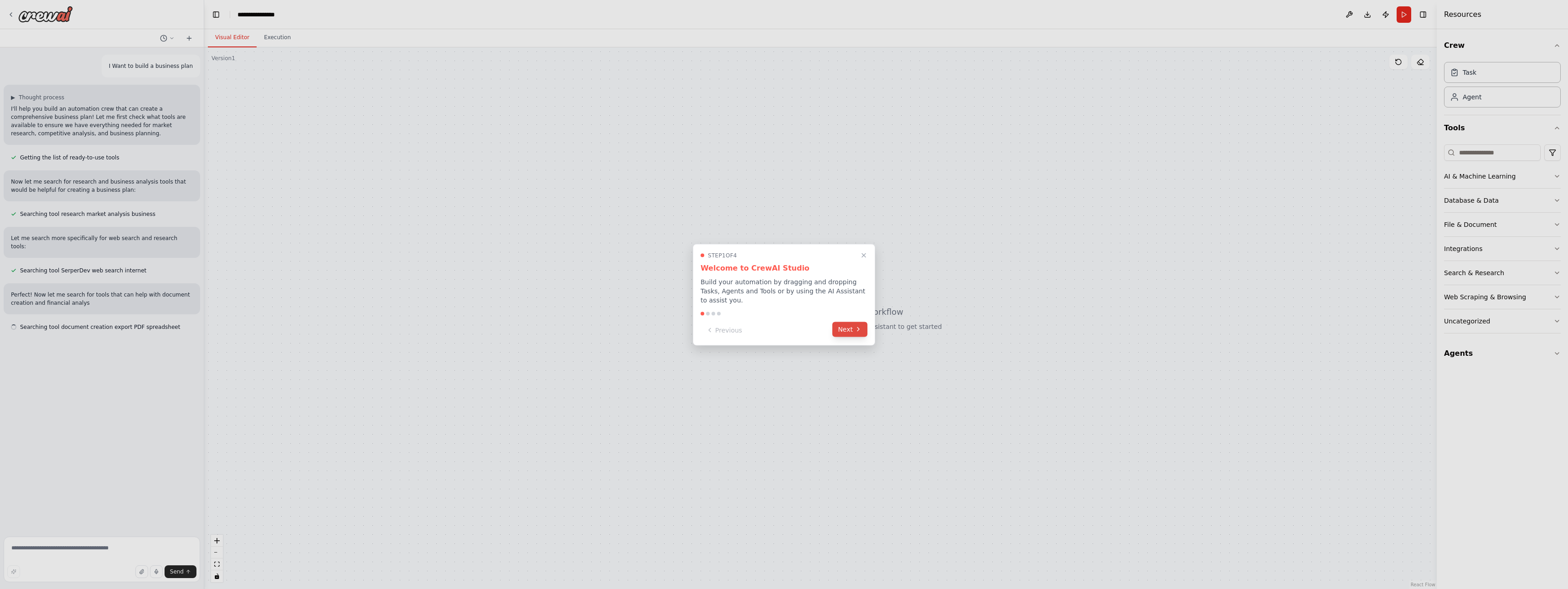
click at [850, 330] on button "Next" at bounding box center [850, 329] width 35 height 15
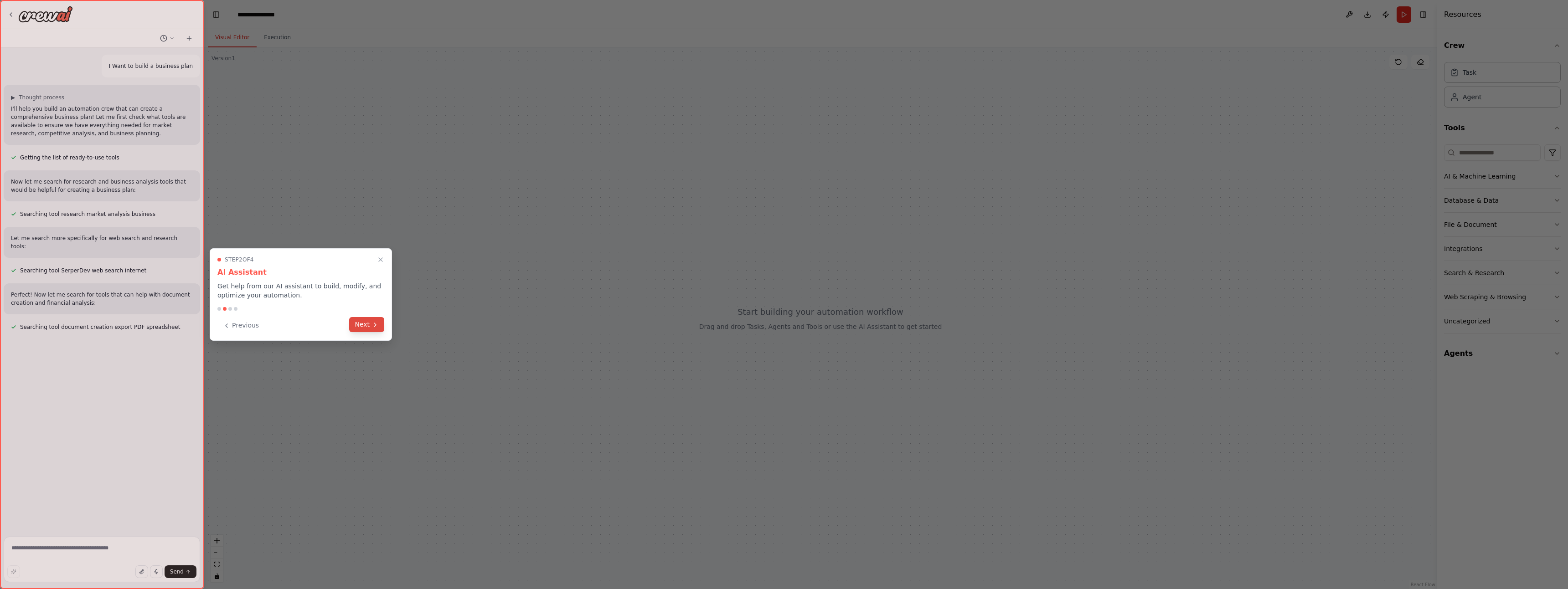
click at [354, 324] on button "Next" at bounding box center [367, 324] width 35 height 15
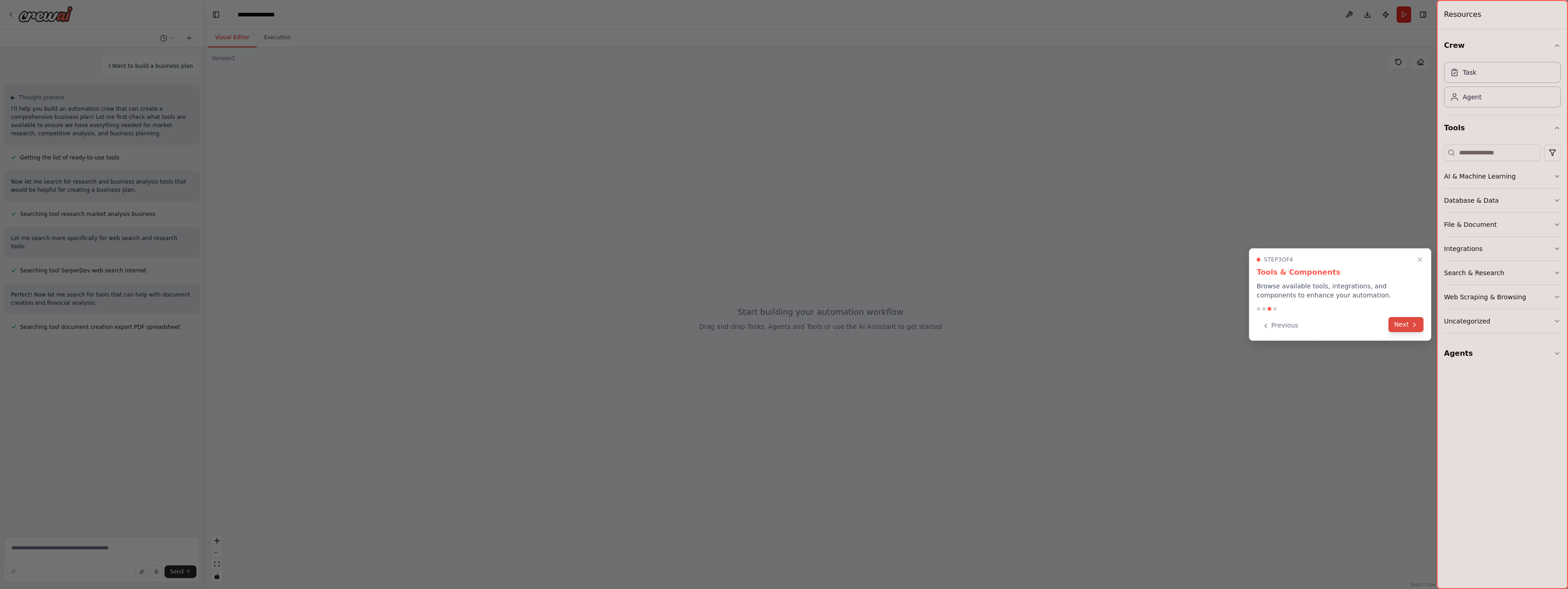
click at [1402, 329] on button "Next" at bounding box center [1406, 324] width 35 height 15
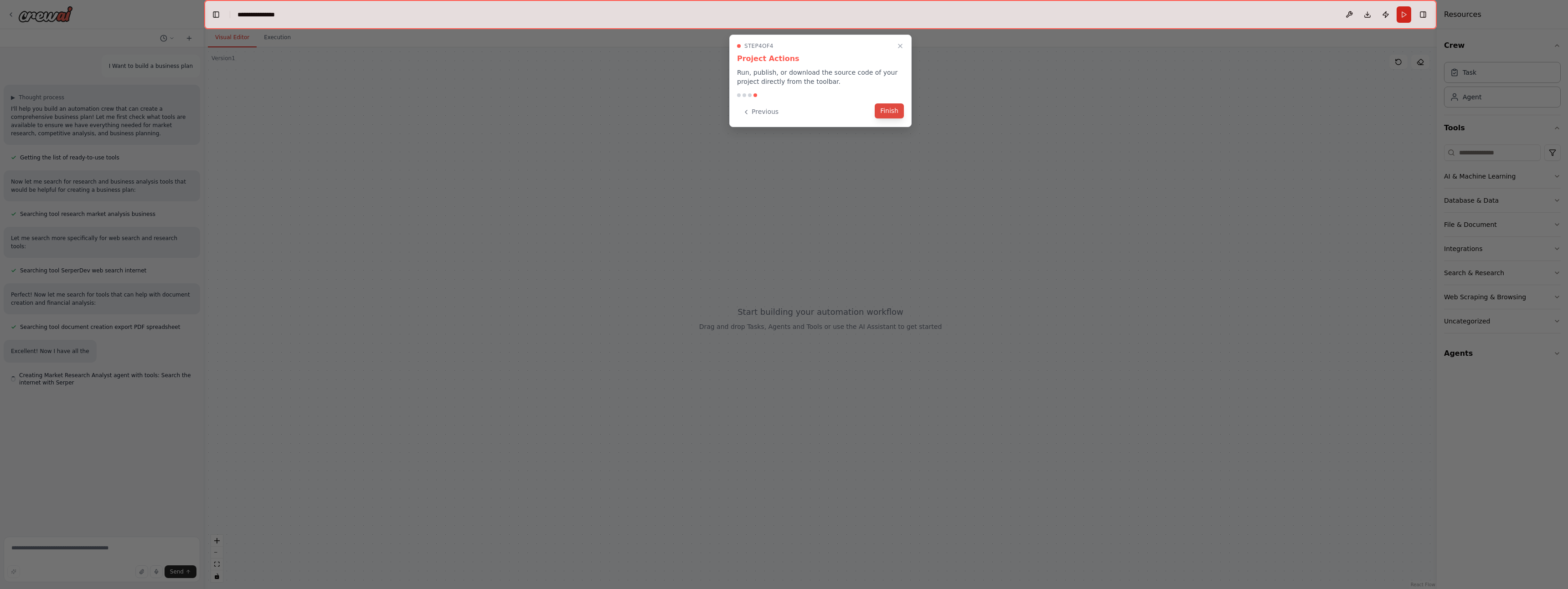
click at [881, 114] on button "Finish" at bounding box center [889, 111] width 29 height 15
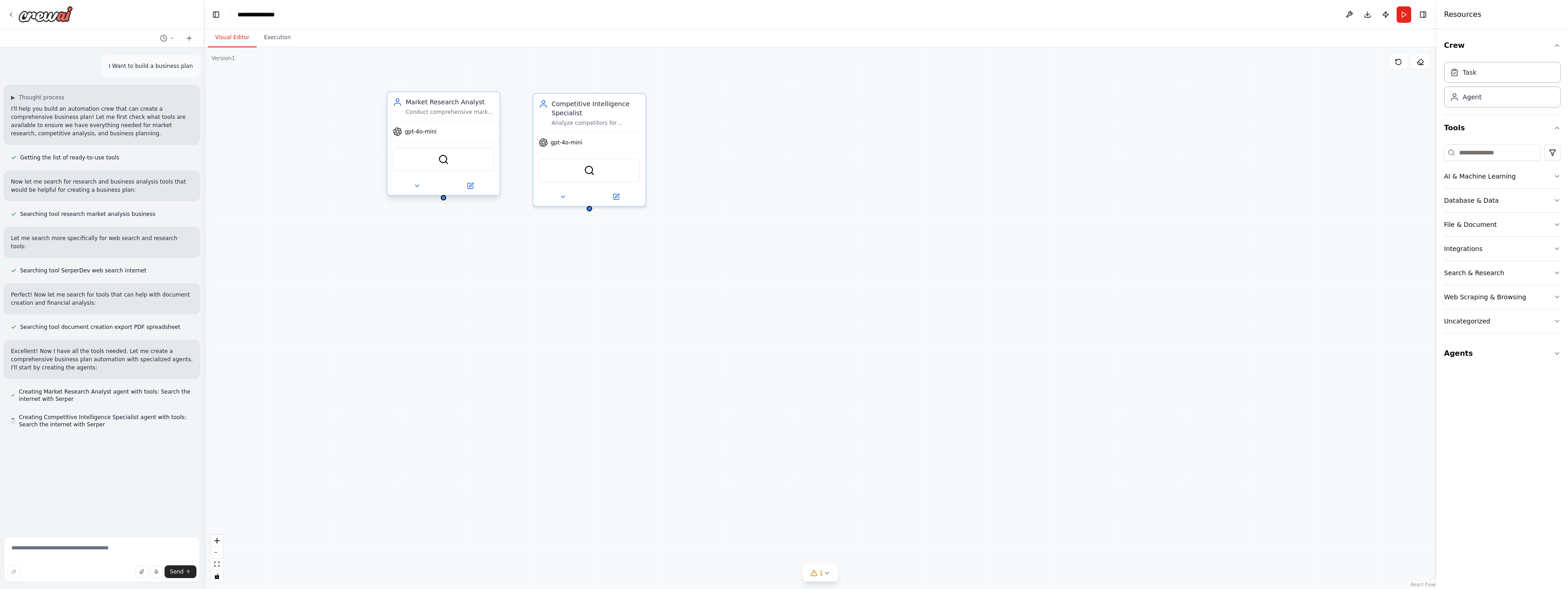
click at [431, 131] on span "gpt-4o-mini" at bounding box center [421, 131] width 32 height 7
drag, startPoint x: 903, startPoint y: 266, endPoint x: 858, endPoint y: 228, distance: 58.9
click at [903, 265] on div "Market Research Analyst Conduct comprehensive market research for {business_ide…" at bounding box center [820, 318] width 1233 height 542
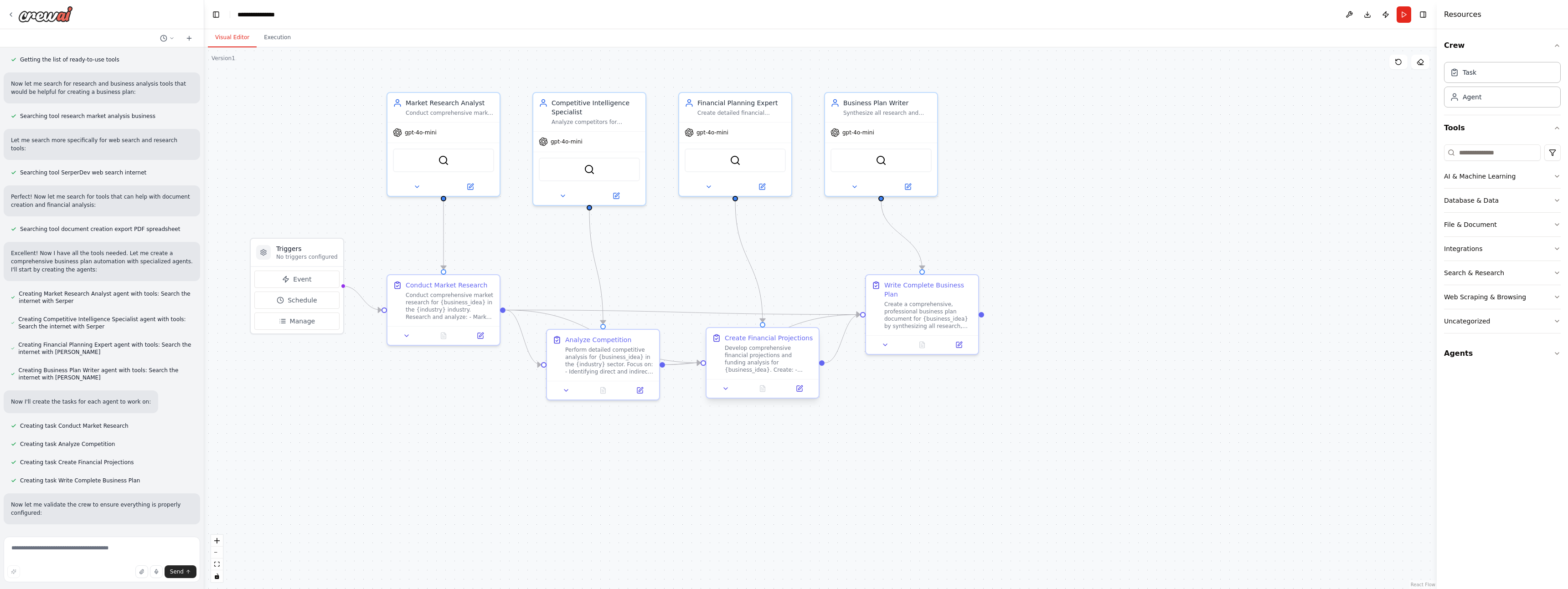
scroll to position [106, 0]
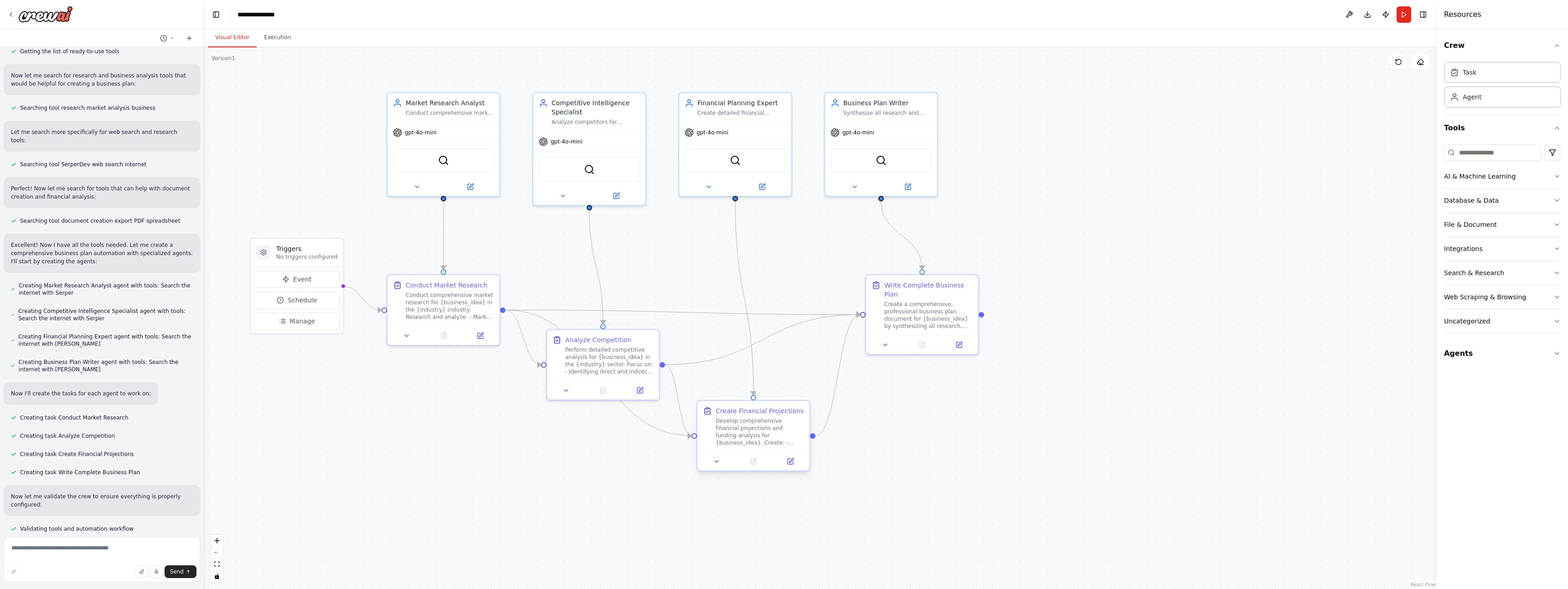
drag, startPoint x: 768, startPoint y: 355, endPoint x: 762, endPoint y: 425, distance: 70.3
click at [762, 425] on div "Develop comprehensive financial projections and funding analysis for {business_…" at bounding box center [760, 432] width 88 height 29
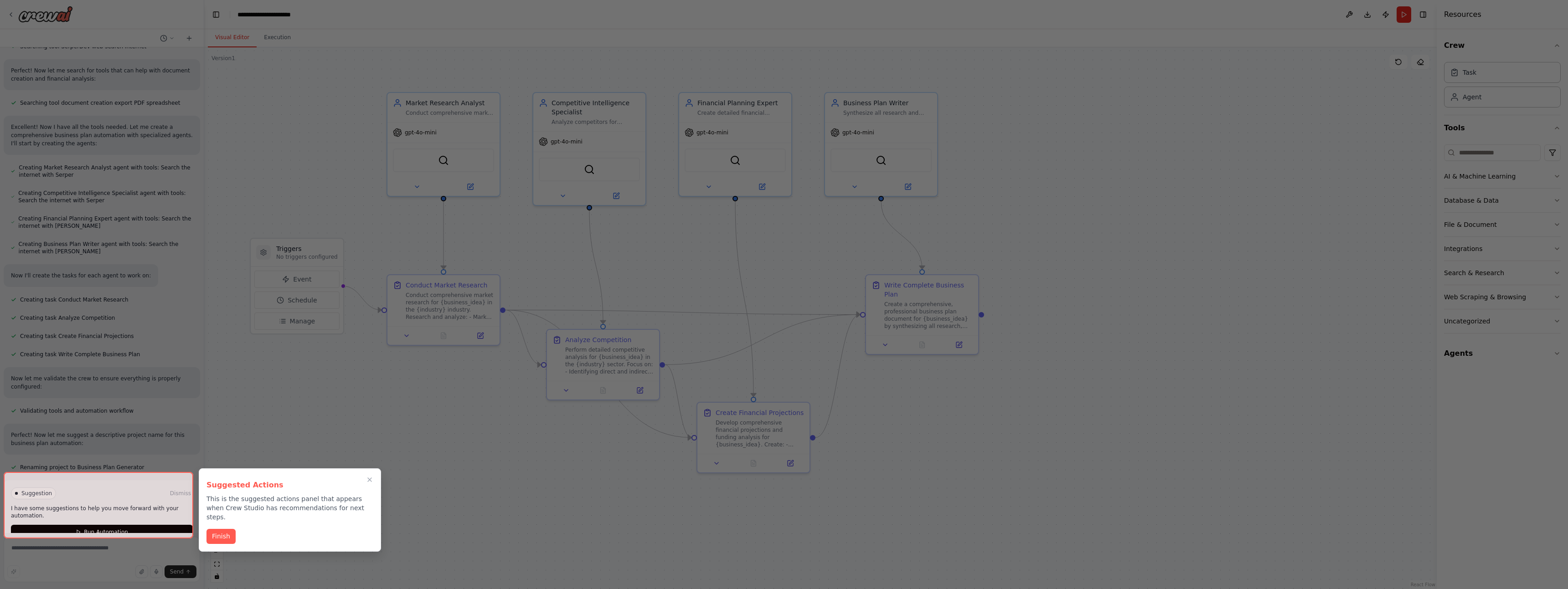
scroll to position [237, 0]
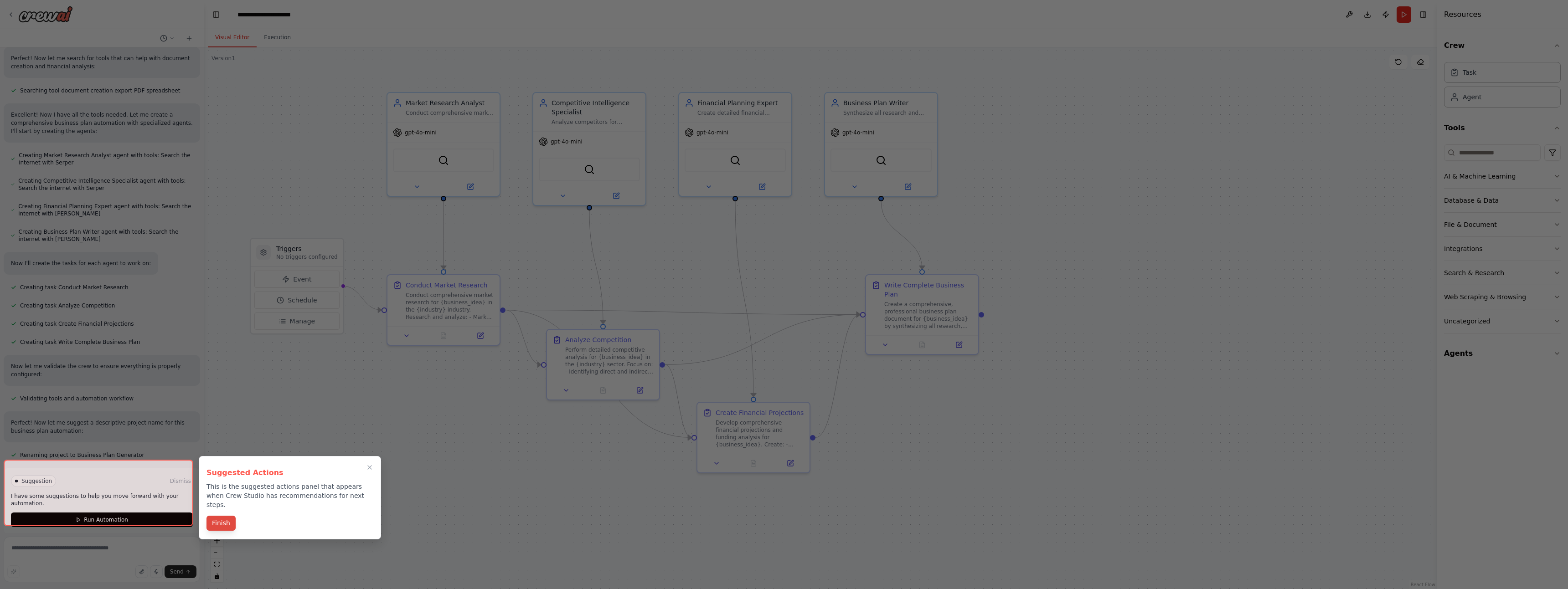
click at [218, 519] on button "Finish" at bounding box center [221, 523] width 29 height 15
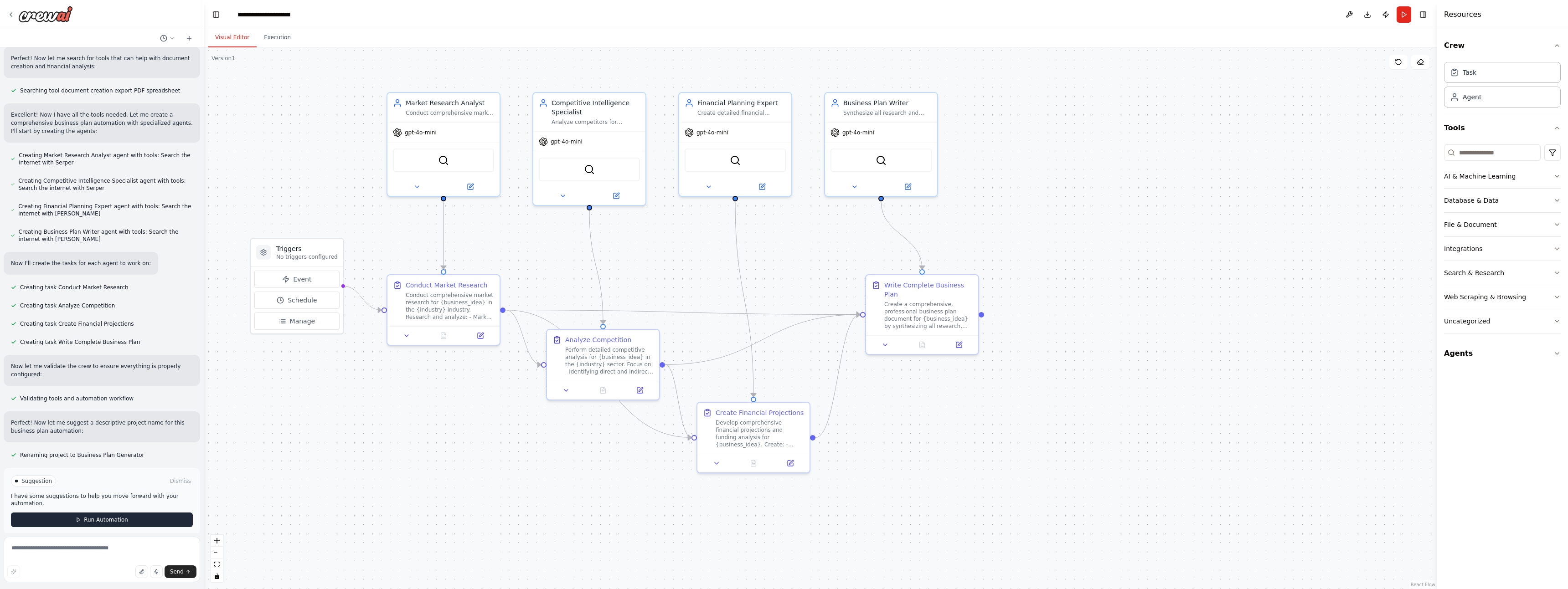
click at [140, 512] on button "Run Automation" at bounding box center [102, 520] width 182 height 15
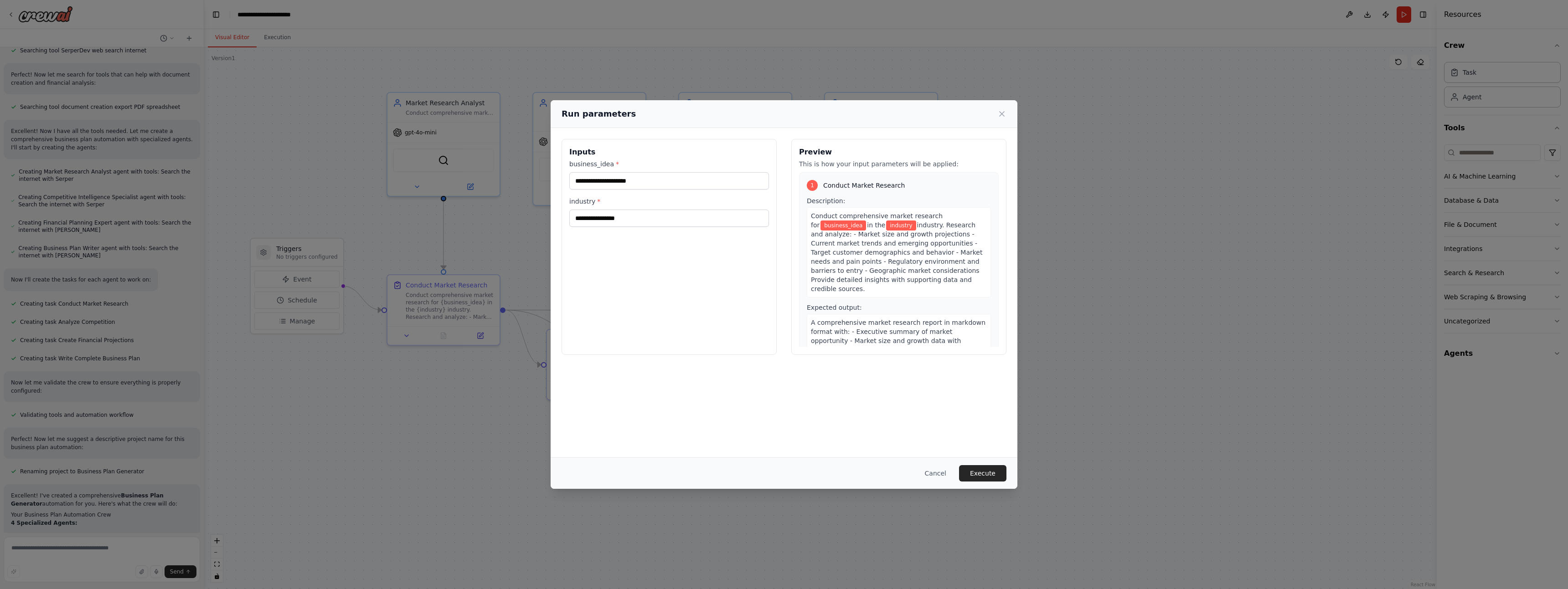
scroll to position [231, 0]
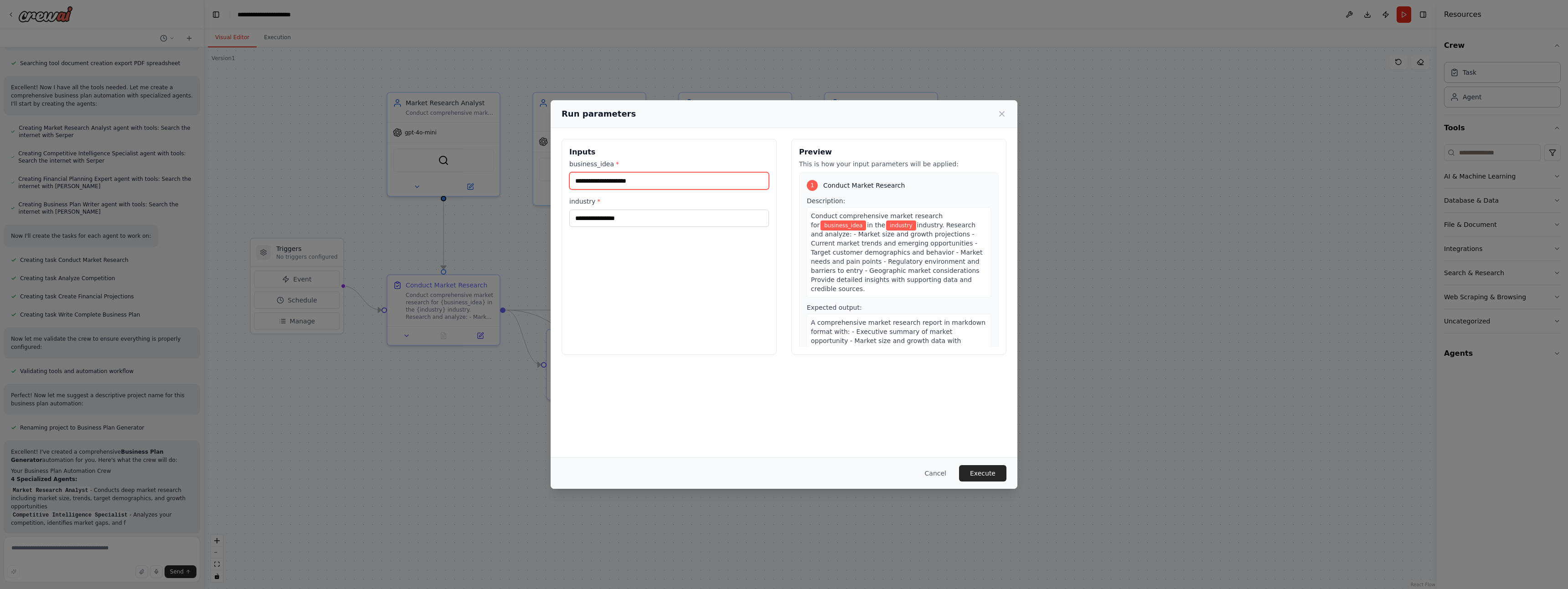
click at [625, 179] on input "business_idea *" at bounding box center [669, 181] width 200 height 17
paste input "**********"
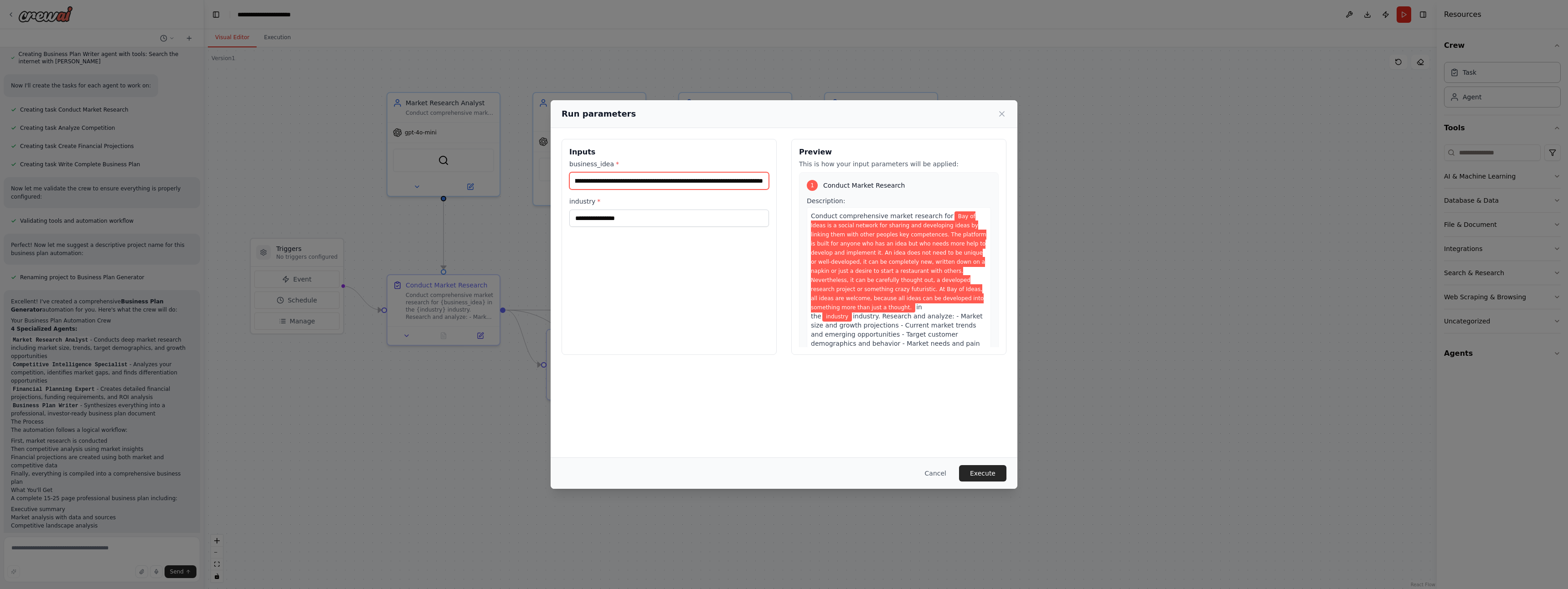
type input "**********"
click at [629, 217] on input "industry *" at bounding box center [669, 218] width 200 height 17
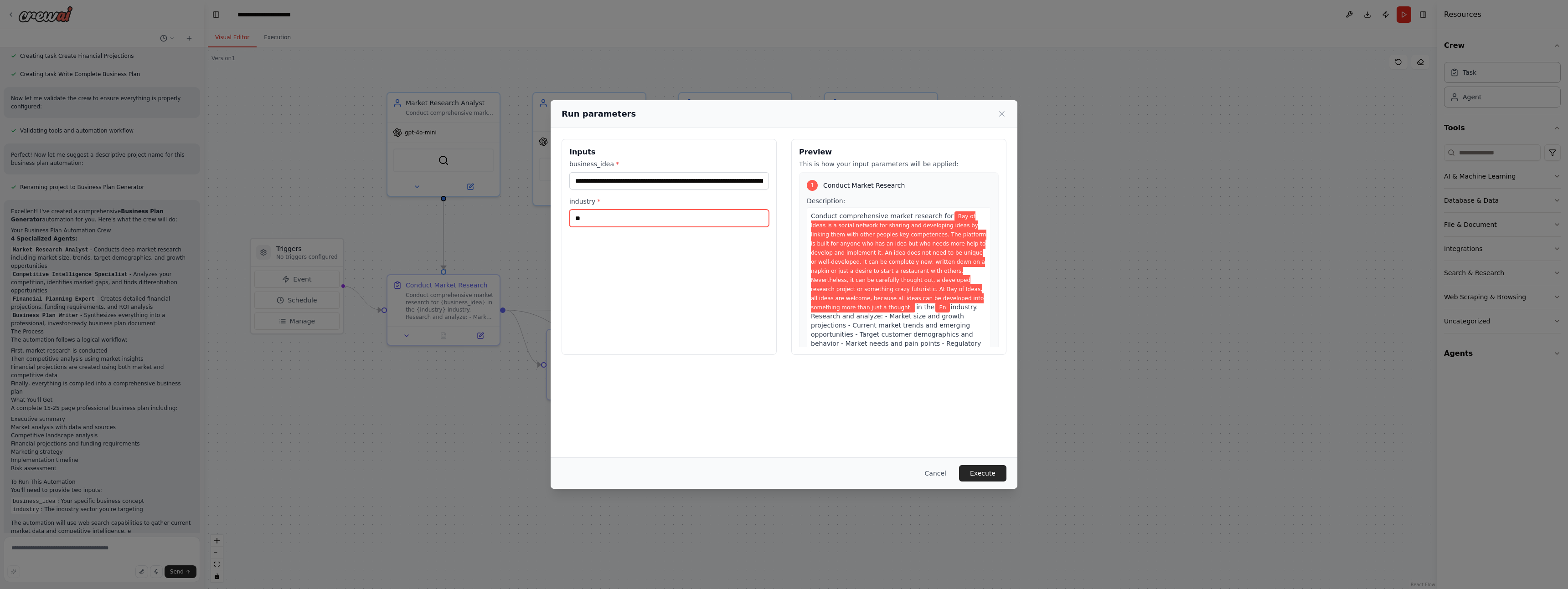
type input "*"
type input "*******"
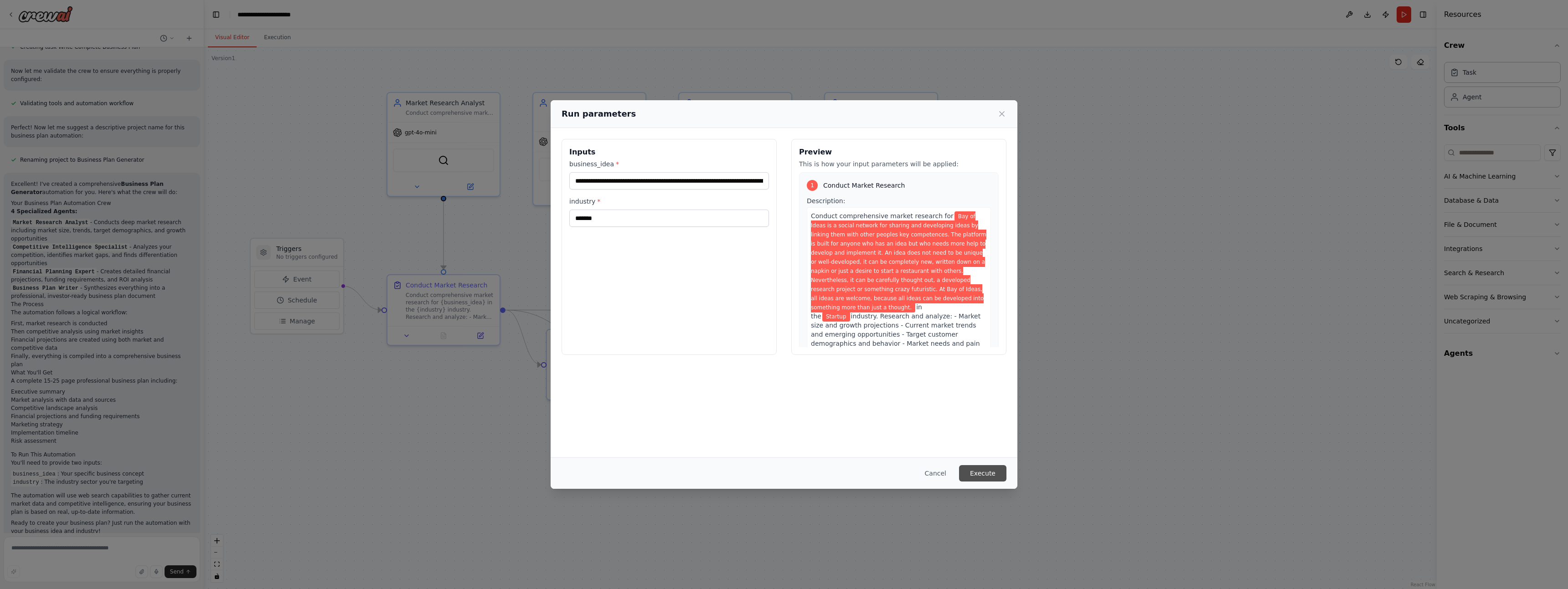
click at [981, 475] on button "Execute" at bounding box center [983, 473] width 47 height 16
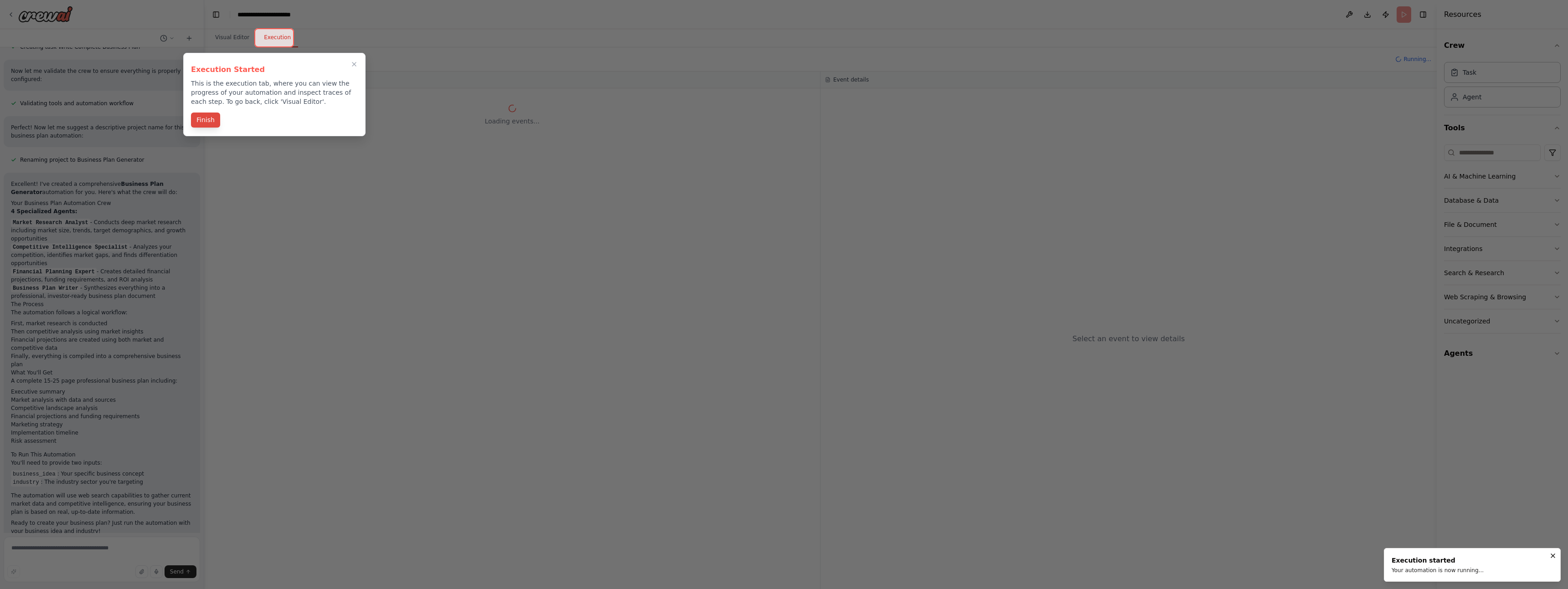
click at [201, 119] on button "Finish" at bounding box center [206, 120] width 29 height 15
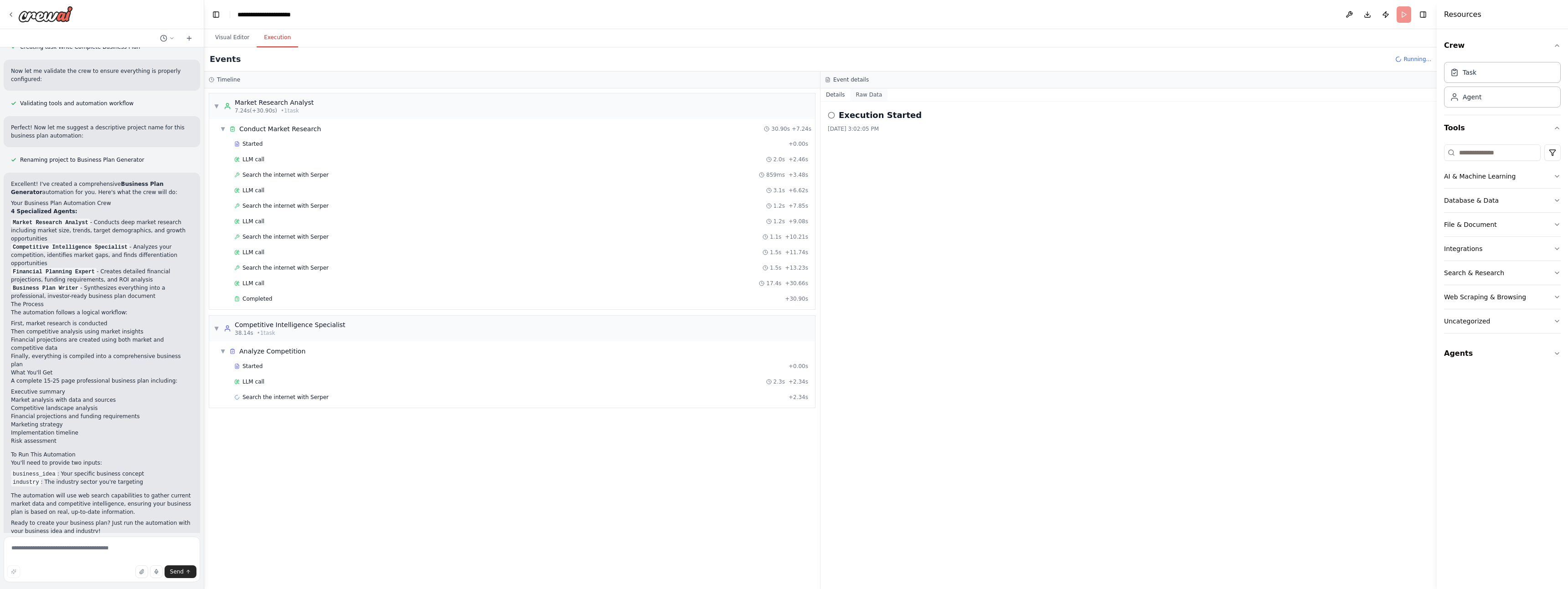
click at [867, 92] on button "Raw Data" at bounding box center [869, 94] width 37 height 13
click at [836, 97] on button "Details" at bounding box center [835, 94] width 30 height 13
click at [242, 36] on button "Visual Editor" at bounding box center [232, 37] width 49 height 19
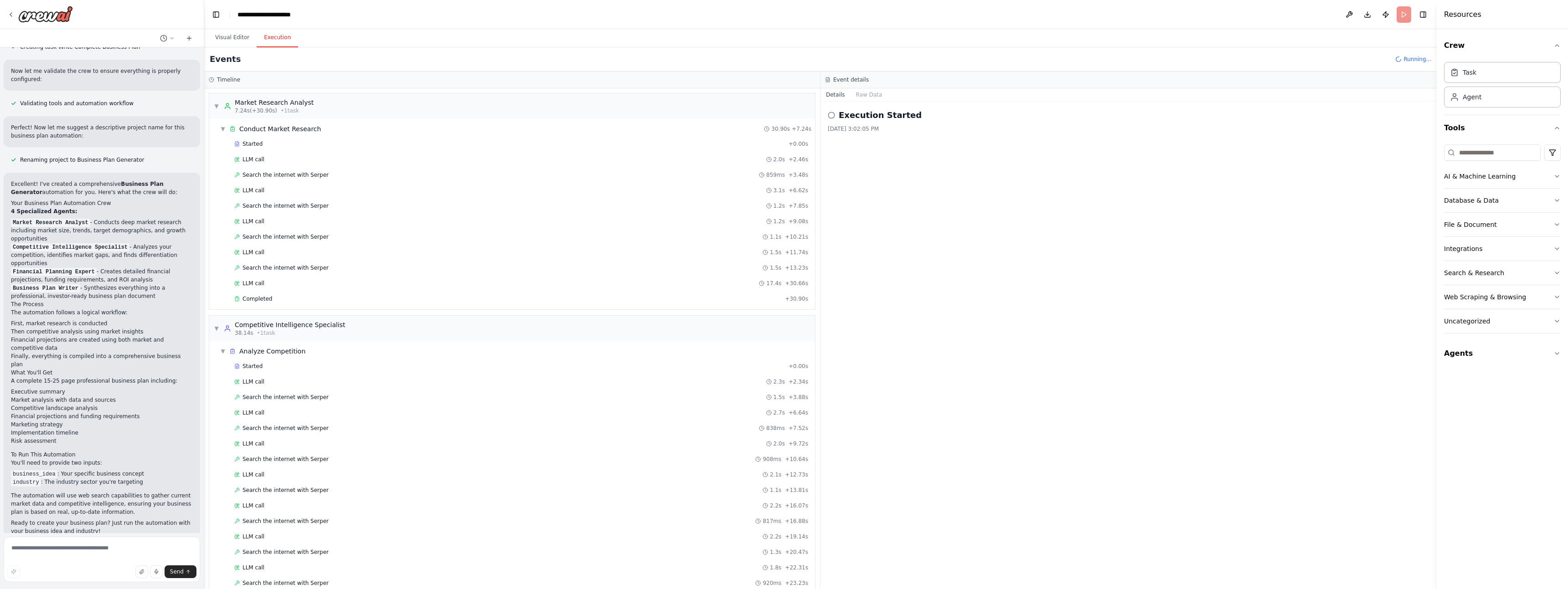
click at [275, 35] on button "Execution" at bounding box center [278, 37] width 41 height 19
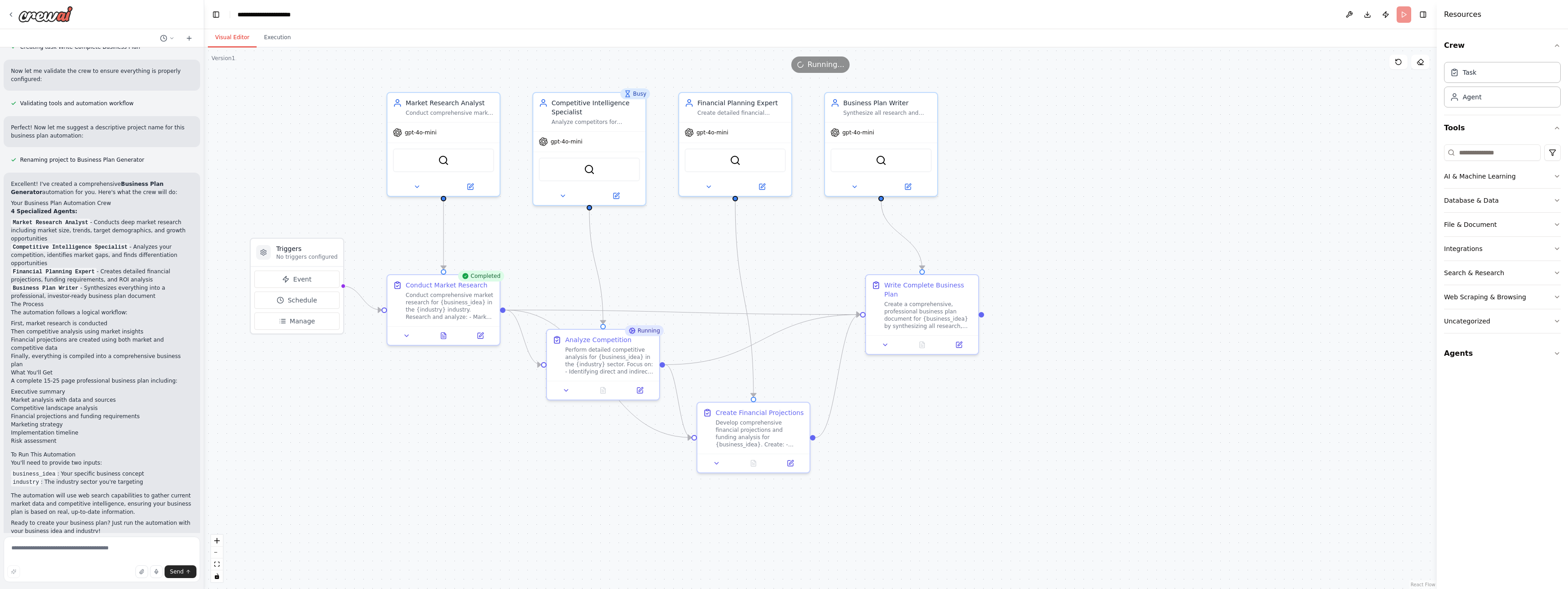
click at [219, 38] on button "Visual Editor" at bounding box center [232, 37] width 49 height 19
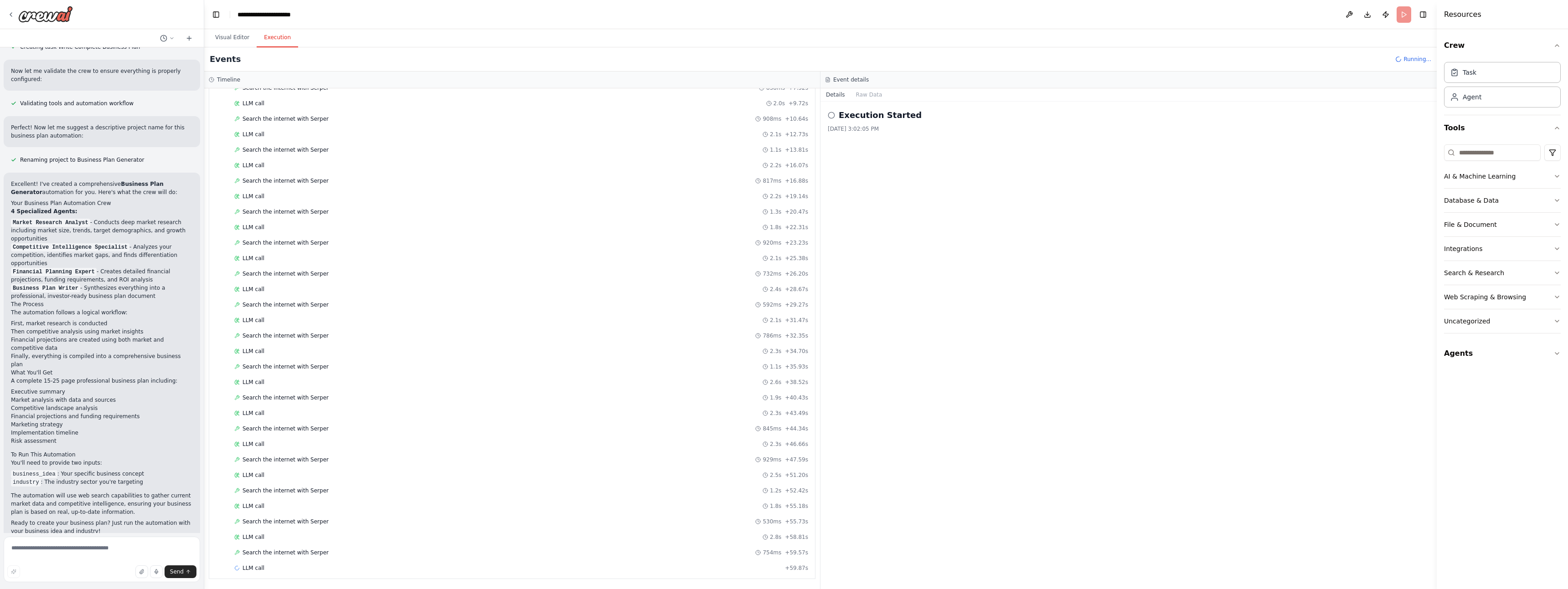
click at [268, 41] on button "Execution" at bounding box center [278, 37] width 41 height 19
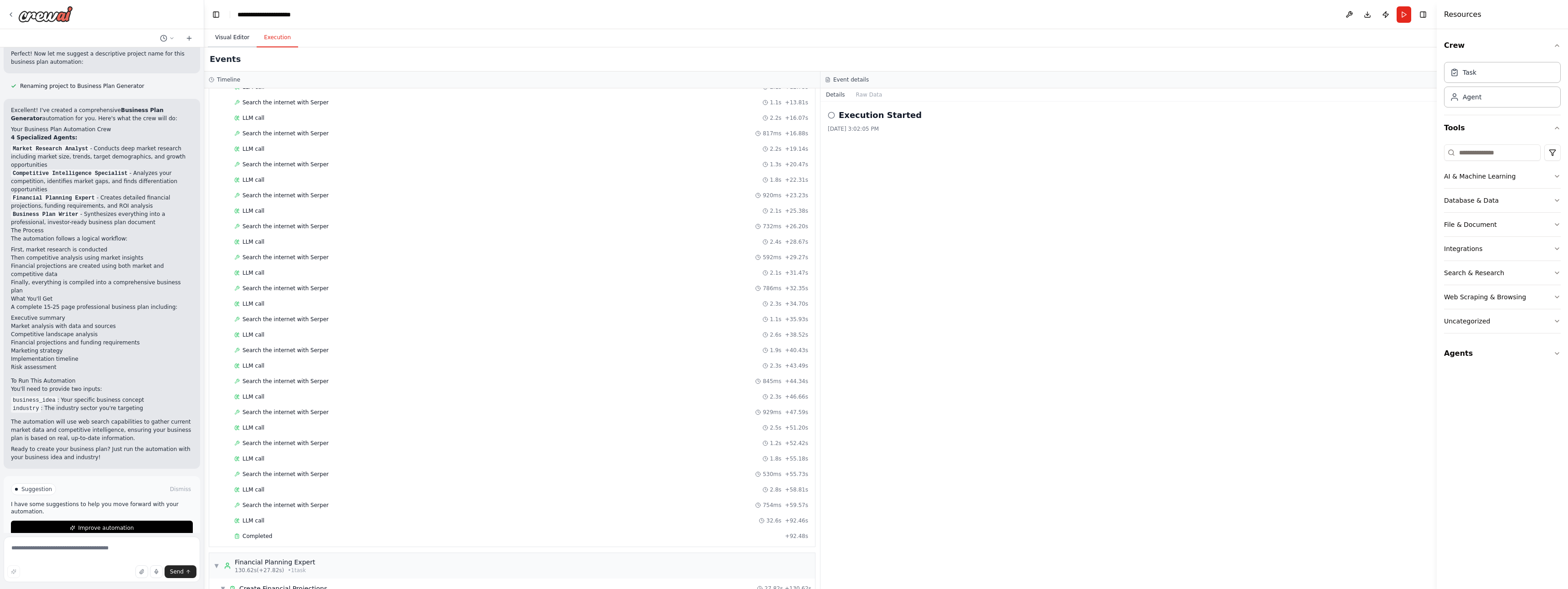
click at [237, 35] on button "Visual Editor" at bounding box center [232, 37] width 49 height 19
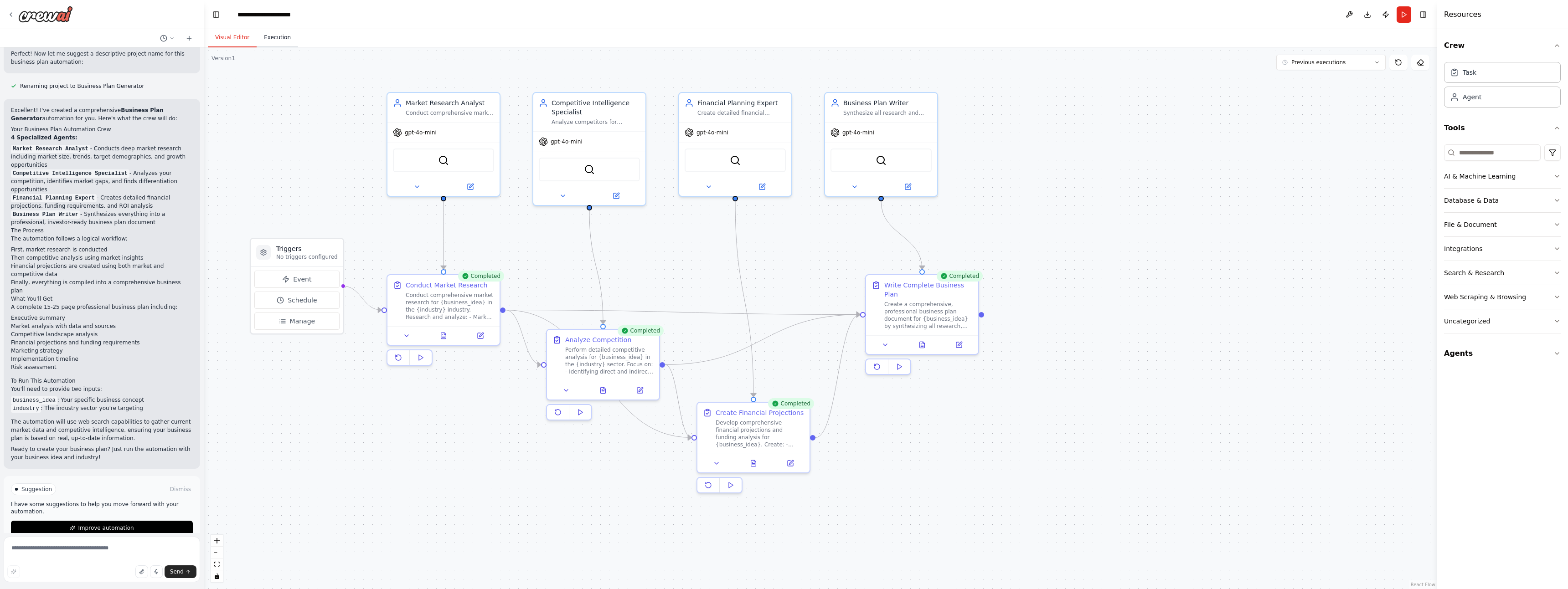
click at [270, 41] on button "Execution" at bounding box center [278, 37] width 41 height 19
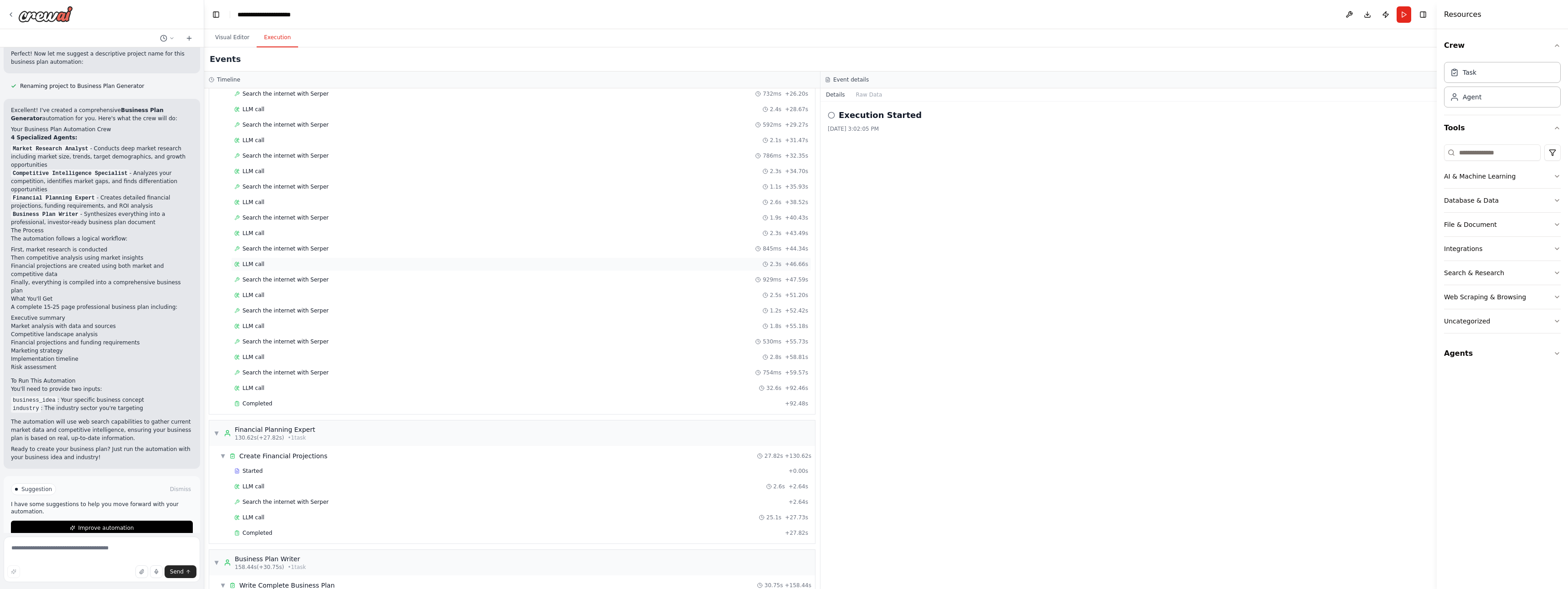
scroll to position [615, 0]
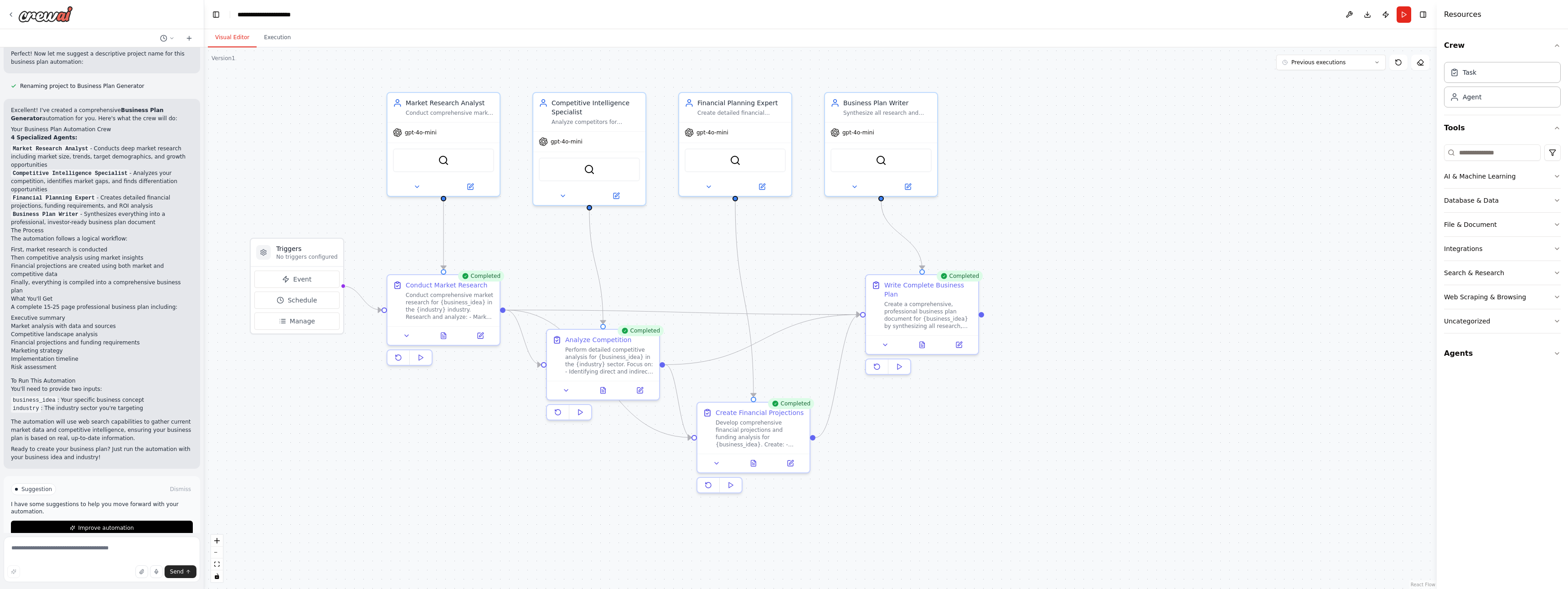
click at [229, 33] on button "Visual Editor" at bounding box center [232, 37] width 49 height 19
click at [924, 344] on icon at bounding box center [922, 343] width 5 height 6
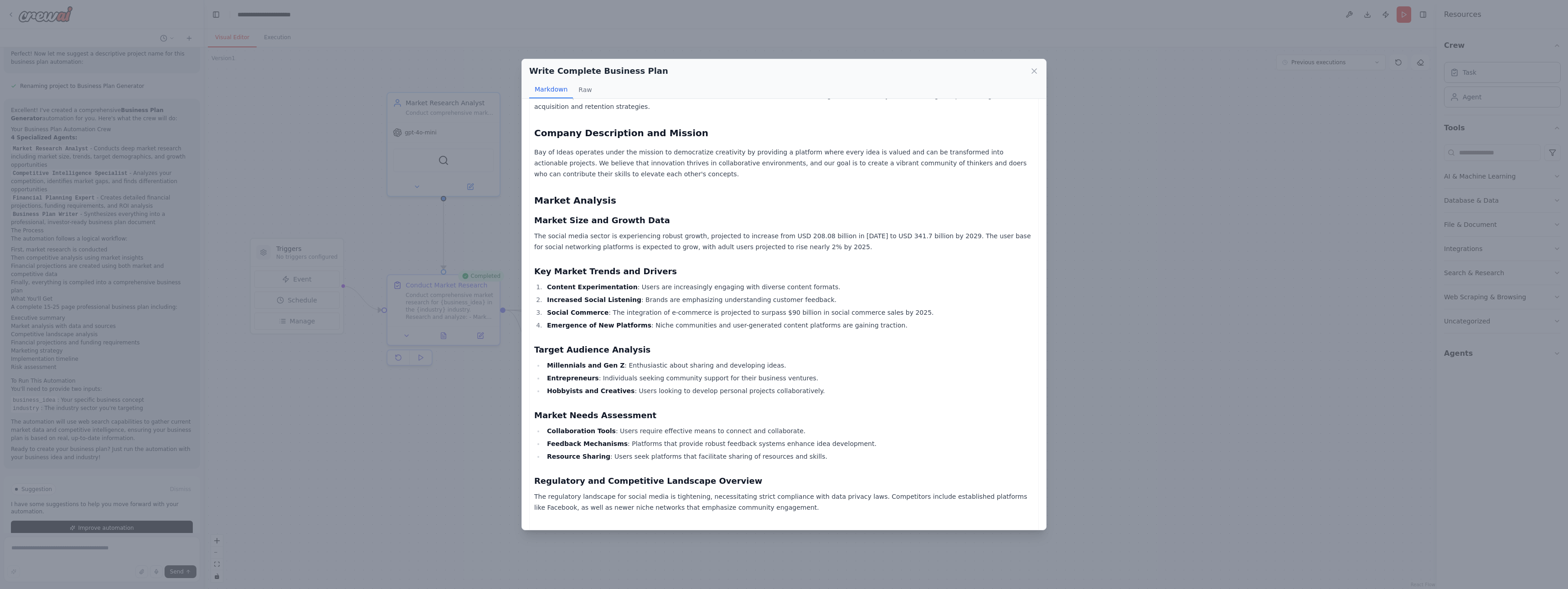
scroll to position [0, 0]
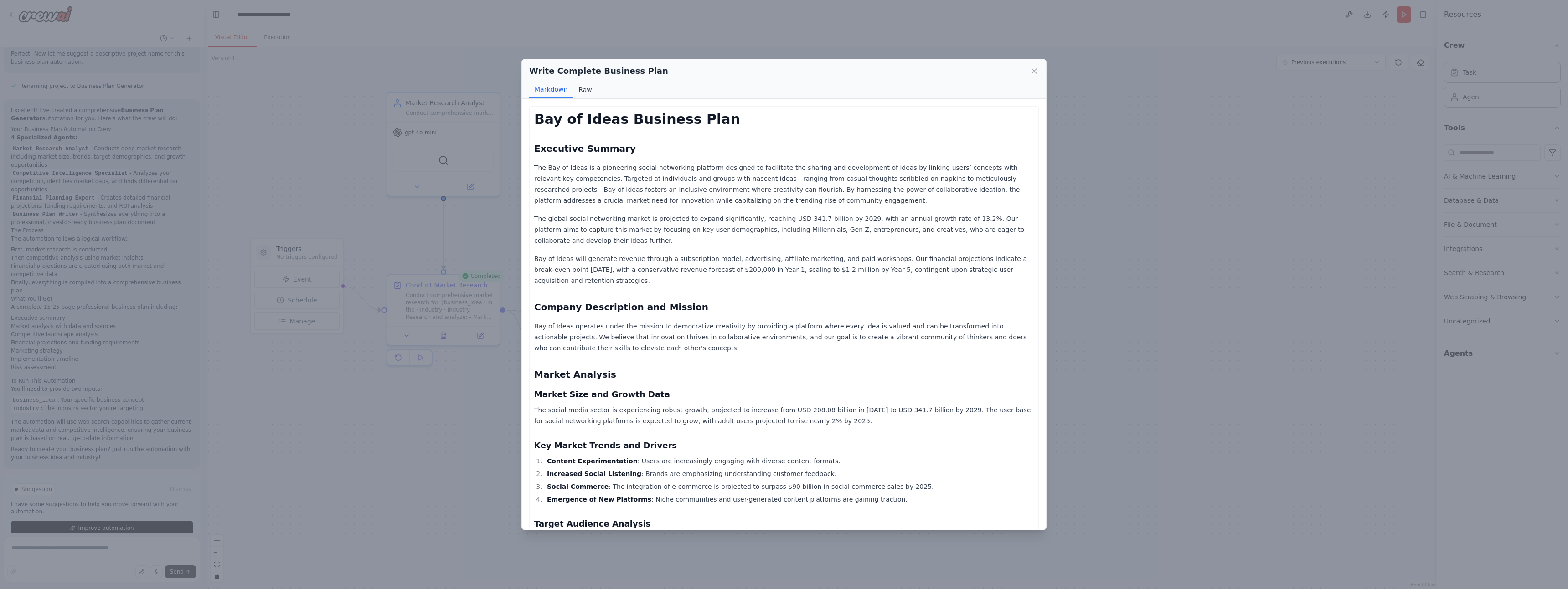
click at [582, 88] on button "Raw" at bounding box center [585, 89] width 24 height 17
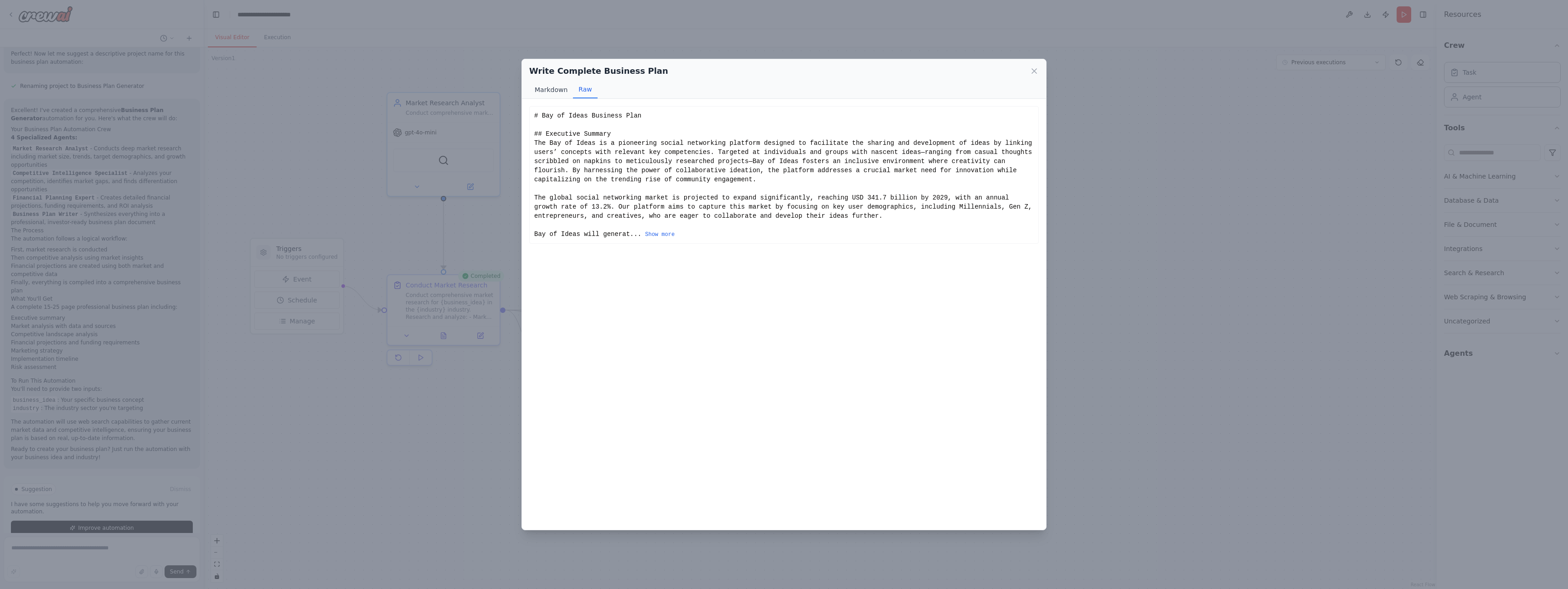
click at [553, 88] on button "Markdown" at bounding box center [551, 89] width 44 height 17
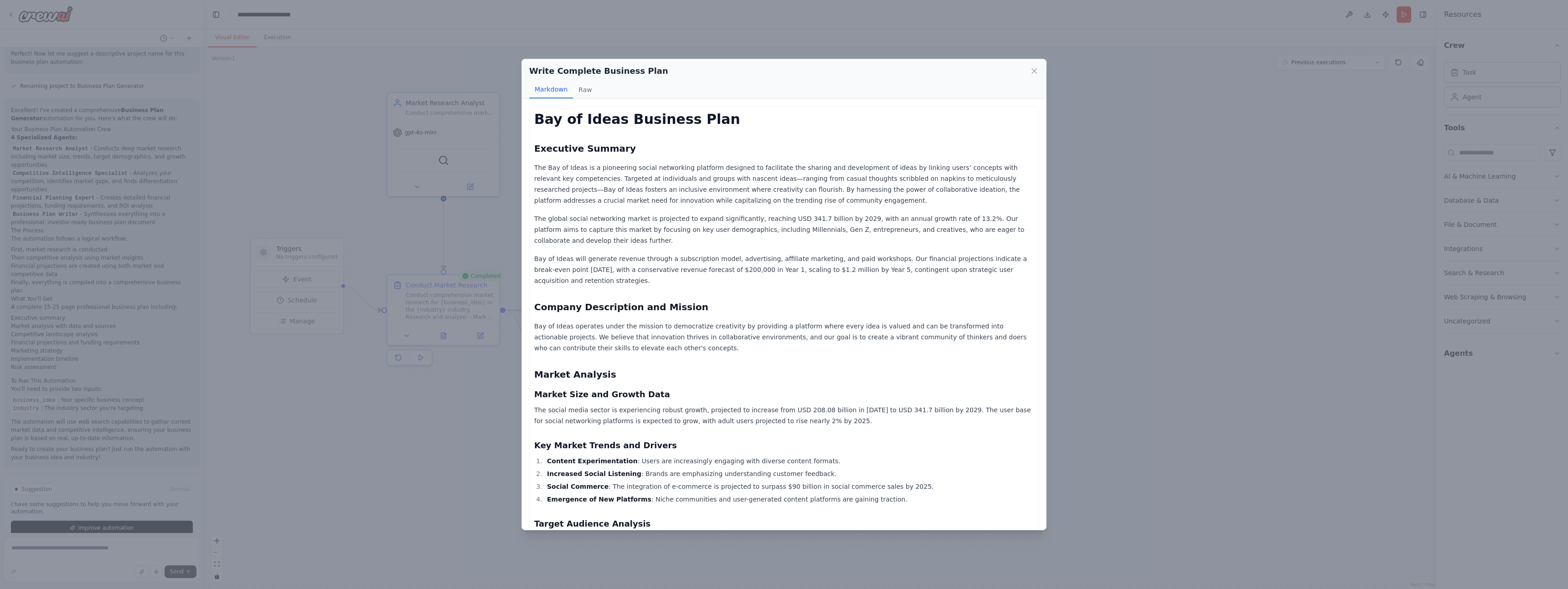
scroll to position [218, 0]
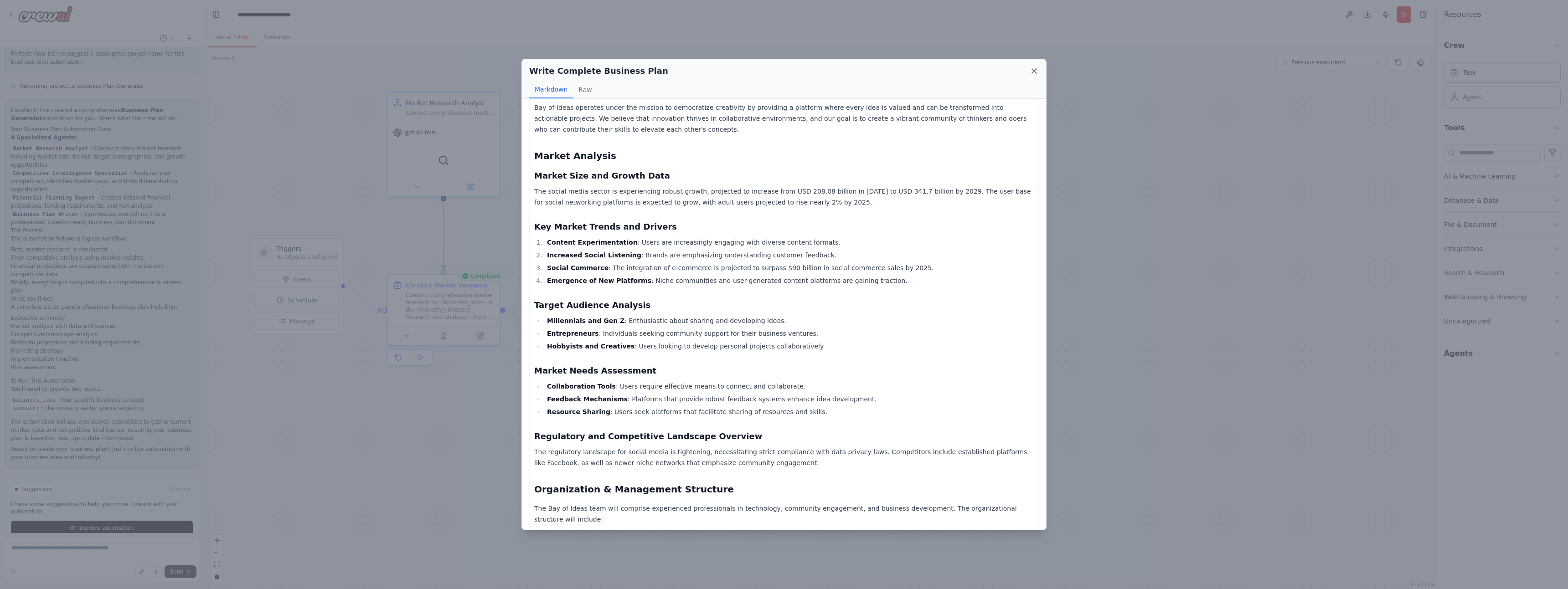
click at [1032, 71] on icon at bounding box center [1034, 71] width 9 height 9
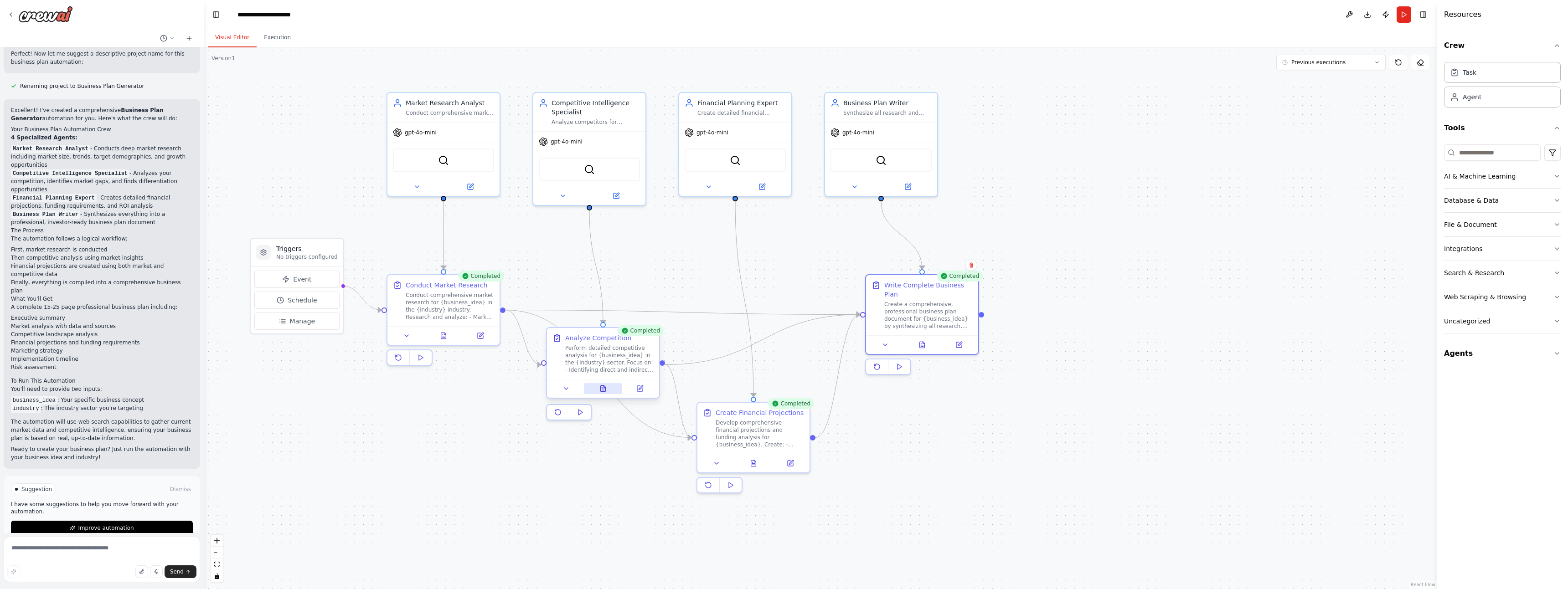
click at [603, 392] on button at bounding box center [603, 389] width 39 height 11
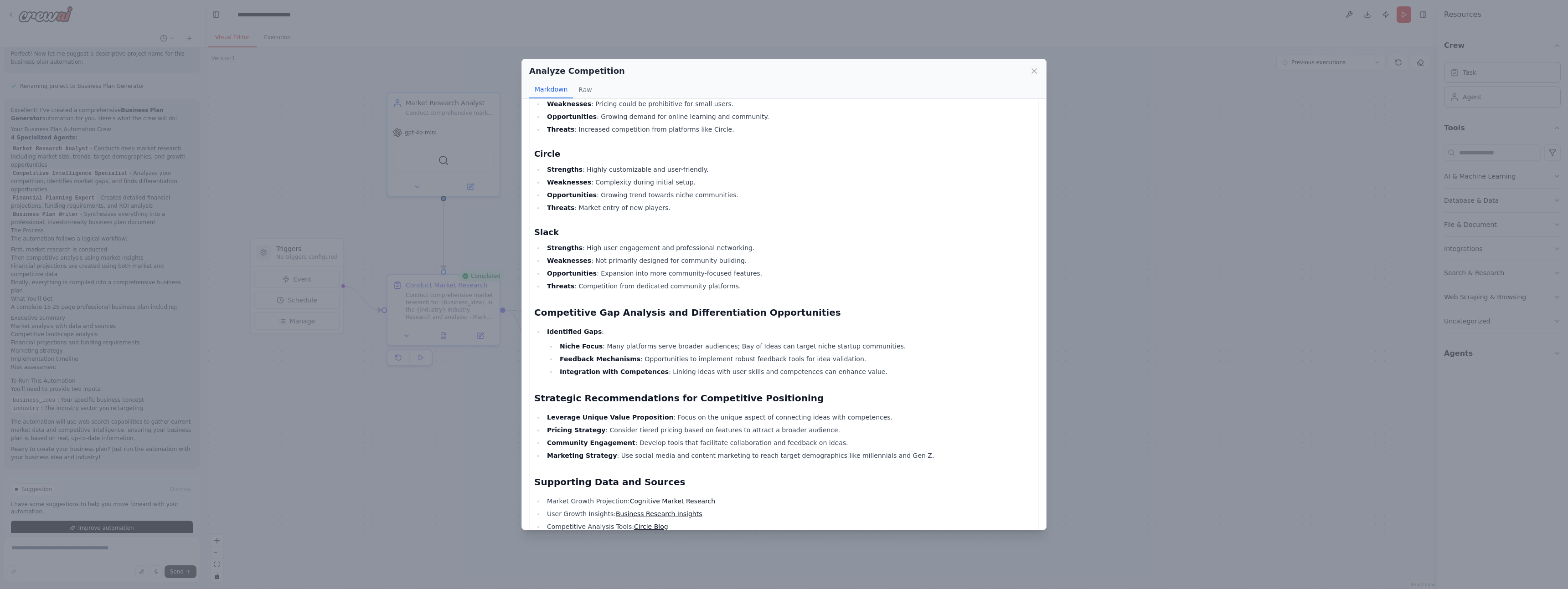
scroll to position [872, 0]
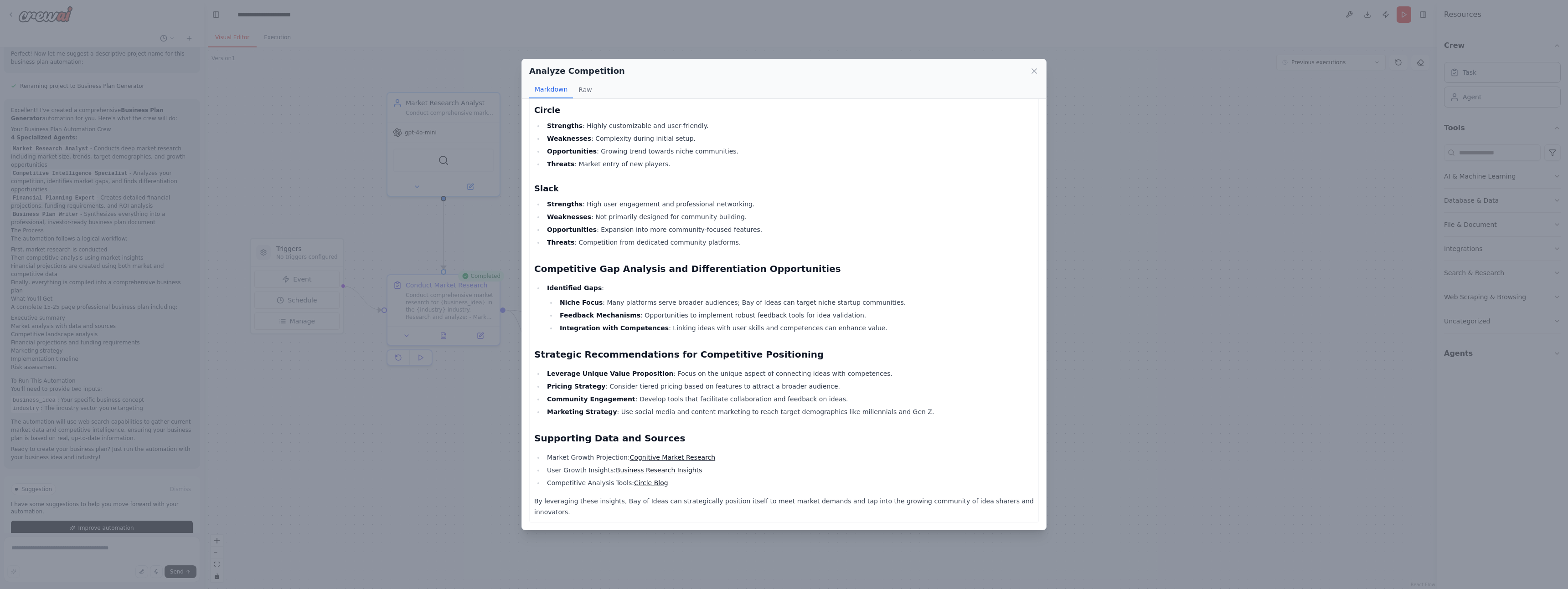
click at [498, 464] on div "Analyze Competition Markdown Raw Comprehensive Competitive Analysis Report for …" at bounding box center [784, 294] width 1568 height 589
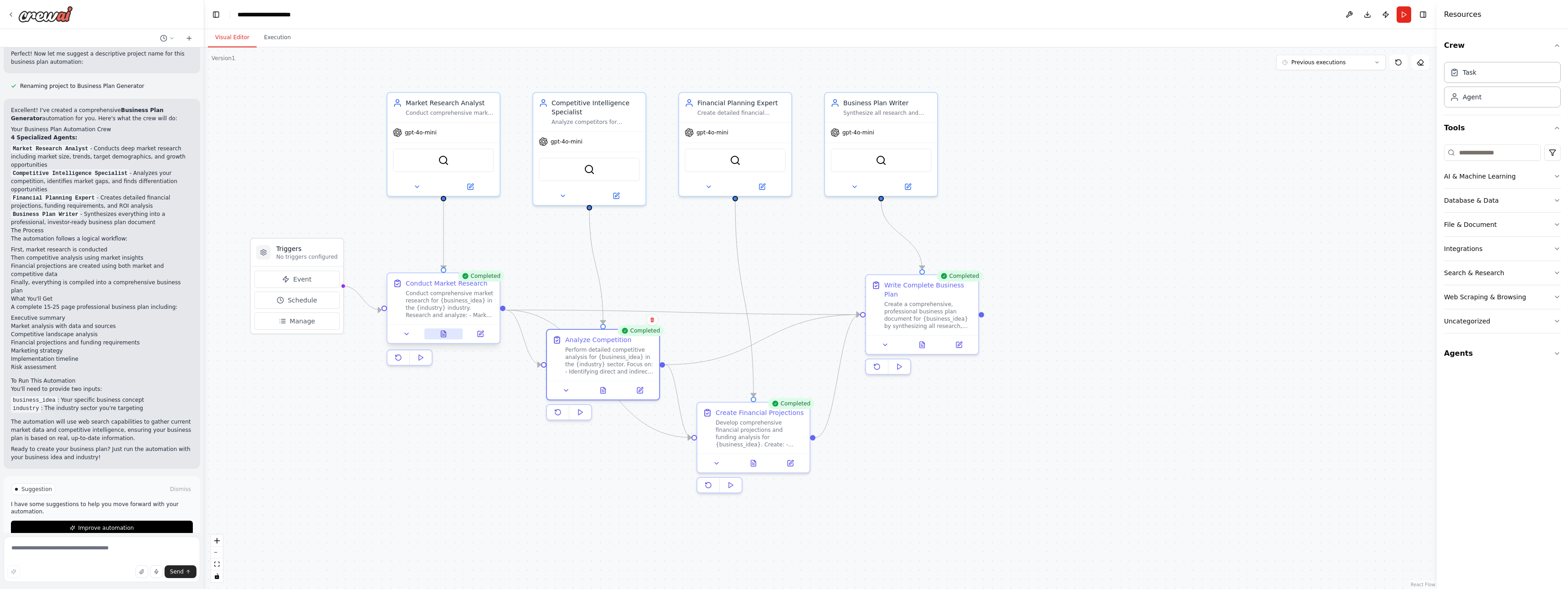
click at [449, 340] on div at bounding box center [444, 333] width 112 height 19
click at [441, 333] on icon at bounding box center [444, 334] width 5 height 6
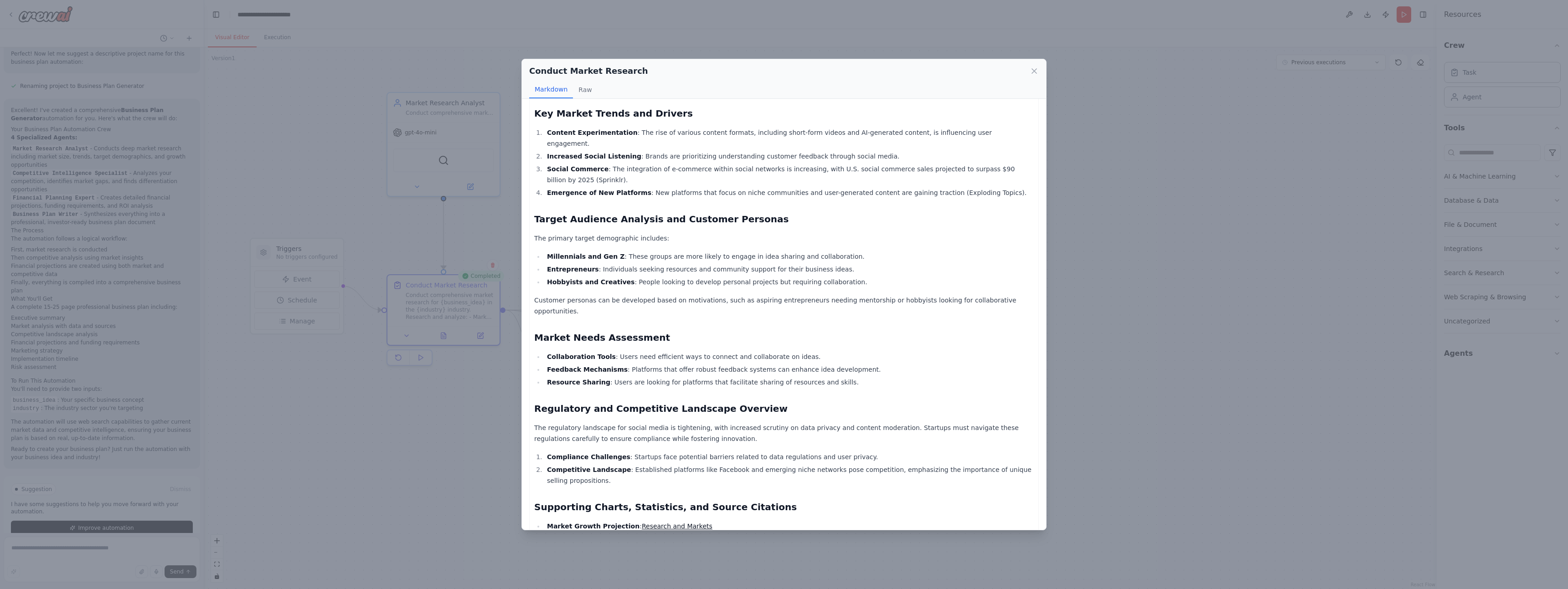
scroll to position [229, 0]
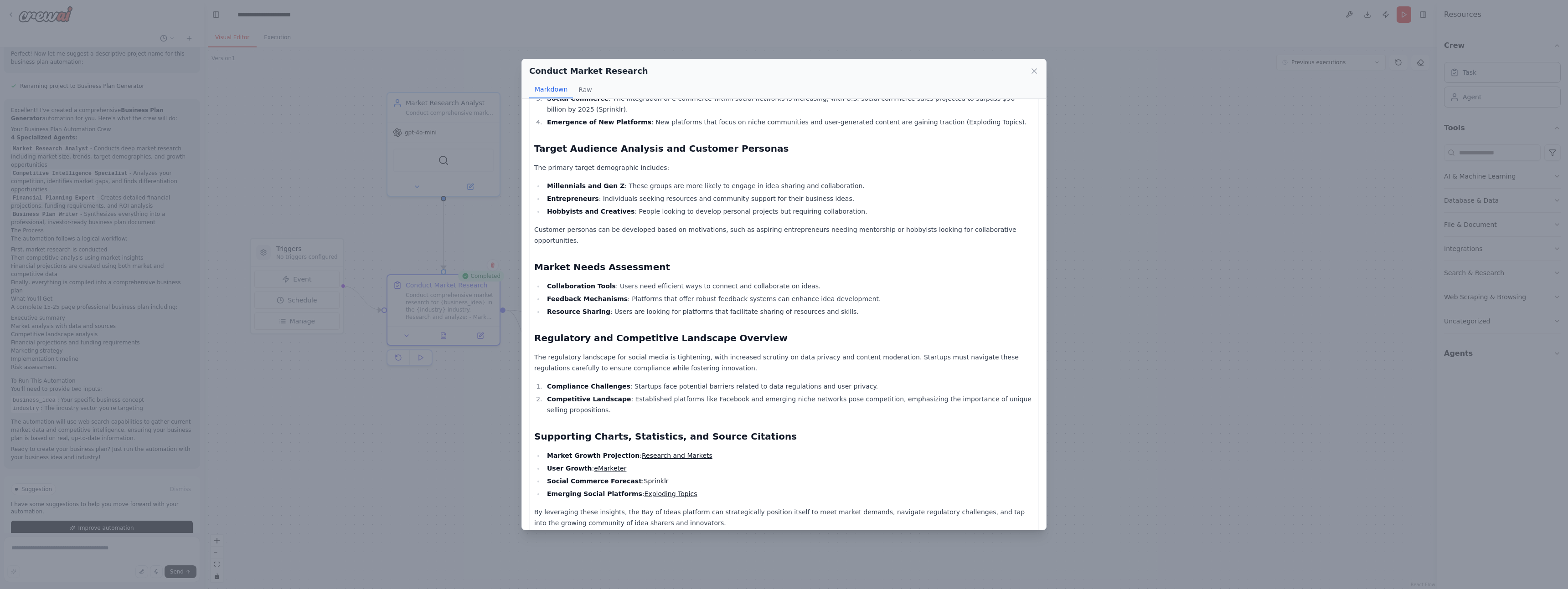
click at [458, 461] on div "Conduct Market Research Markdown Raw Comprehensive Market Research Report for B…" at bounding box center [784, 294] width 1568 height 589
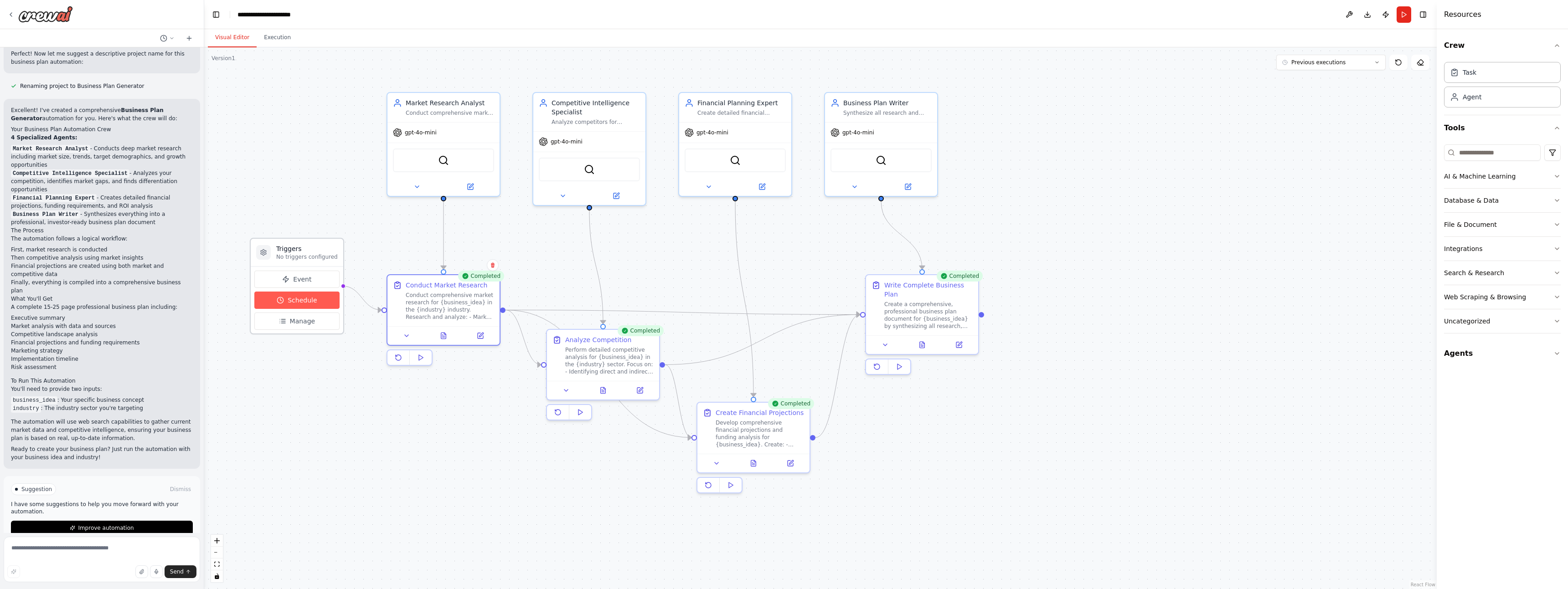
click at [299, 304] on span "Schedule" at bounding box center [303, 300] width 29 height 9
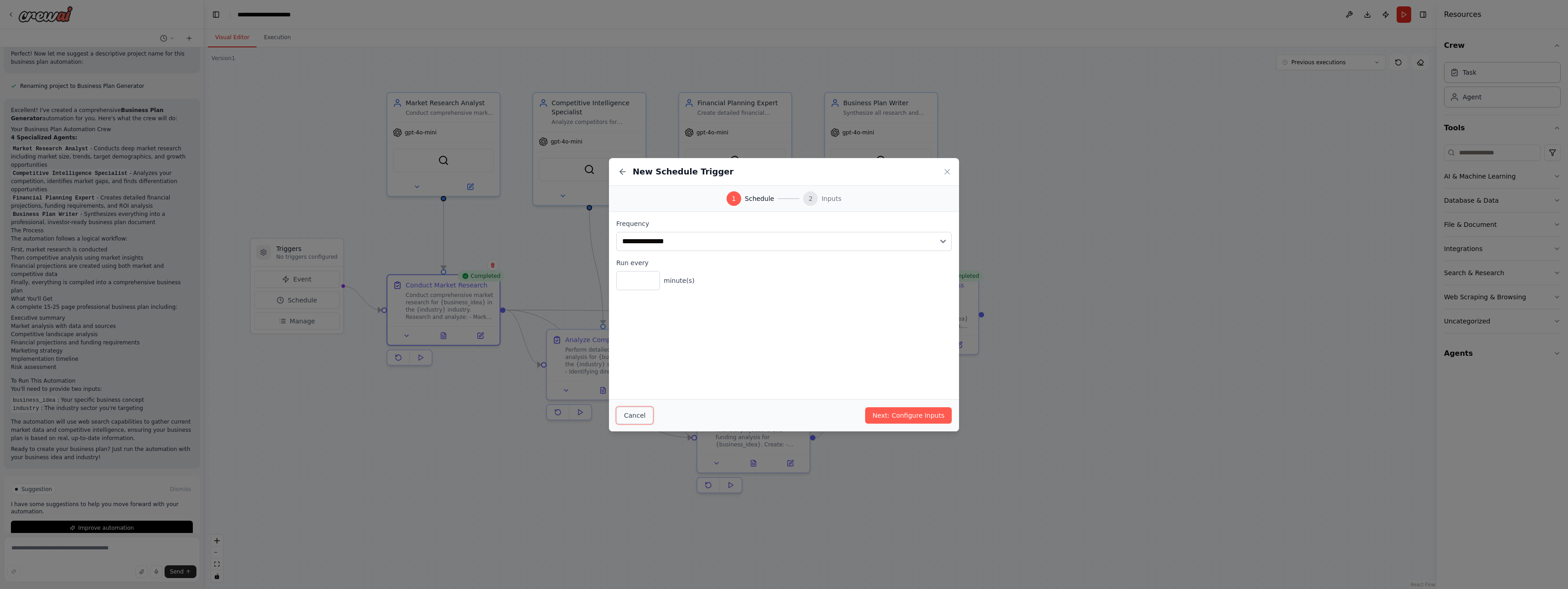
click at [639, 420] on button "Cancel" at bounding box center [634, 416] width 37 height 17
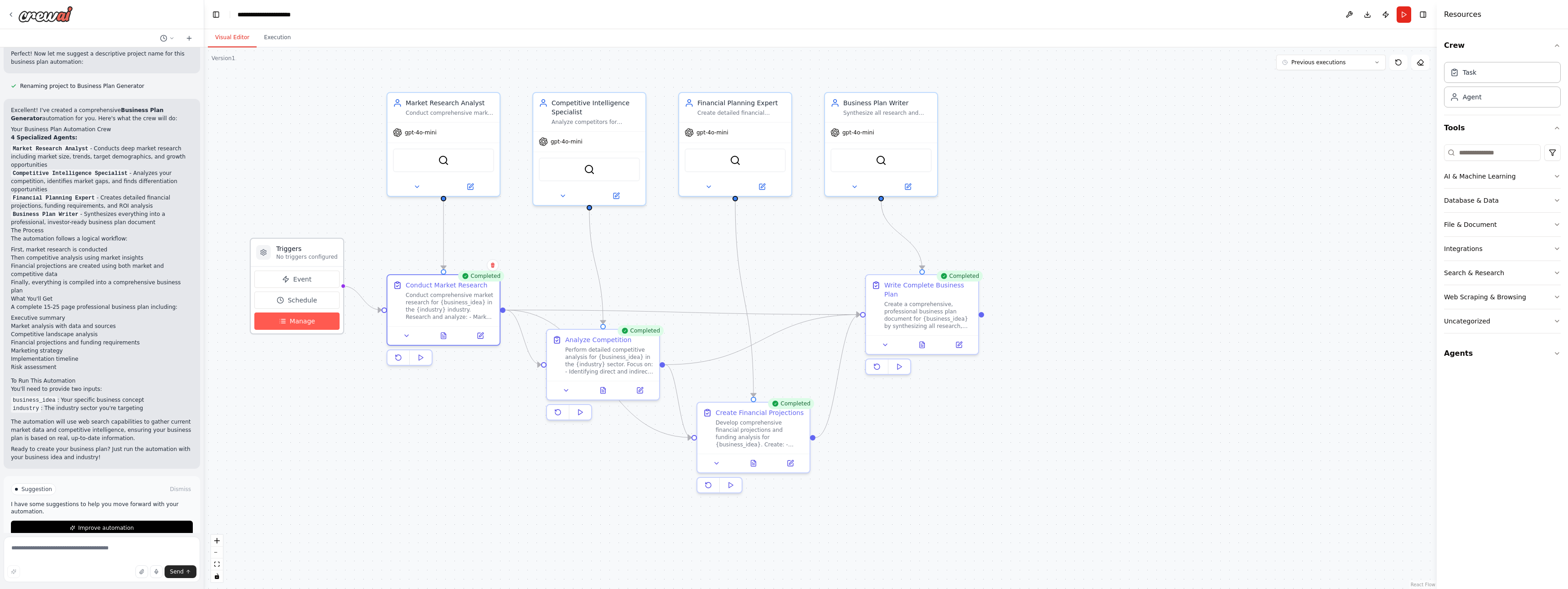
click at [293, 326] on span "Manage" at bounding box center [303, 321] width 26 height 9
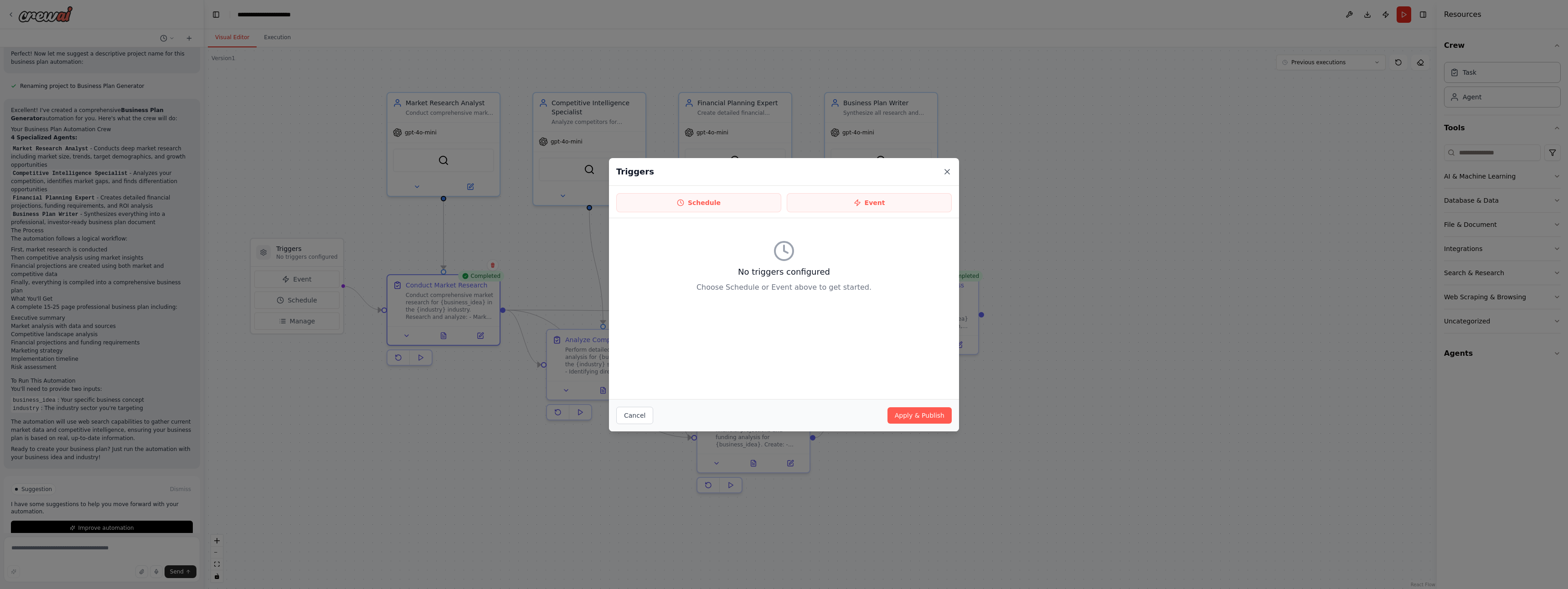
click at [951, 169] on icon at bounding box center [947, 172] width 9 height 9
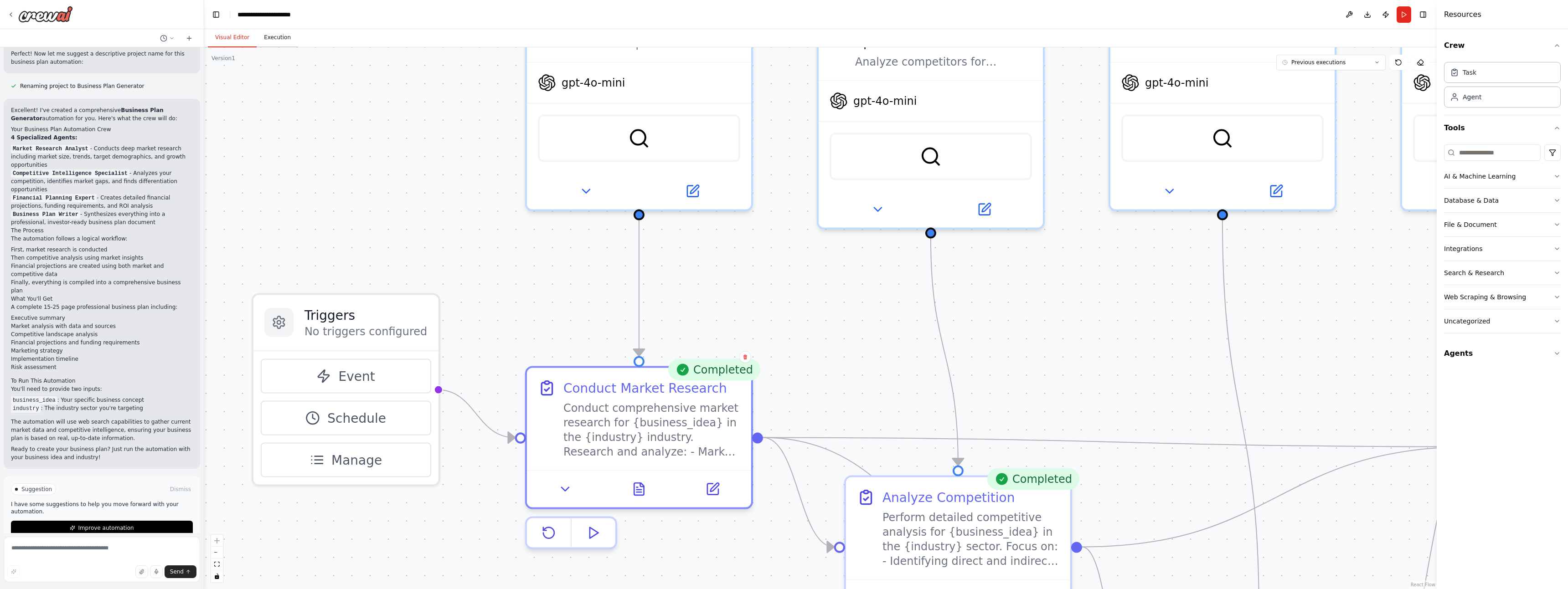
click at [267, 37] on button "Execution" at bounding box center [278, 37] width 41 height 19
click at [228, 39] on button "Visual Editor" at bounding box center [232, 37] width 49 height 19
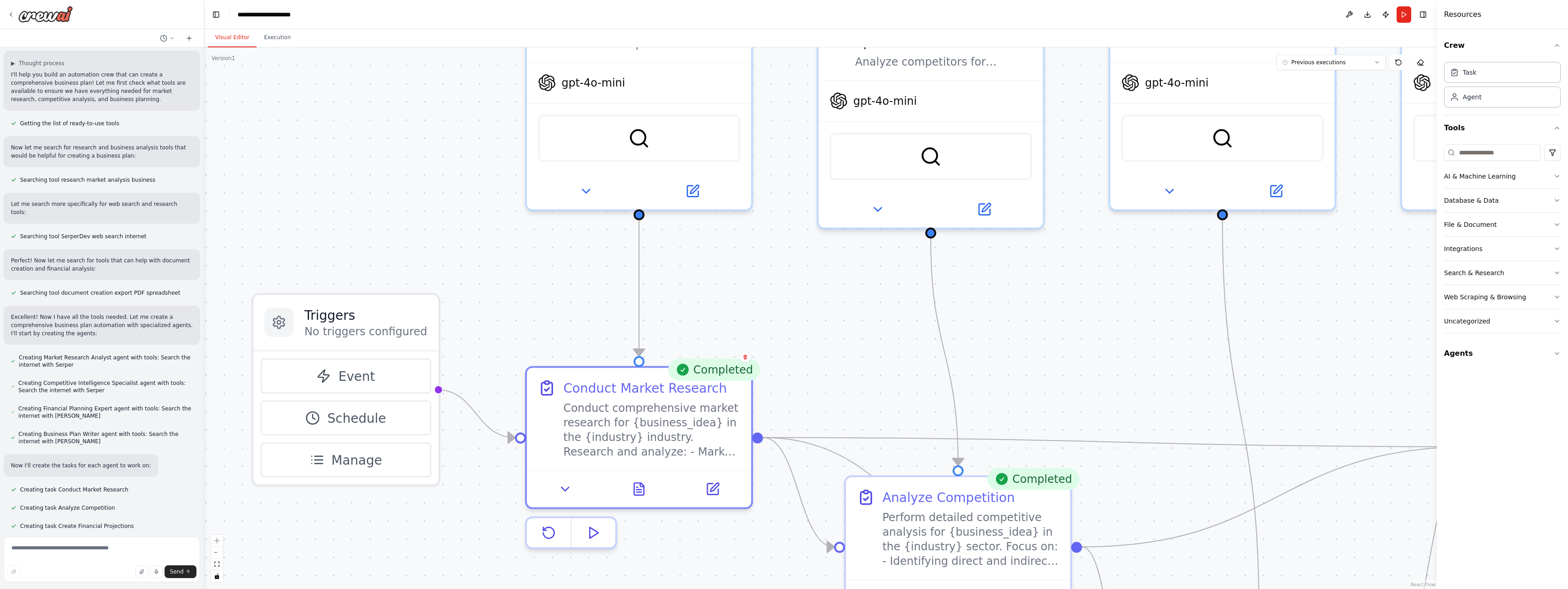
scroll to position [0, 0]
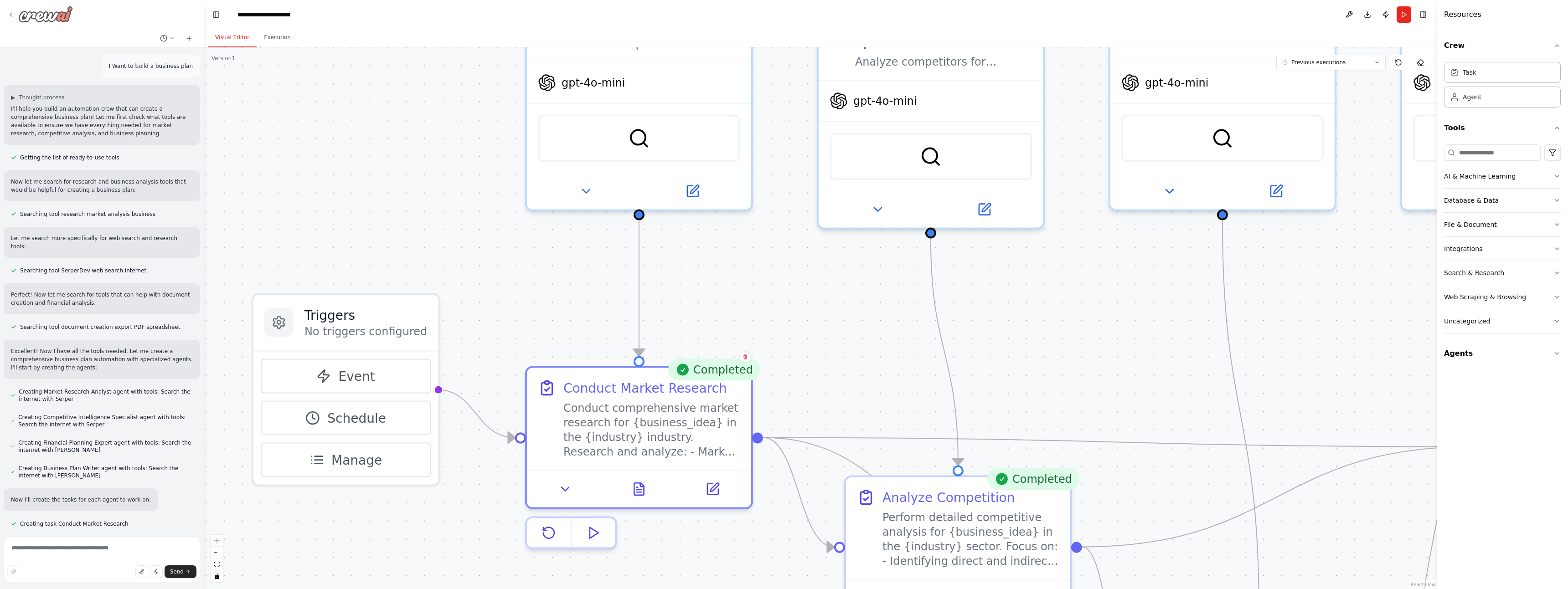
click at [12, 16] on icon at bounding box center [11, 15] width 7 height 7
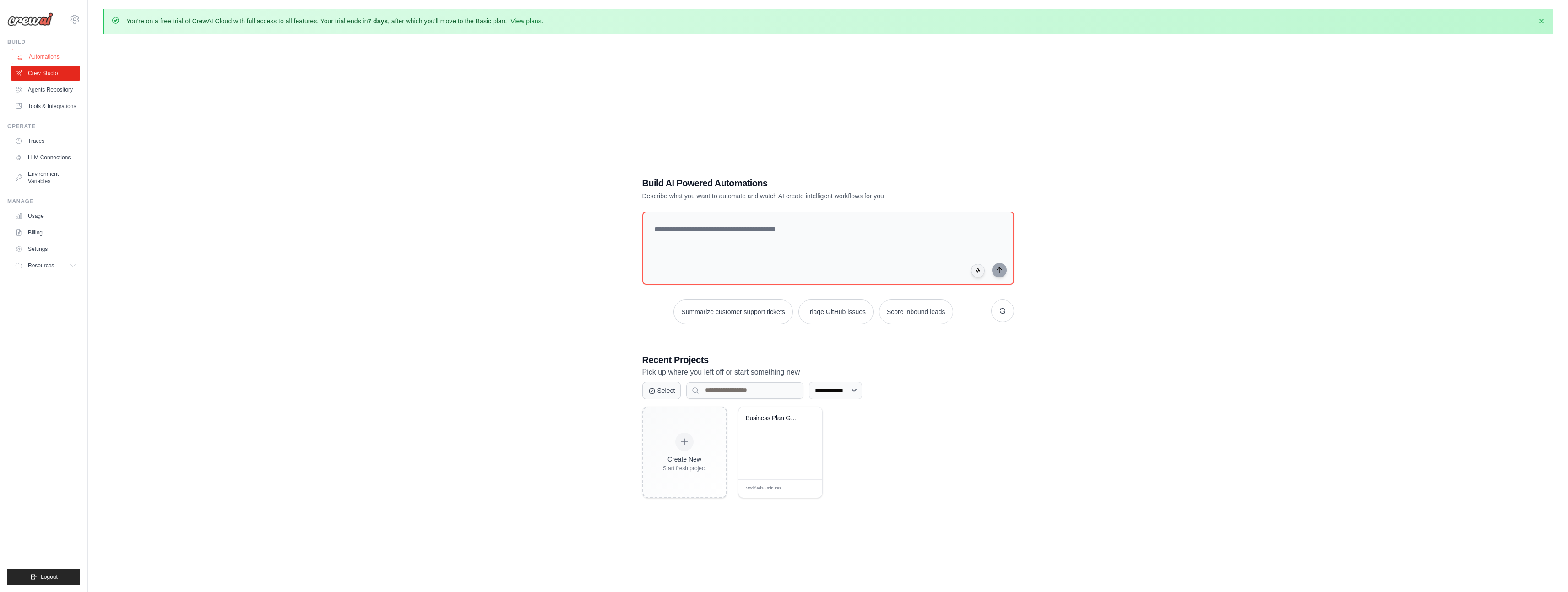
click at [27, 53] on link "Automations" at bounding box center [46, 57] width 69 height 15
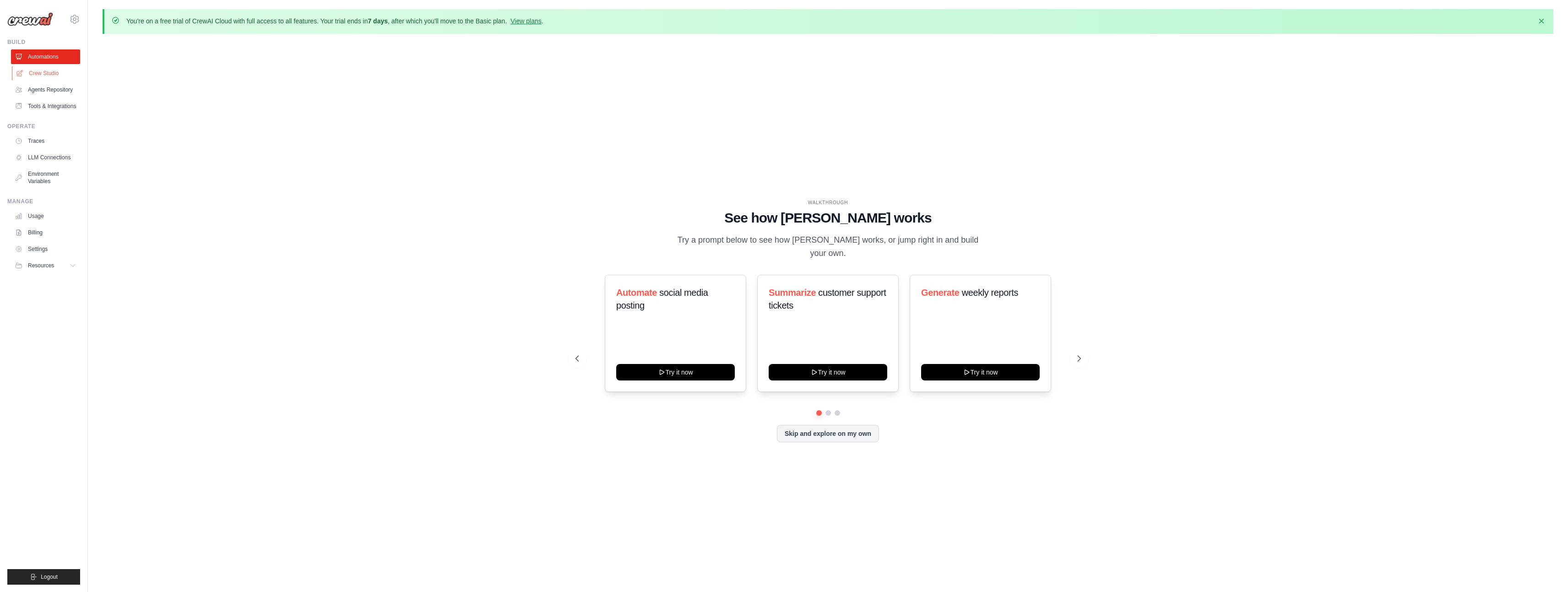
click at [39, 72] on link "Crew Studio" at bounding box center [46, 73] width 69 height 15
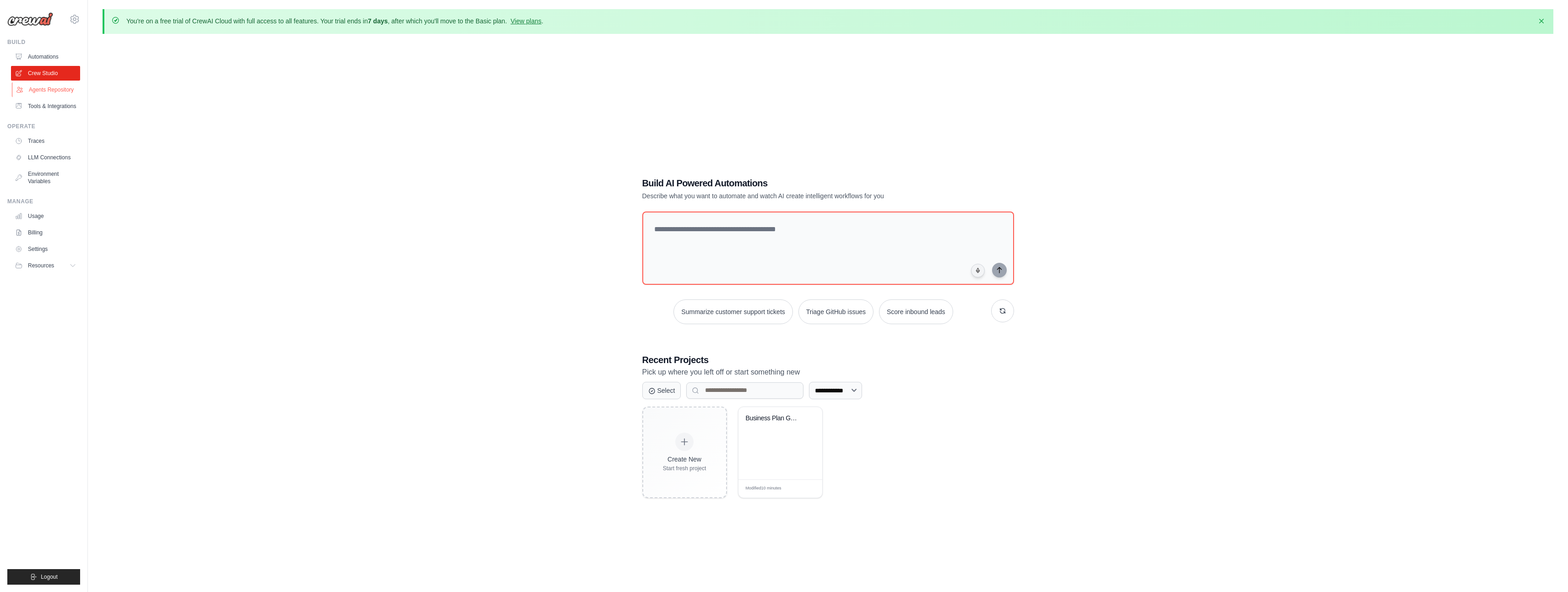
click at [46, 89] on link "Agents Repository" at bounding box center [46, 90] width 69 height 15
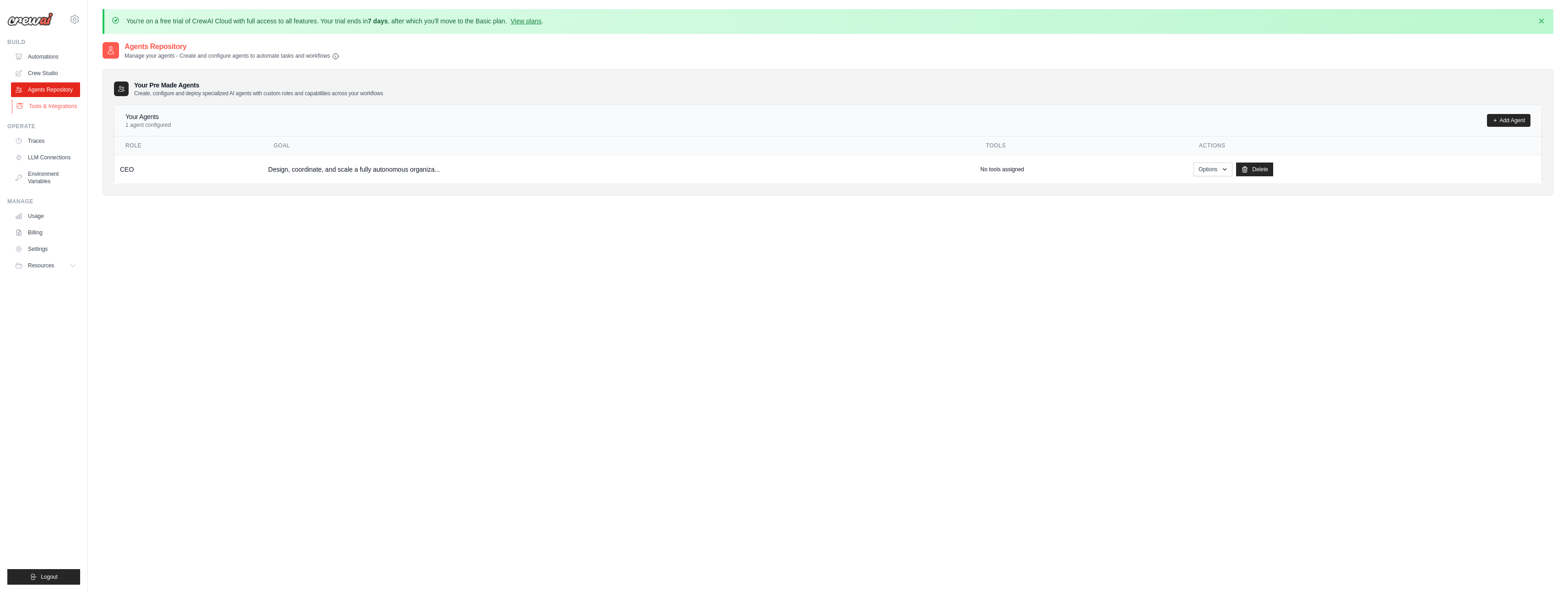
click at [46, 104] on link "Tools & Integrations" at bounding box center [46, 106] width 69 height 15
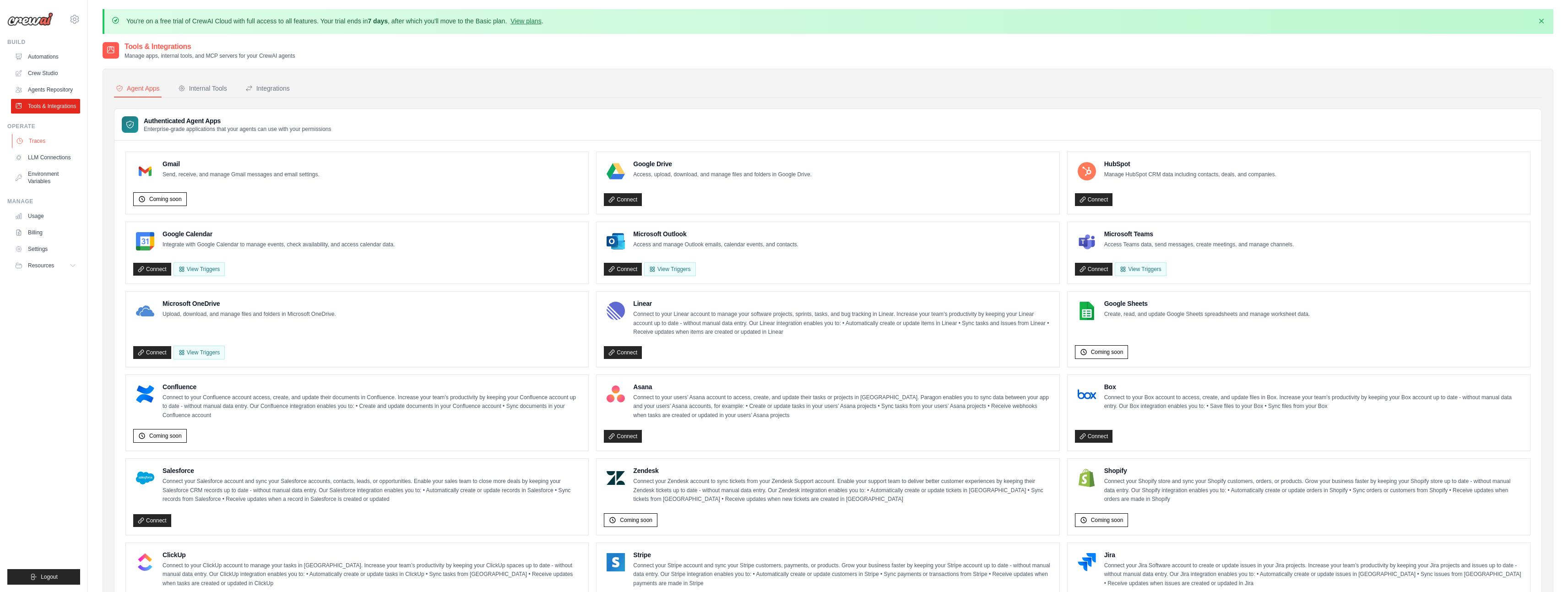
click at [40, 145] on link "Traces" at bounding box center [46, 141] width 69 height 15
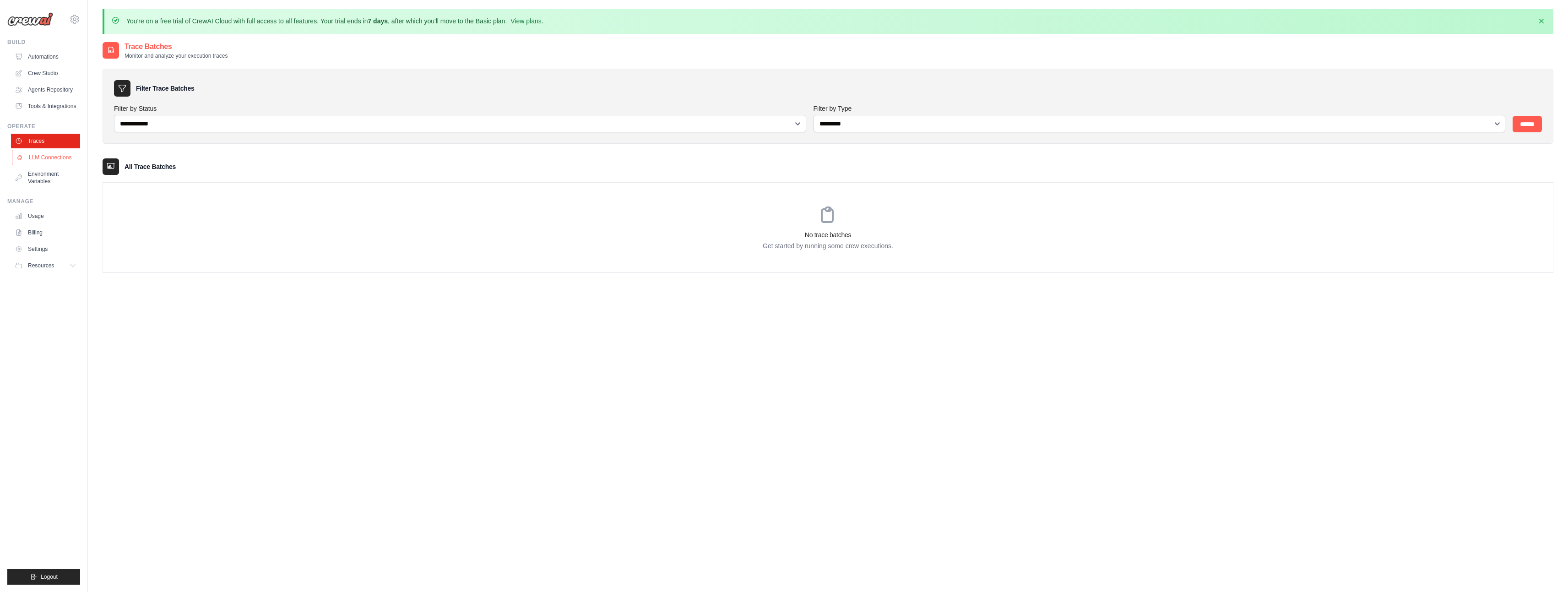
click at [54, 161] on link "LLM Connections" at bounding box center [46, 158] width 69 height 15
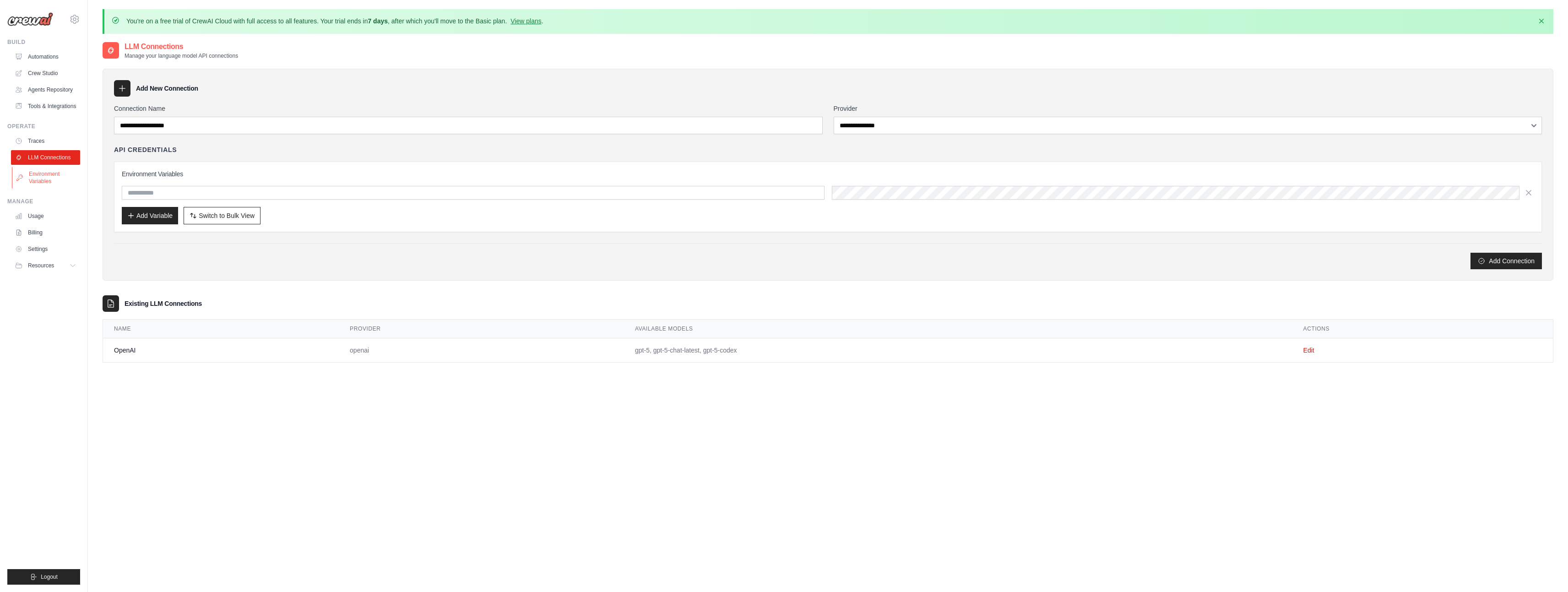
click at [51, 176] on link "Environment Variables" at bounding box center [46, 178] width 69 height 22
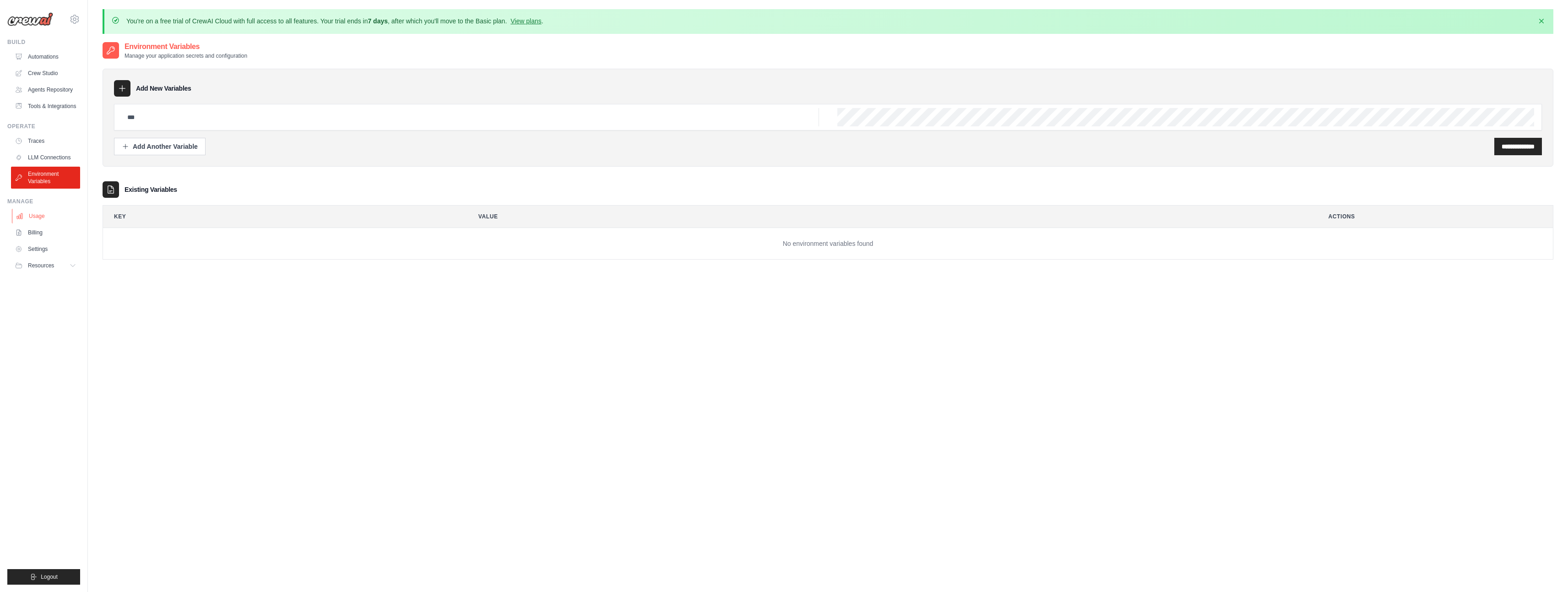
click at [30, 217] on link "Usage" at bounding box center [46, 216] width 69 height 15
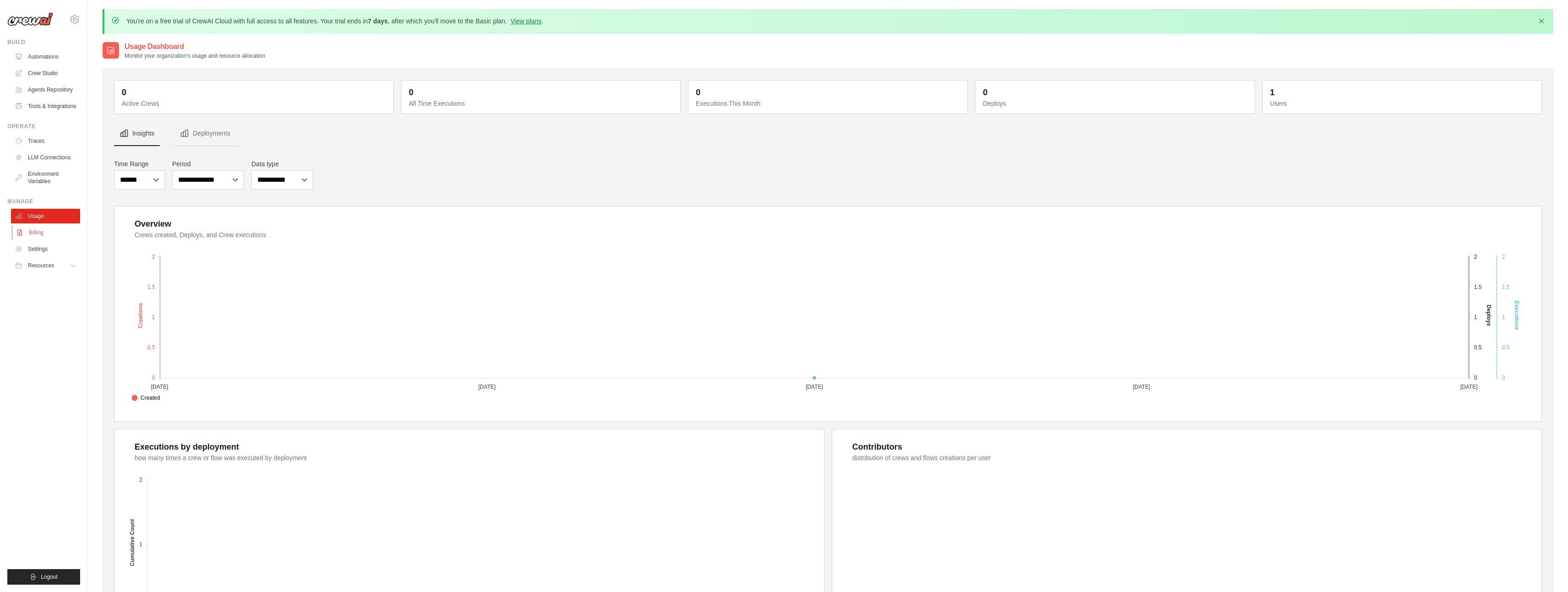
click at [46, 232] on link "Billing" at bounding box center [46, 232] width 69 height 15
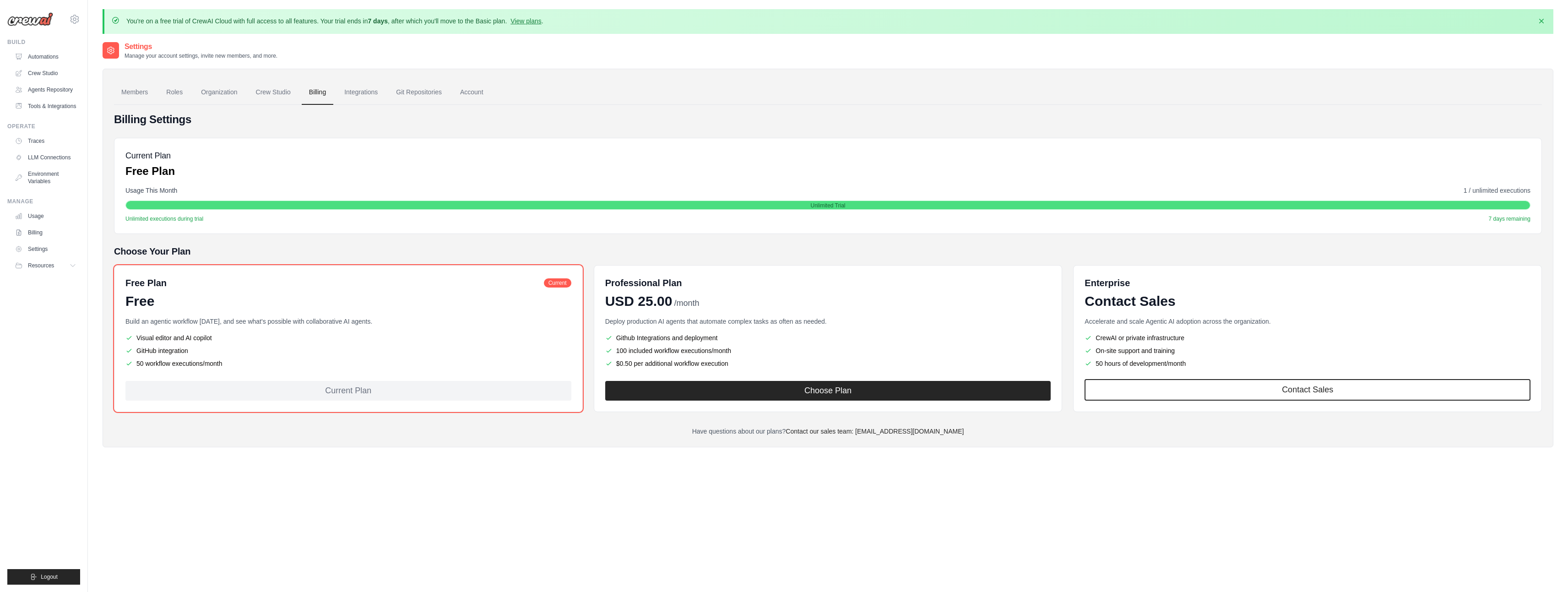
click at [43, 253] on link "Settings" at bounding box center [45, 249] width 69 height 15
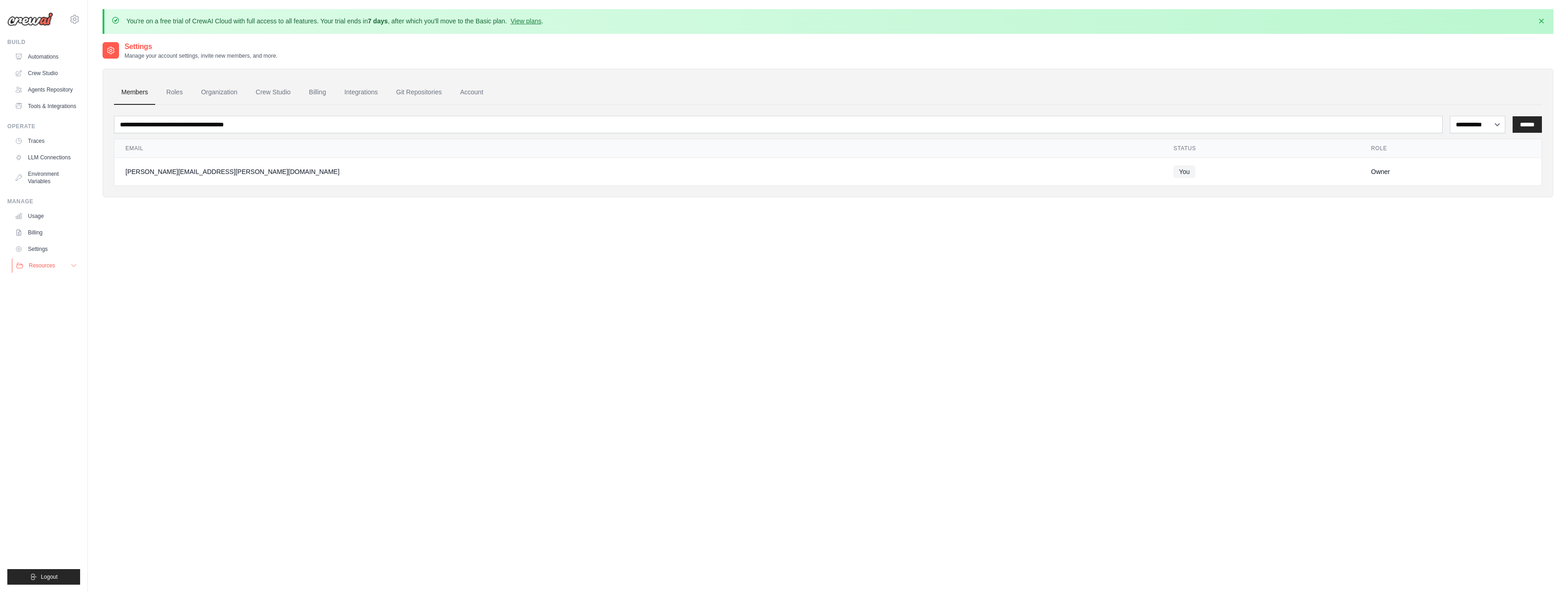
click at [39, 265] on span "Resources" at bounding box center [42, 265] width 26 height 7
click at [30, 57] on link "Automations" at bounding box center [46, 57] width 69 height 15
